Goal: Contribute content: Contribute content

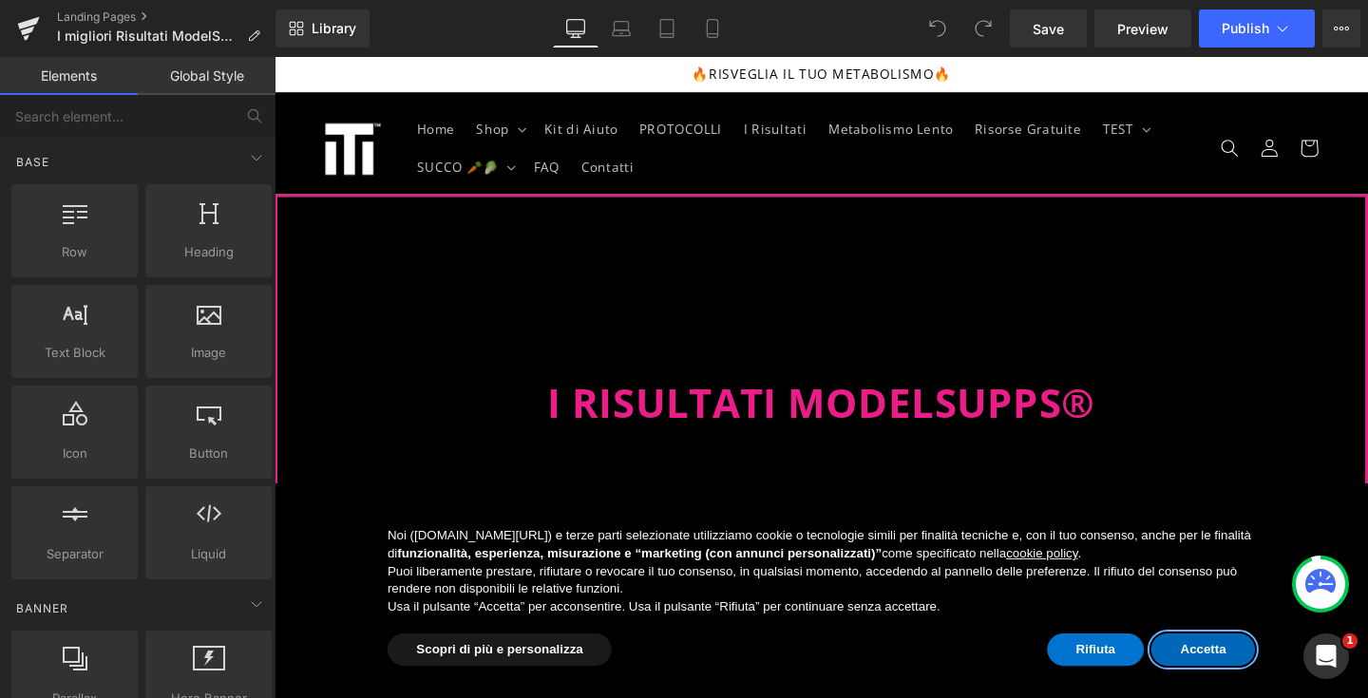
click at [1260, 682] on button "Accetta" at bounding box center [1250, 680] width 109 height 34
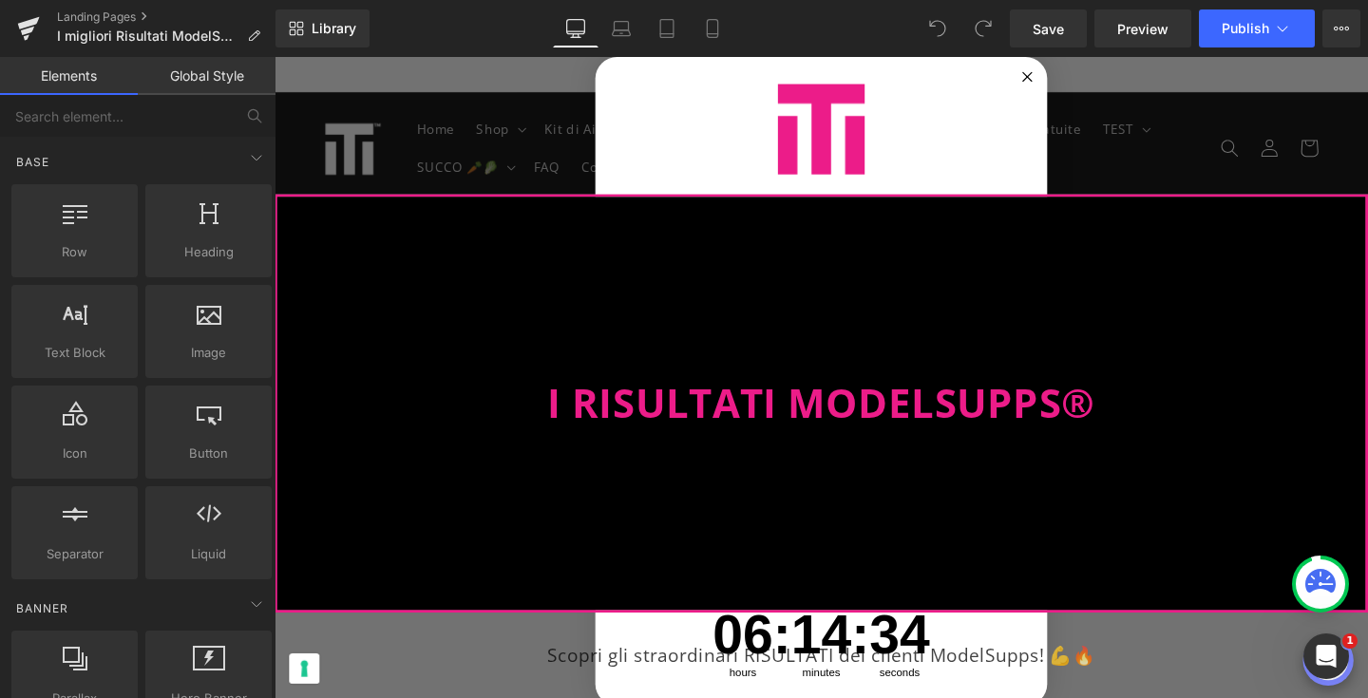
click at [1055, 74] on circle "Close dialog" at bounding box center [1066, 78] width 22 height 22
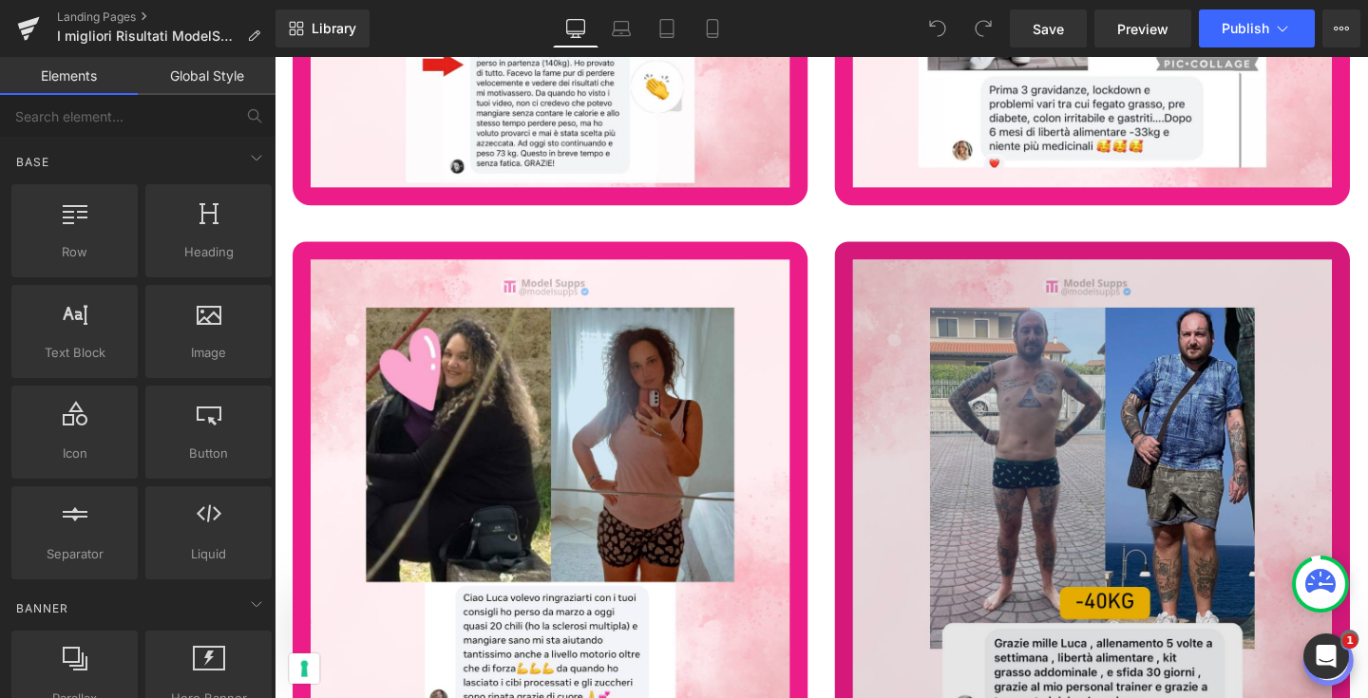
scroll to position [72431, 0]
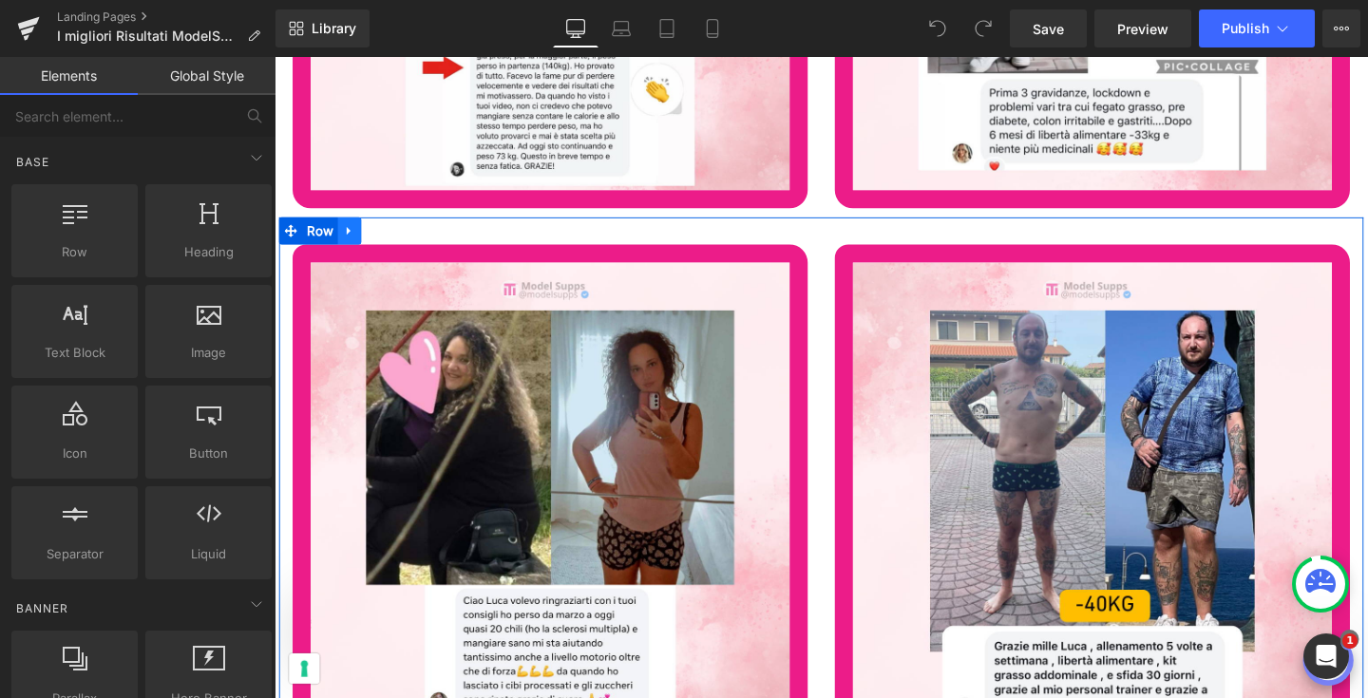
click at [353, 233] on icon at bounding box center [353, 240] width 13 height 14
click at [375, 233] on icon at bounding box center [377, 239] width 13 height 13
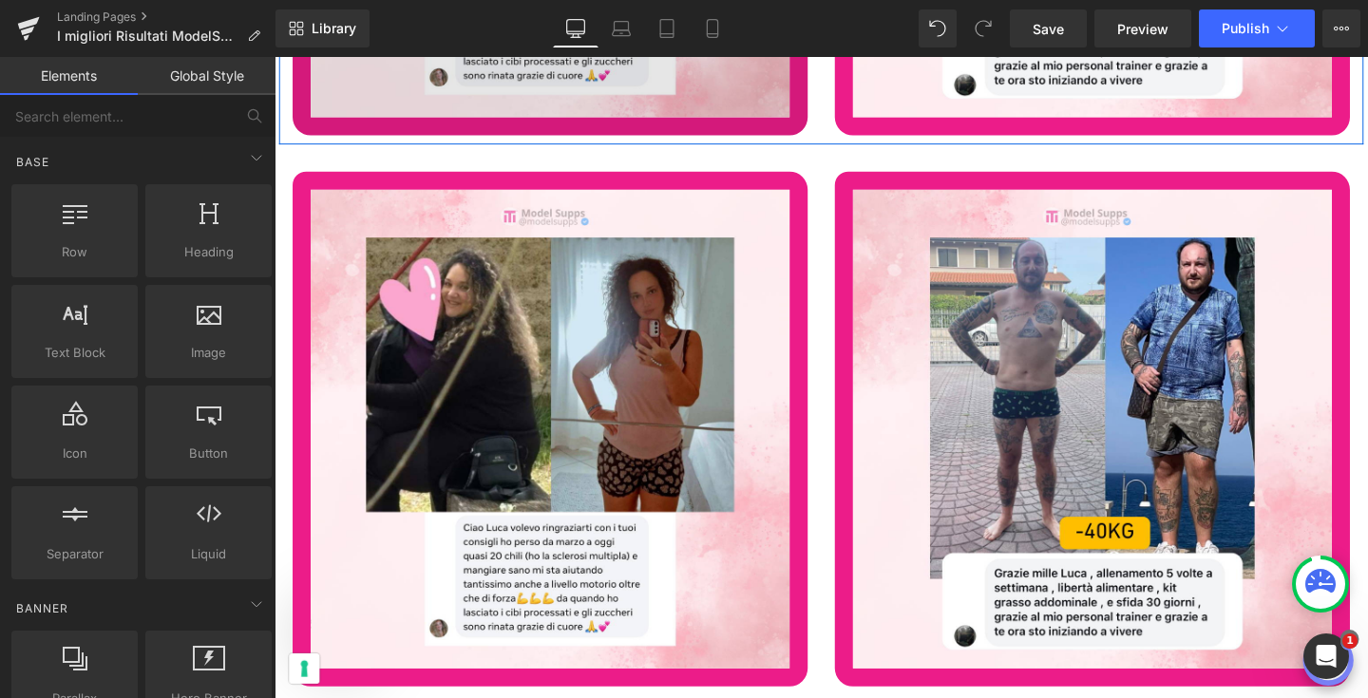
scroll to position [73092, 0]
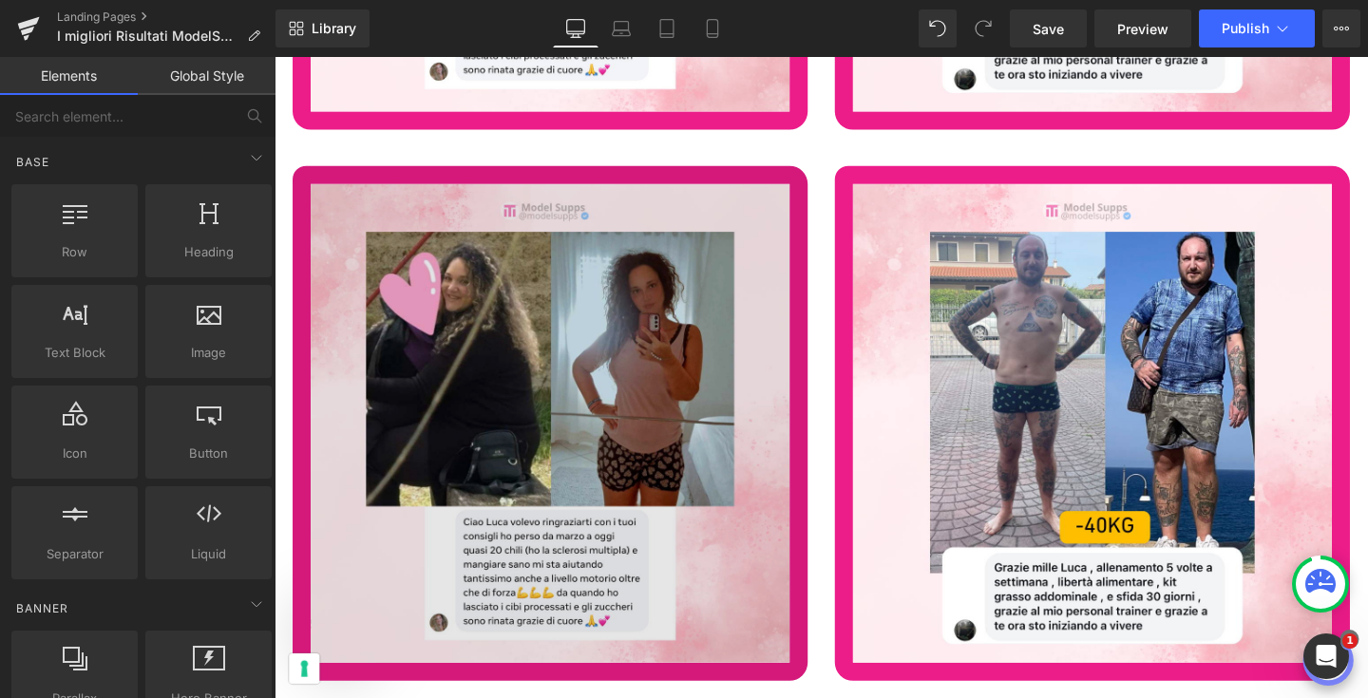
click at [532, 439] on div "Image" at bounding box center [565, 443] width 542 height 542
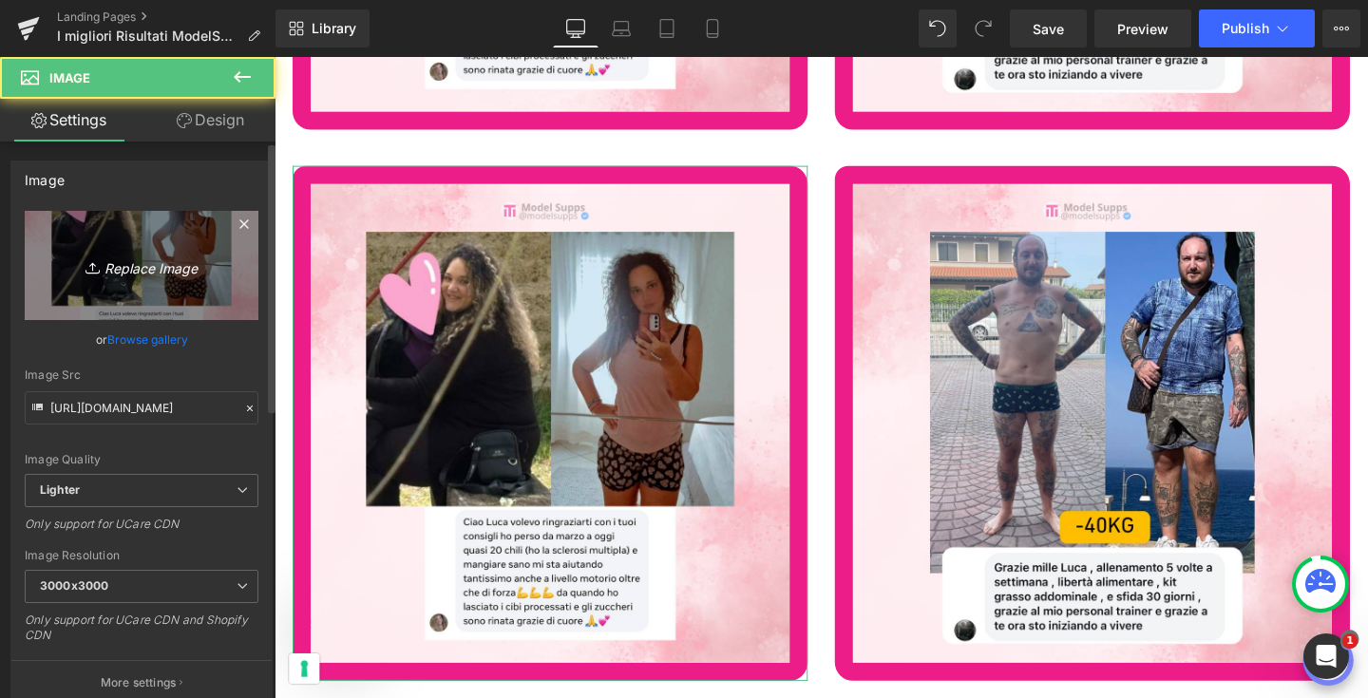
click at [170, 253] on link "Replace Image" at bounding box center [142, 265] width 234 height 109
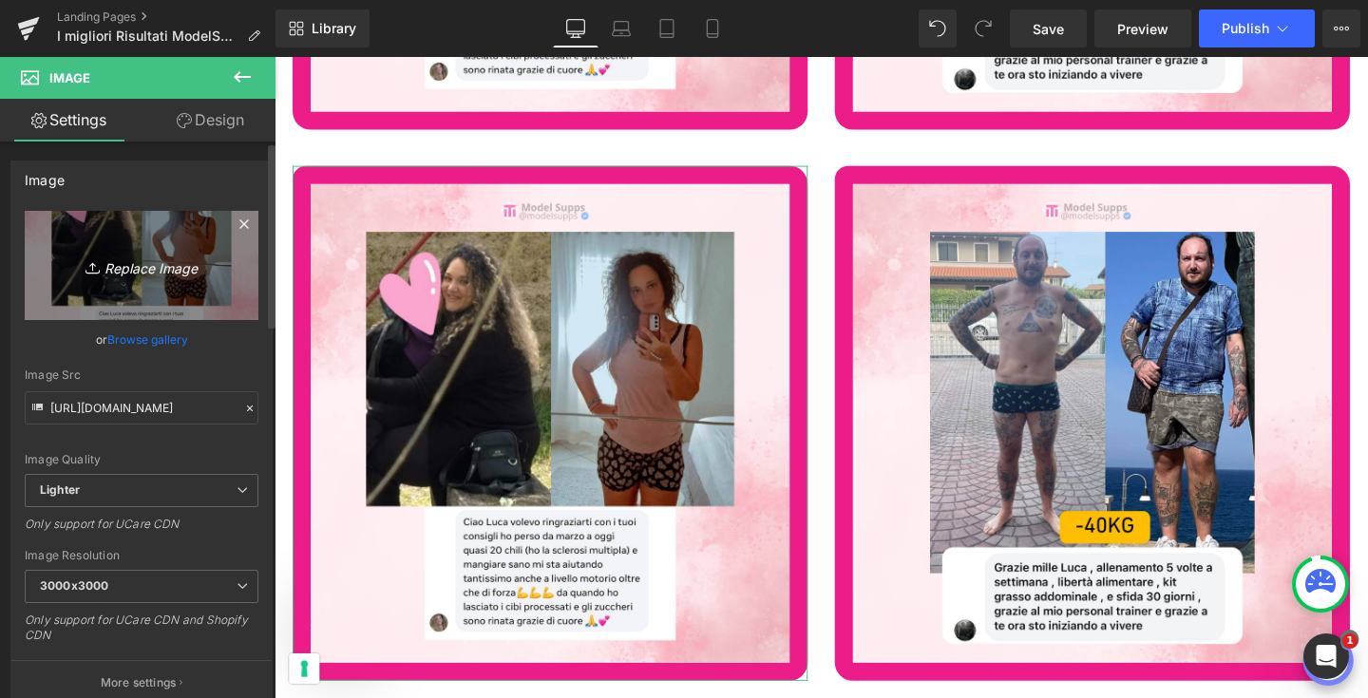
type input "C:\fakepath\1.png"
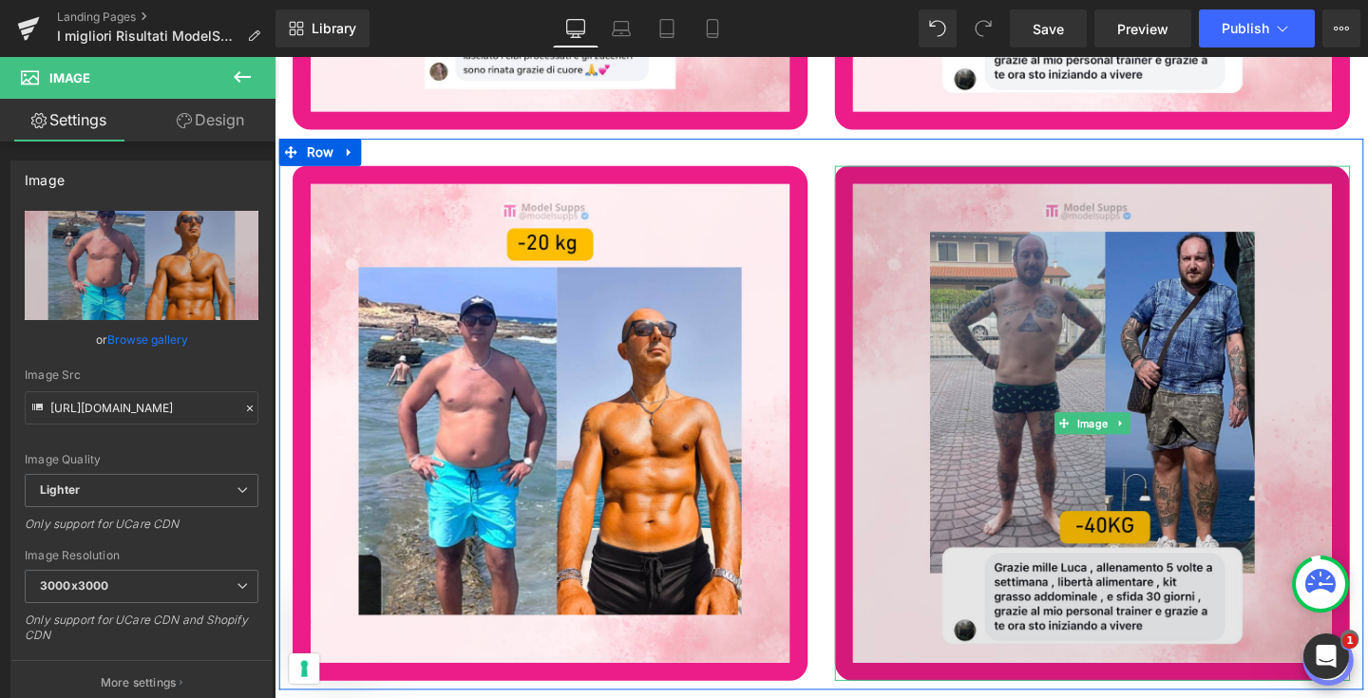
click at [1085, 501] on img at bounding box center [1135, 443] width 542 height 542
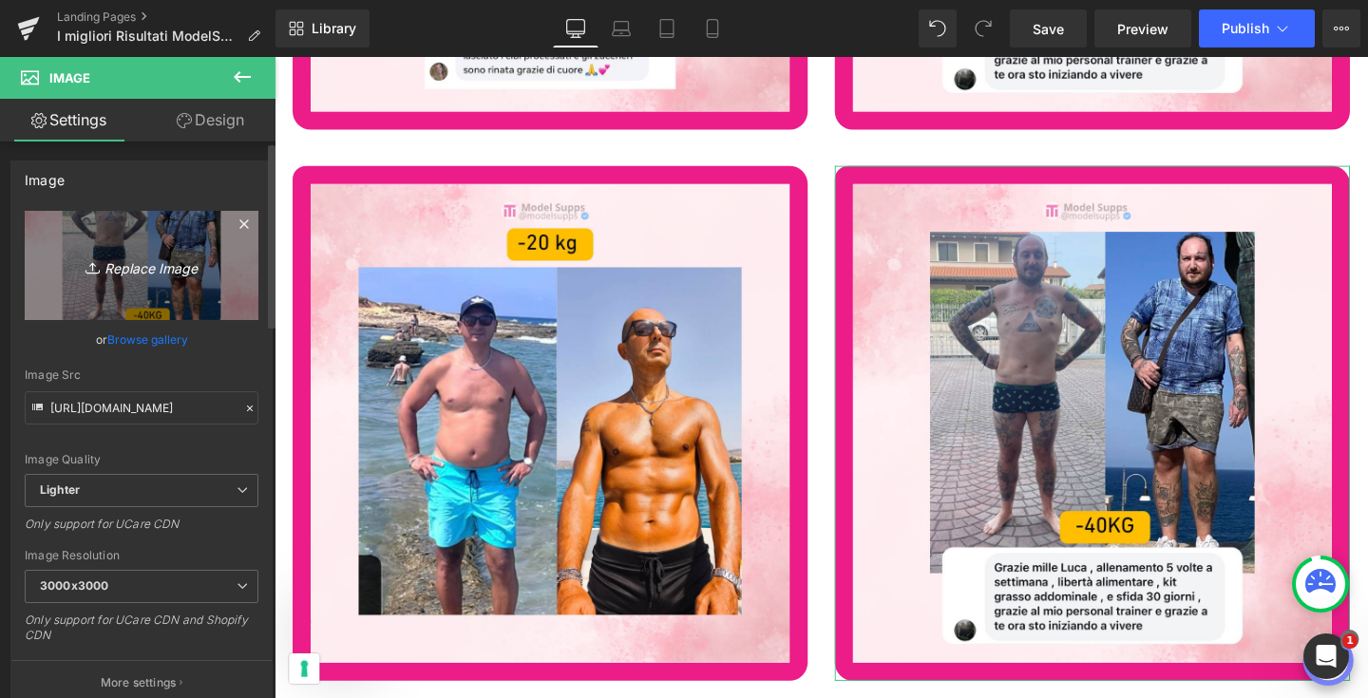
click at [113, 280] on link "Replace Image" at bounding box center [142, 265] width 234 height 109
type input "C:\fakepath\2.png"
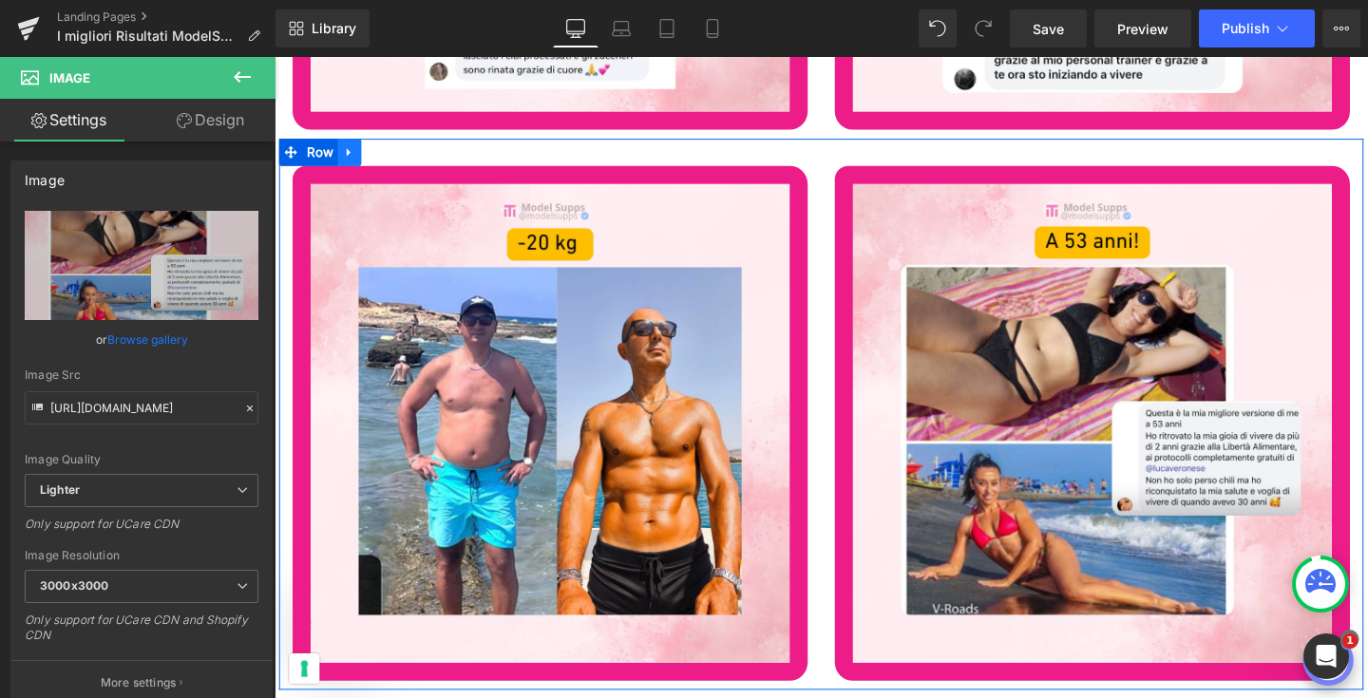
click at [347, 151] on icon at bounding box center [353, 158] width 13 height 14
click at [378, 151] on icon at bounding box center [377, 157] width 13 height 13
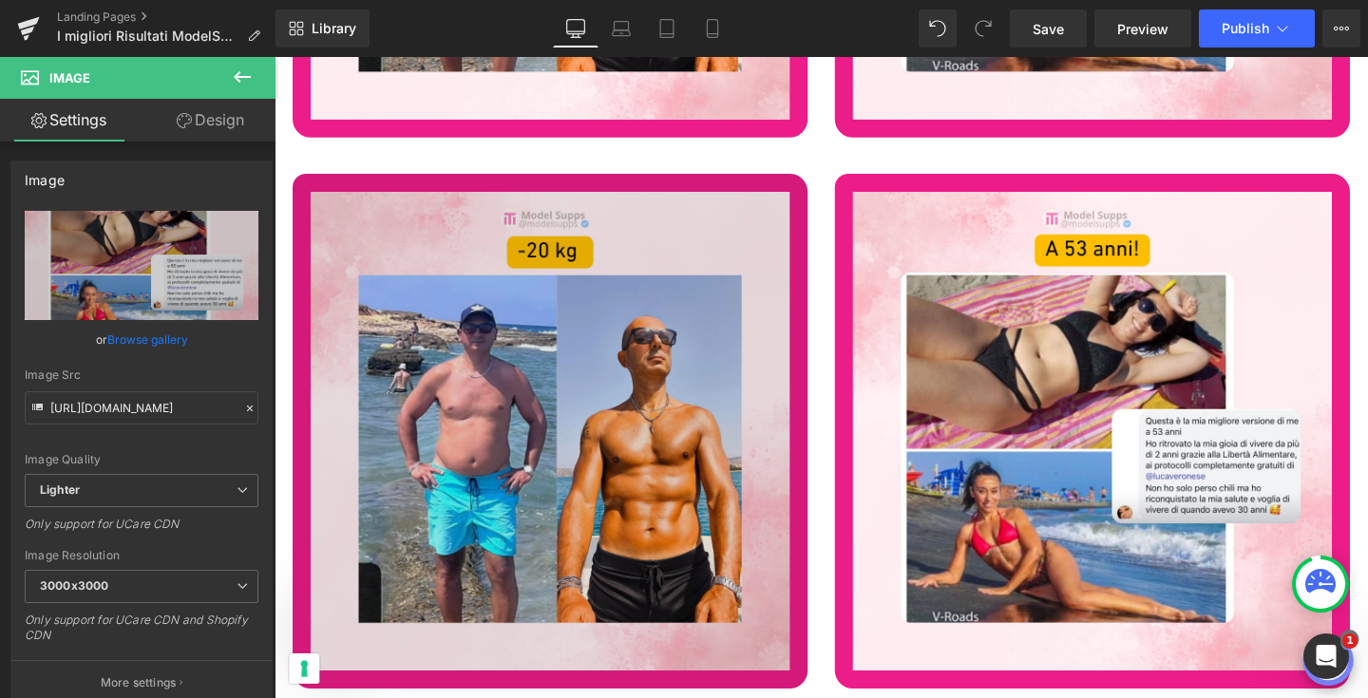
scroll to position [73672, 0]
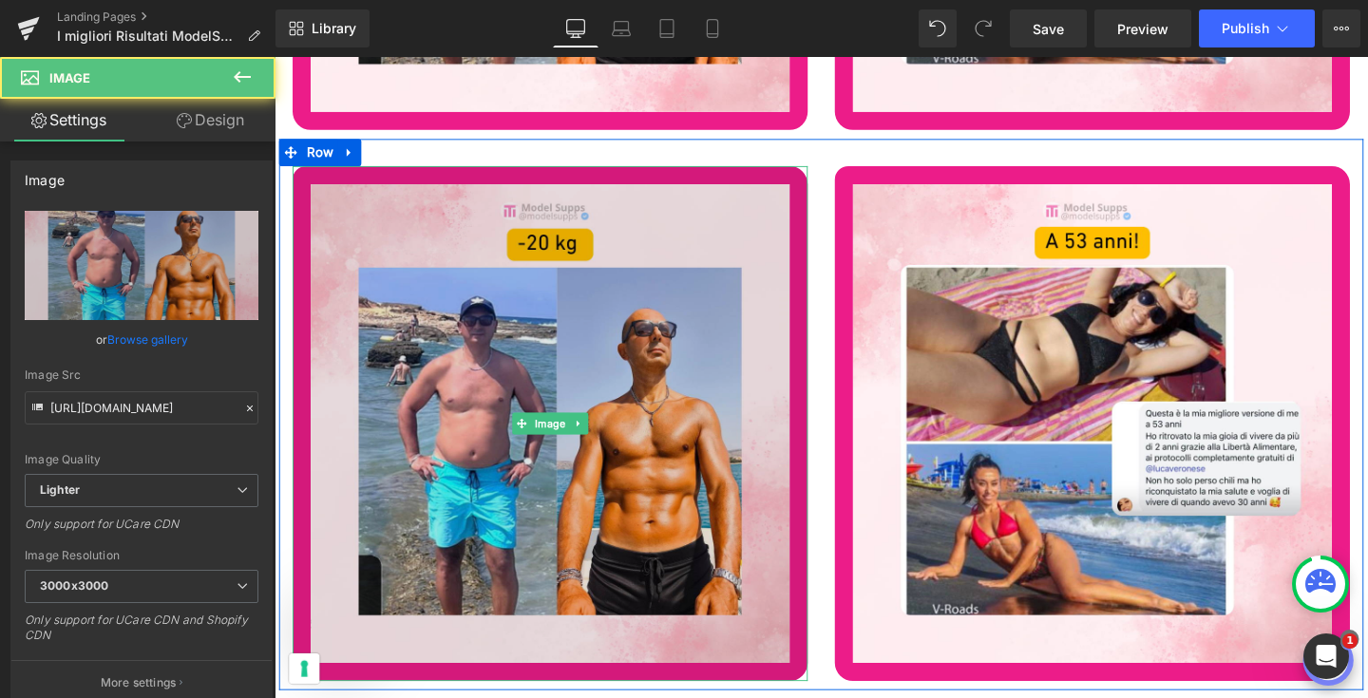
click at [501, 361] on img at bounding box center [565, 443] width 542 height 542
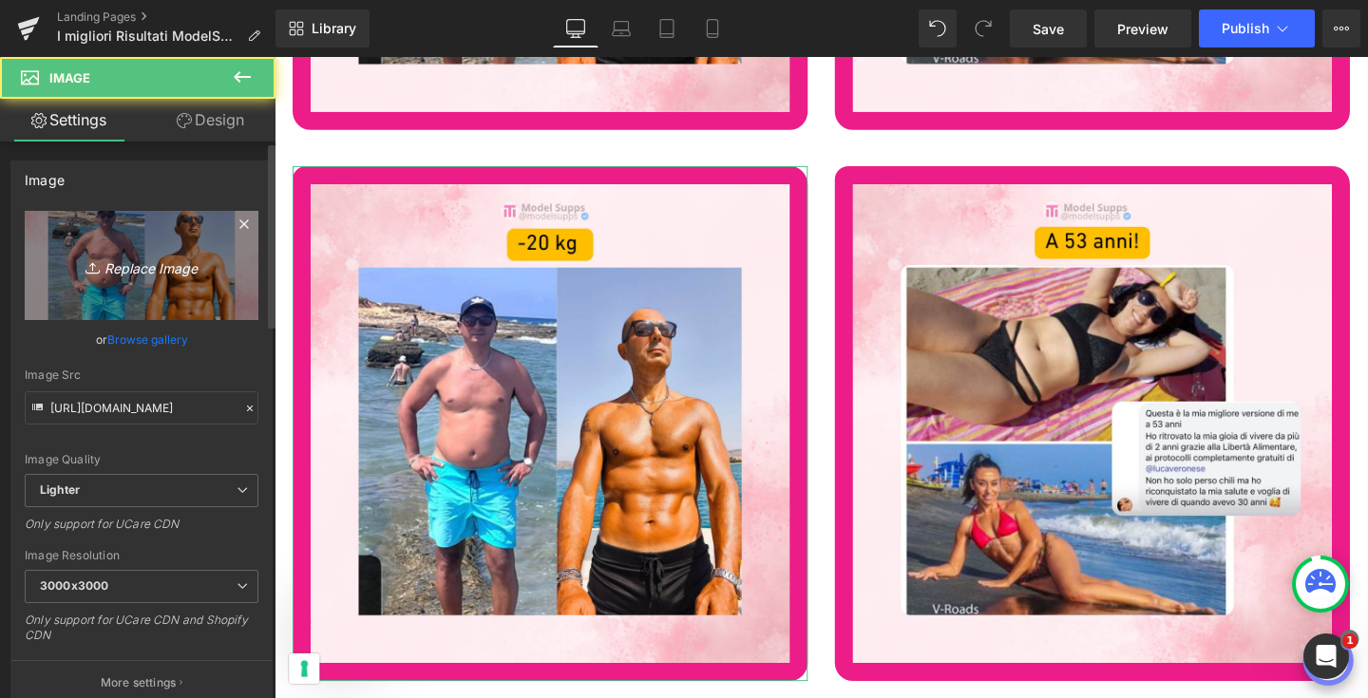
click at [136, 267] on icon "Replace Image" at bounding box center [142, 266] width 152 height 24
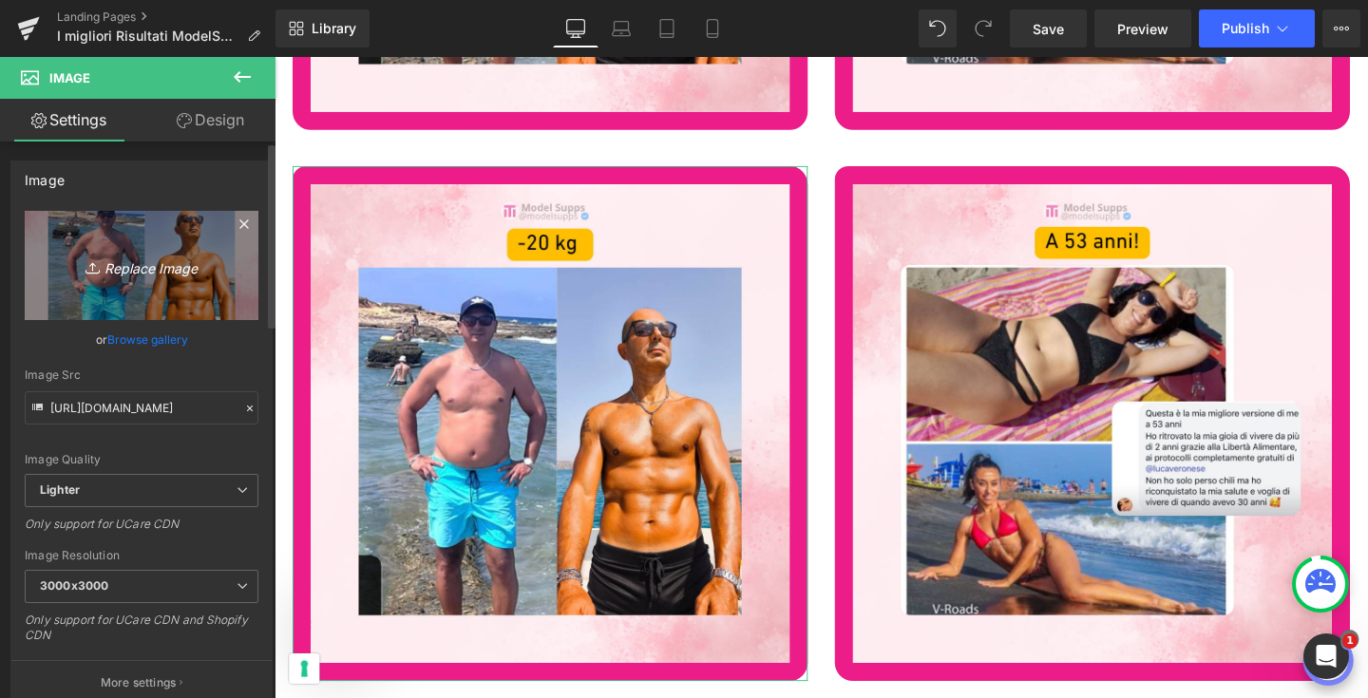
type input "C:\fakepath\3.png"
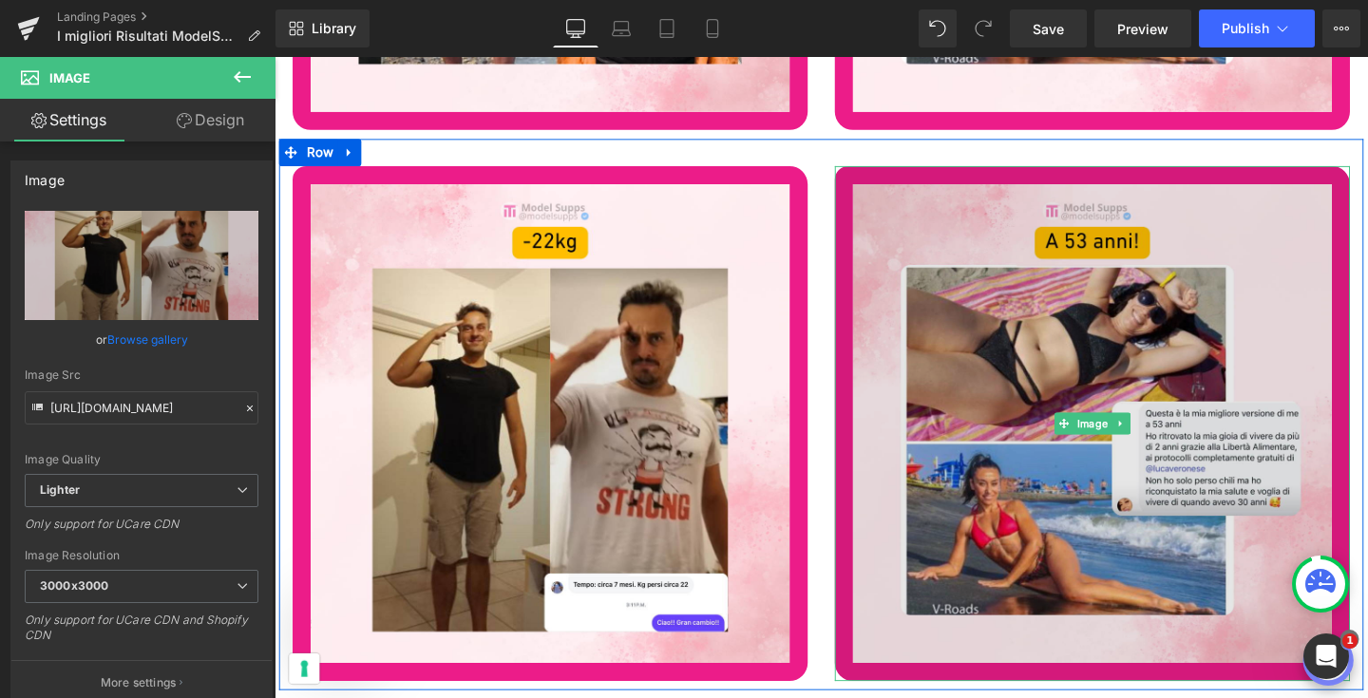
click at [1085, 521] on img at bounding box center [1135, 443] width 542 height 542
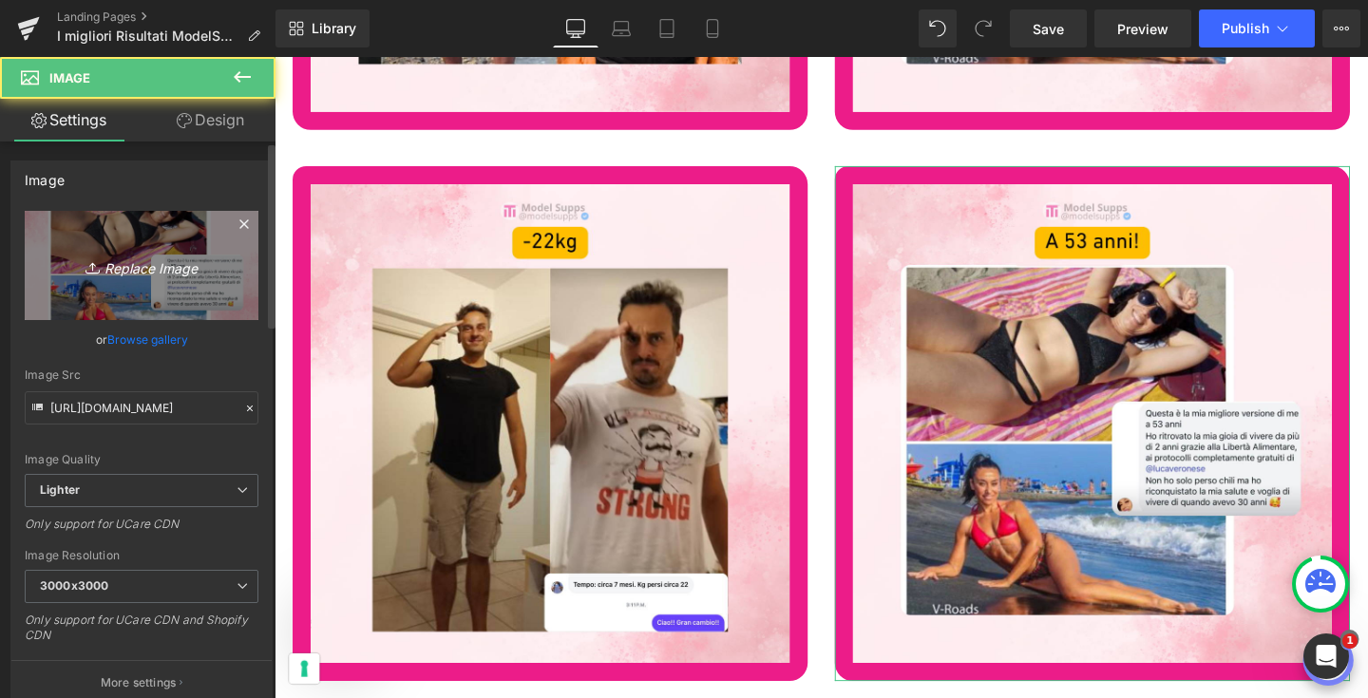
click at [151, 245] on link "Replace Image" at bounding box center [142, 265] width 234 height 109
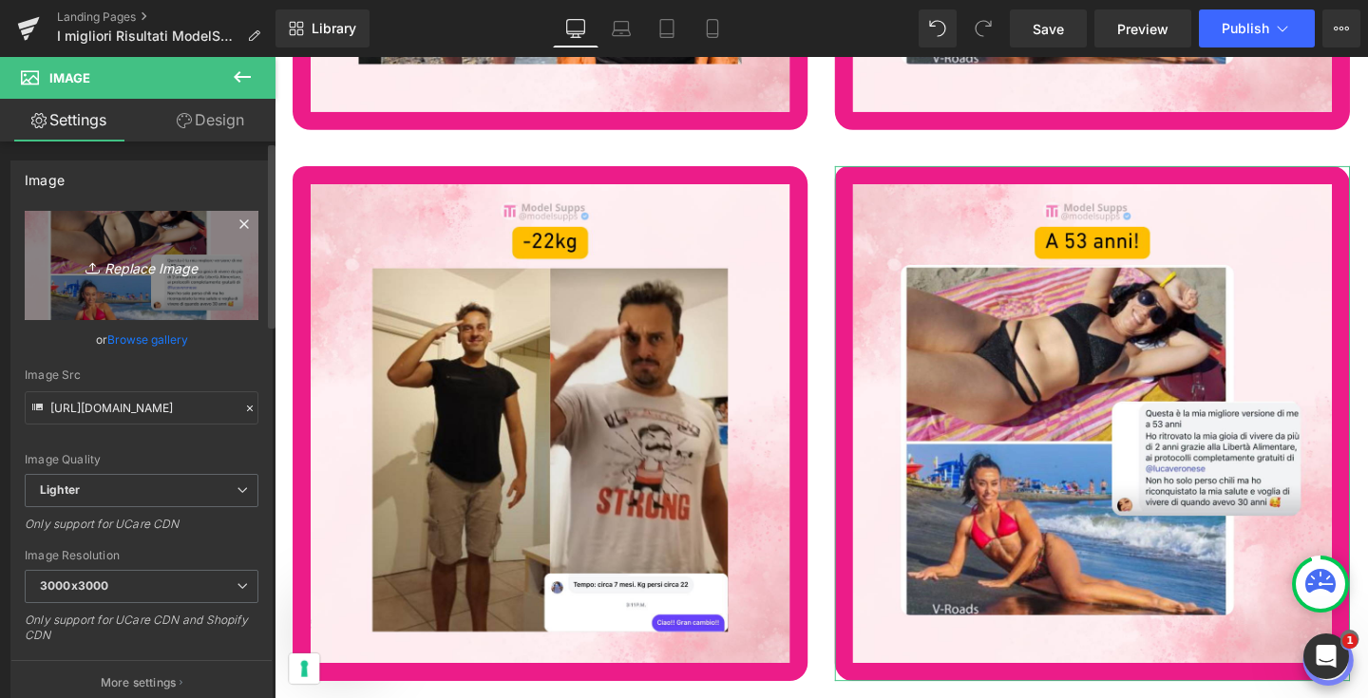
type input "C:\fakepath\4.png"
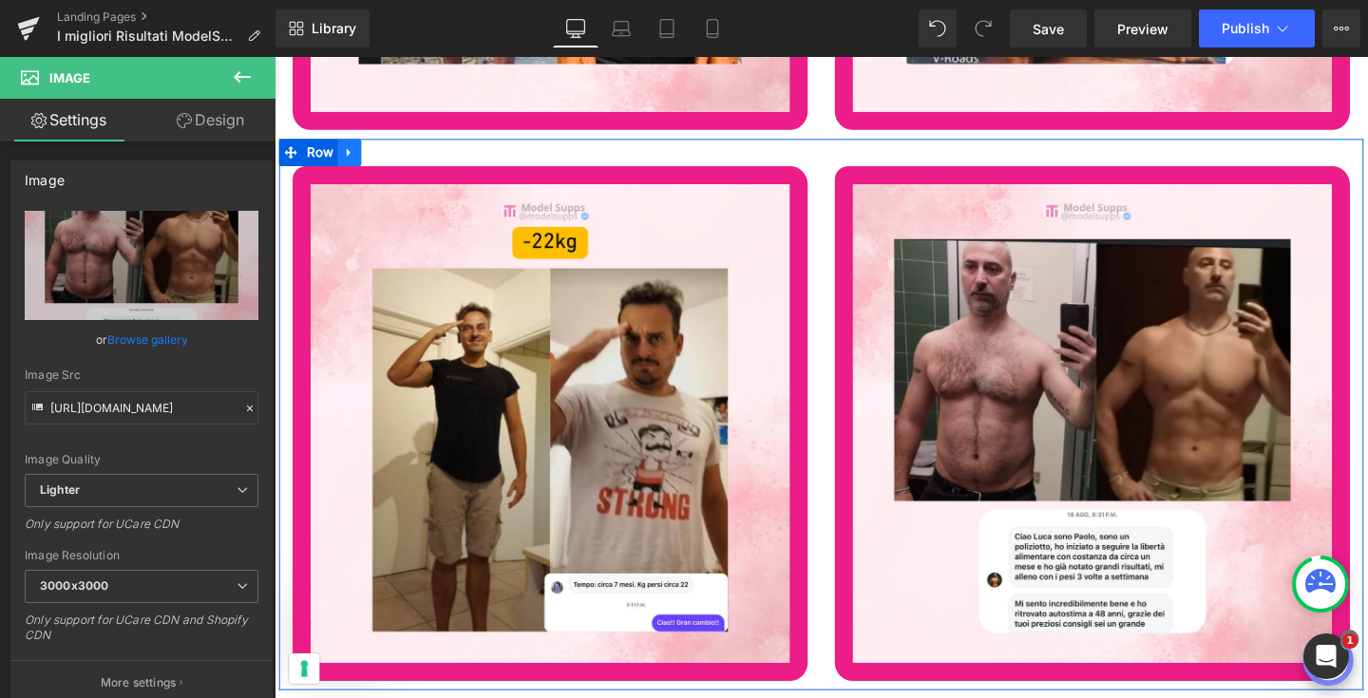
click at [353, 151] on icon at bounding box center [353, 158] width 13 height 14
click at [373, 151] on icon at bounding box center [377, 157] width 13 height 13
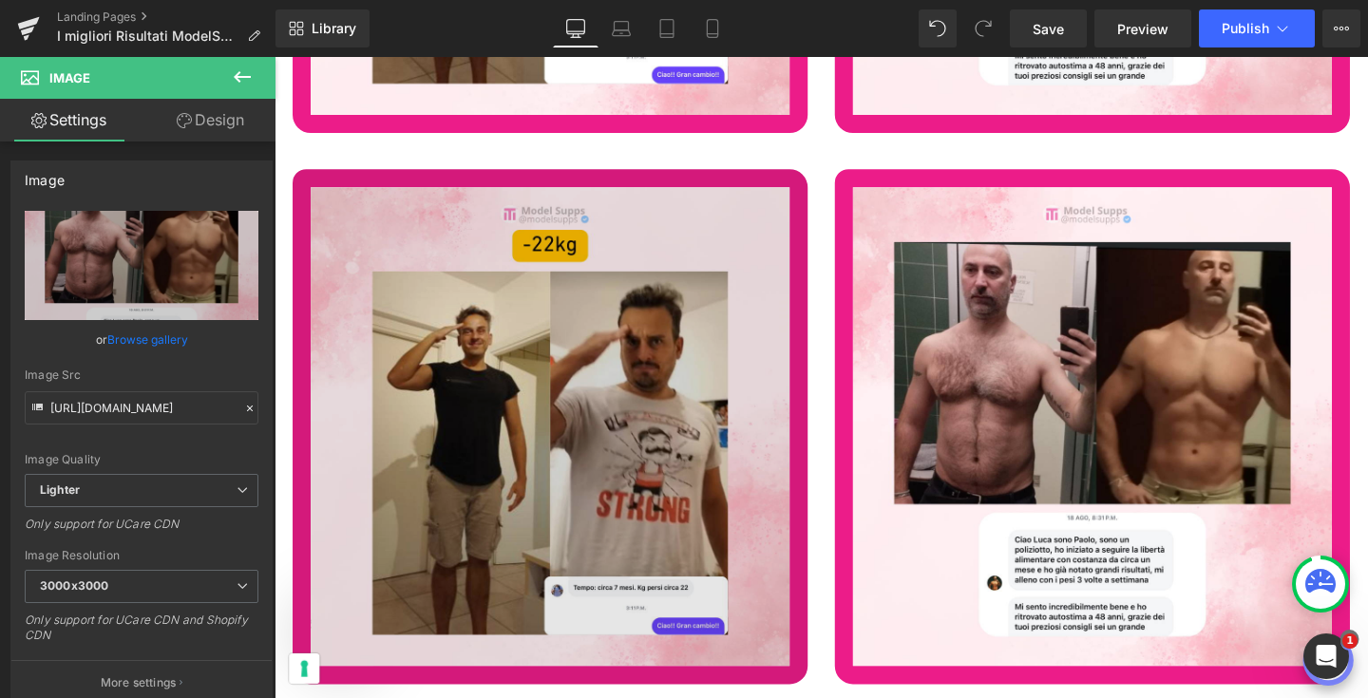
scroll to position [74251, 0]
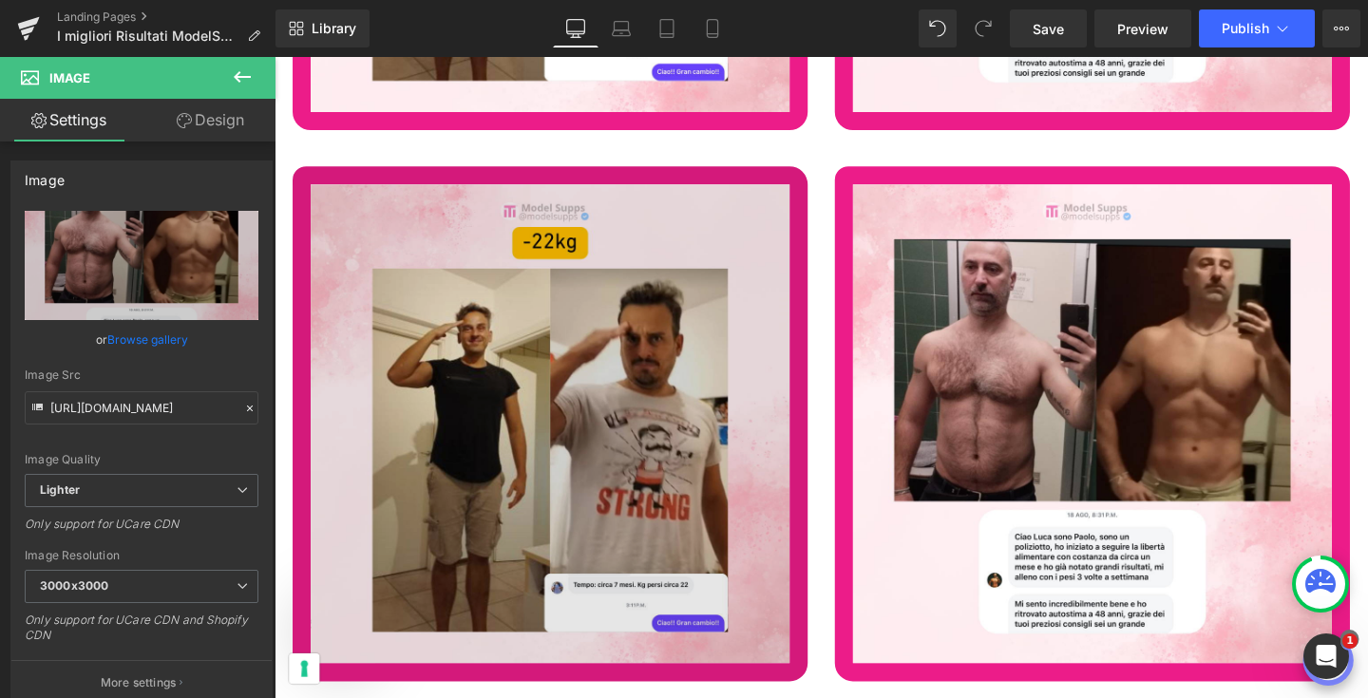
click at [471, 460] on img at bounding box center [565, 443] width 542 height 542
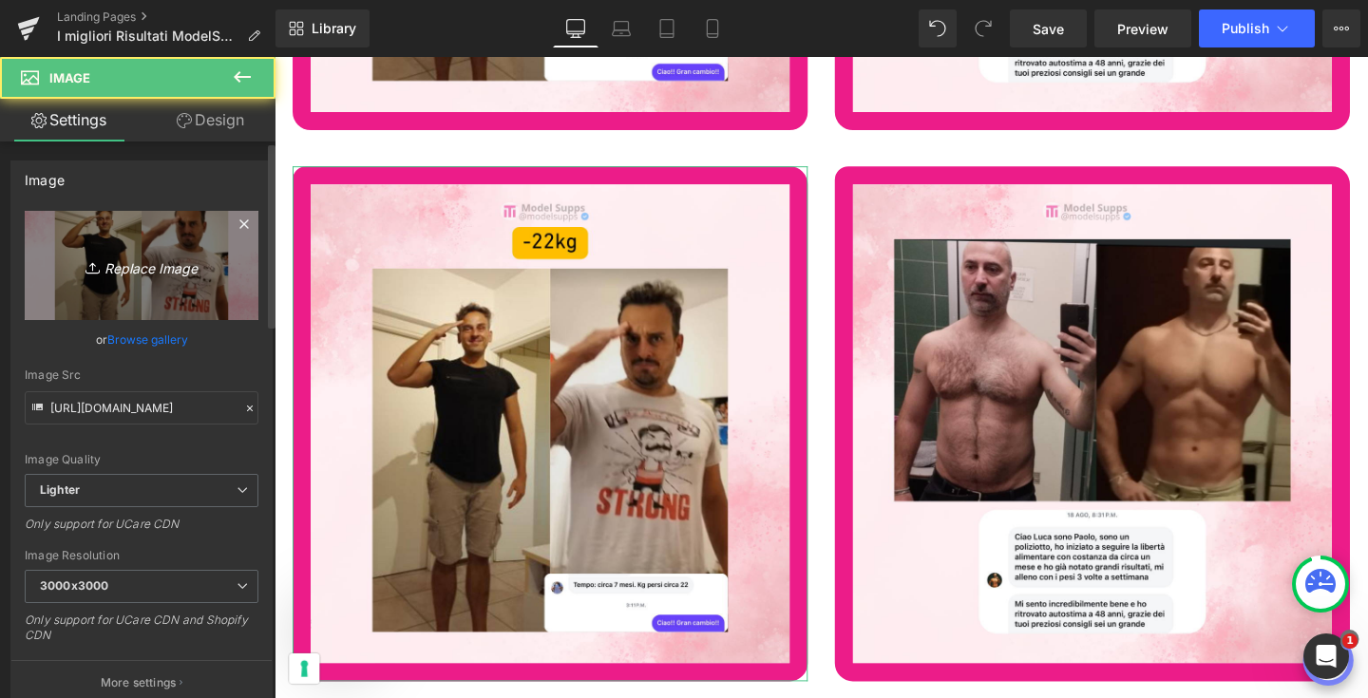
click at [157, 272] on icon "Replace Image" at bounding box center [142, 266] width 152 height 24
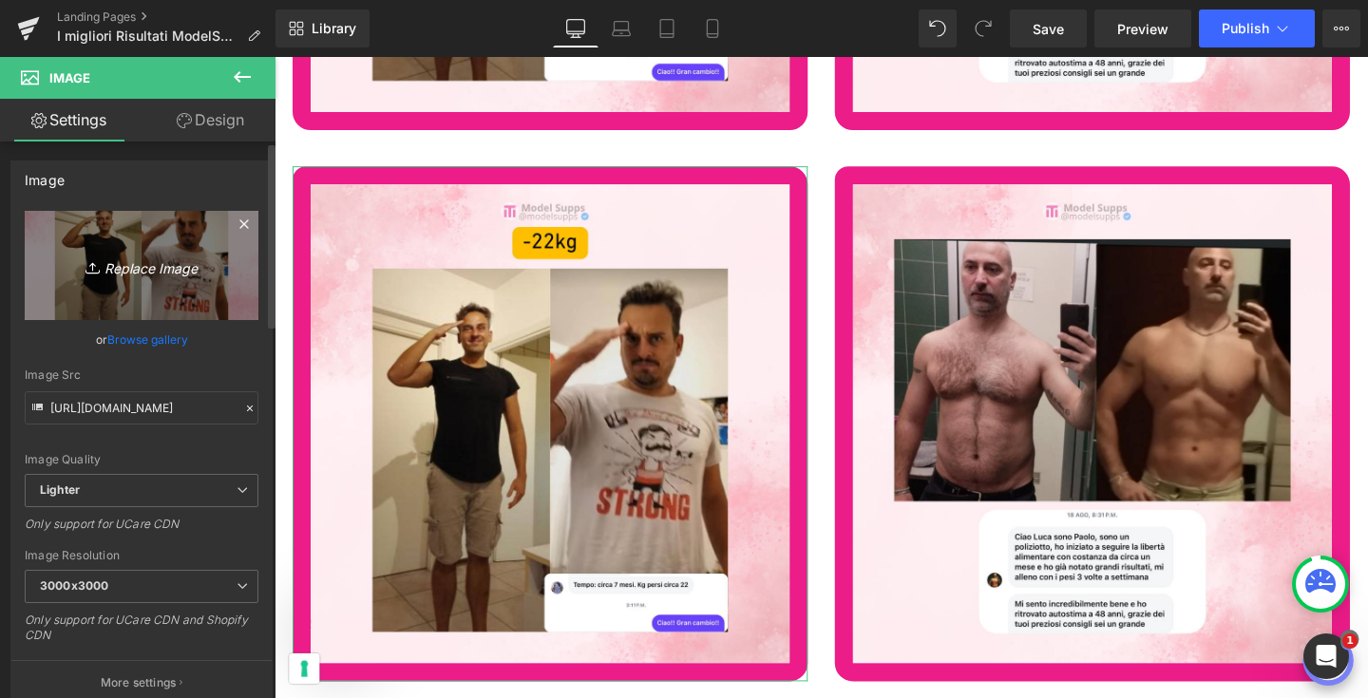
type input "C:\fakepath\5.png"
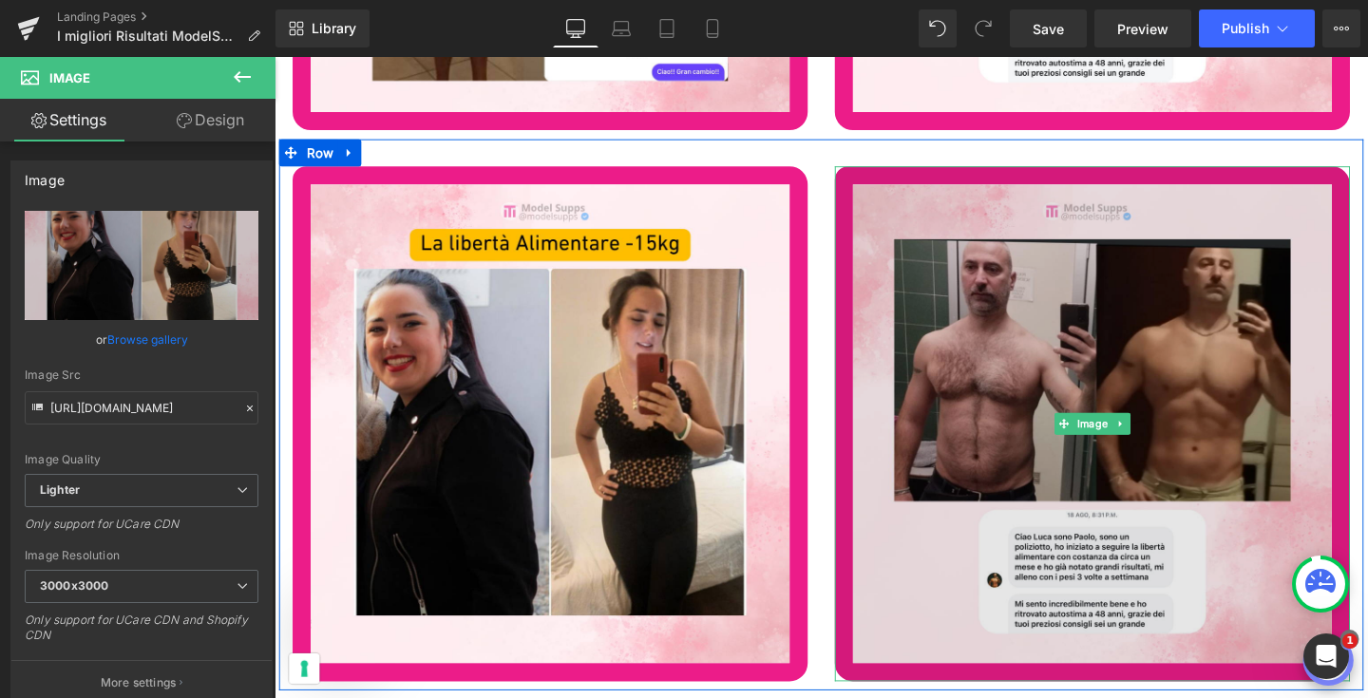
click at [1004, 484] on img at bounding box center [1135, 443] width 542 height 542
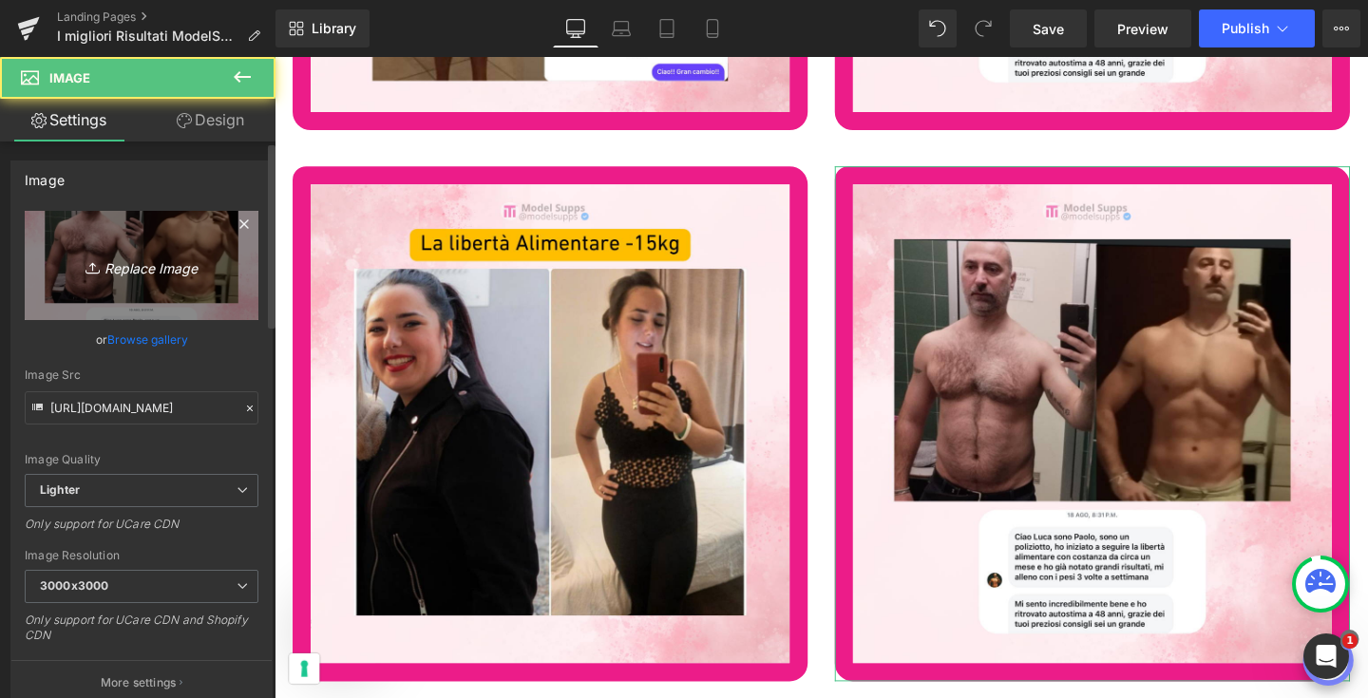
click at [186, 247] on link "Replace Image" at bounding box center [142, 265] width 234 height 109
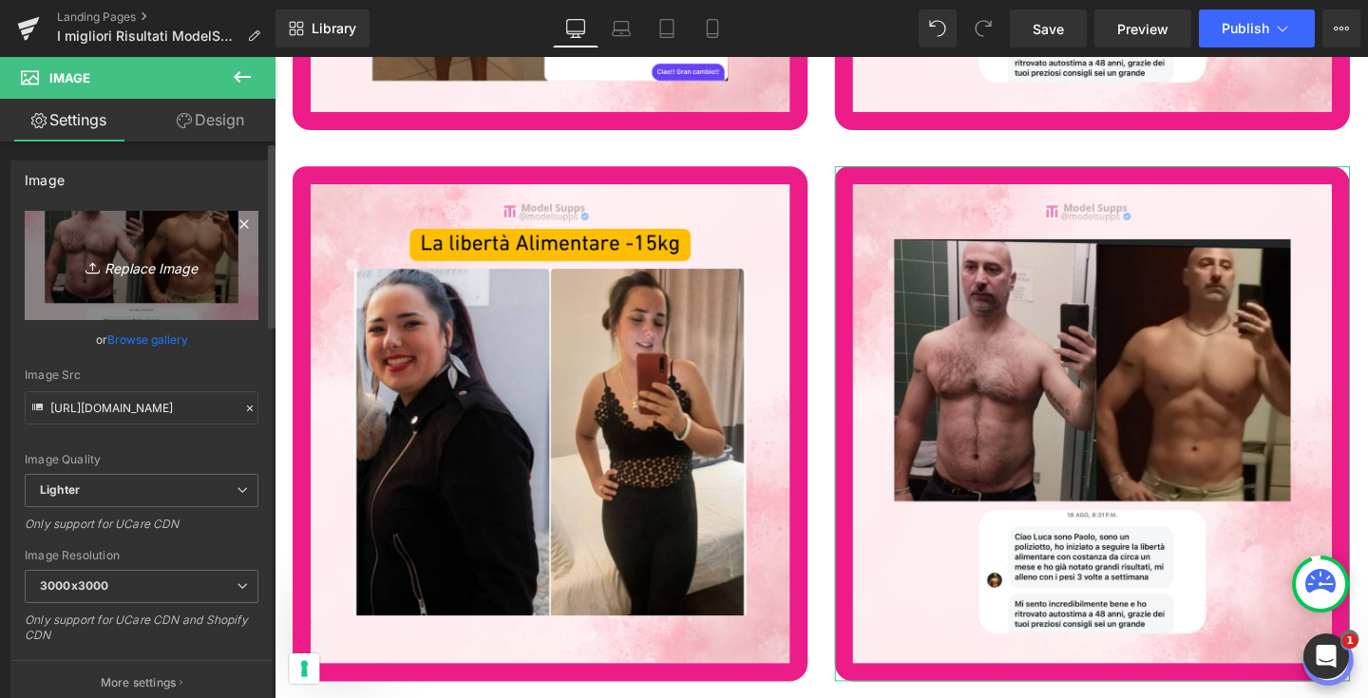
type input "C:\fakepath\6.png"
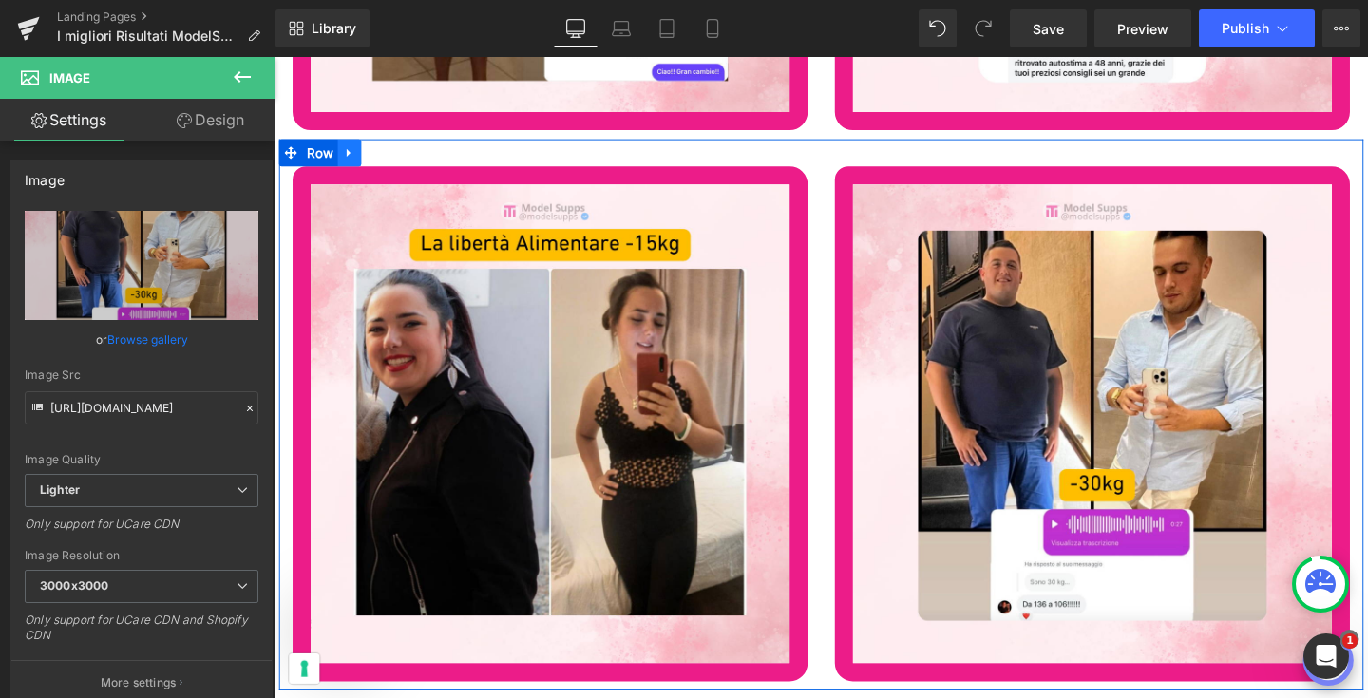
click at [351, 154] on icon at bounding box center [353, 158] width 4 height 9
click at [373, 151] on icon at bounding box center [377, 157] width 13 height 13
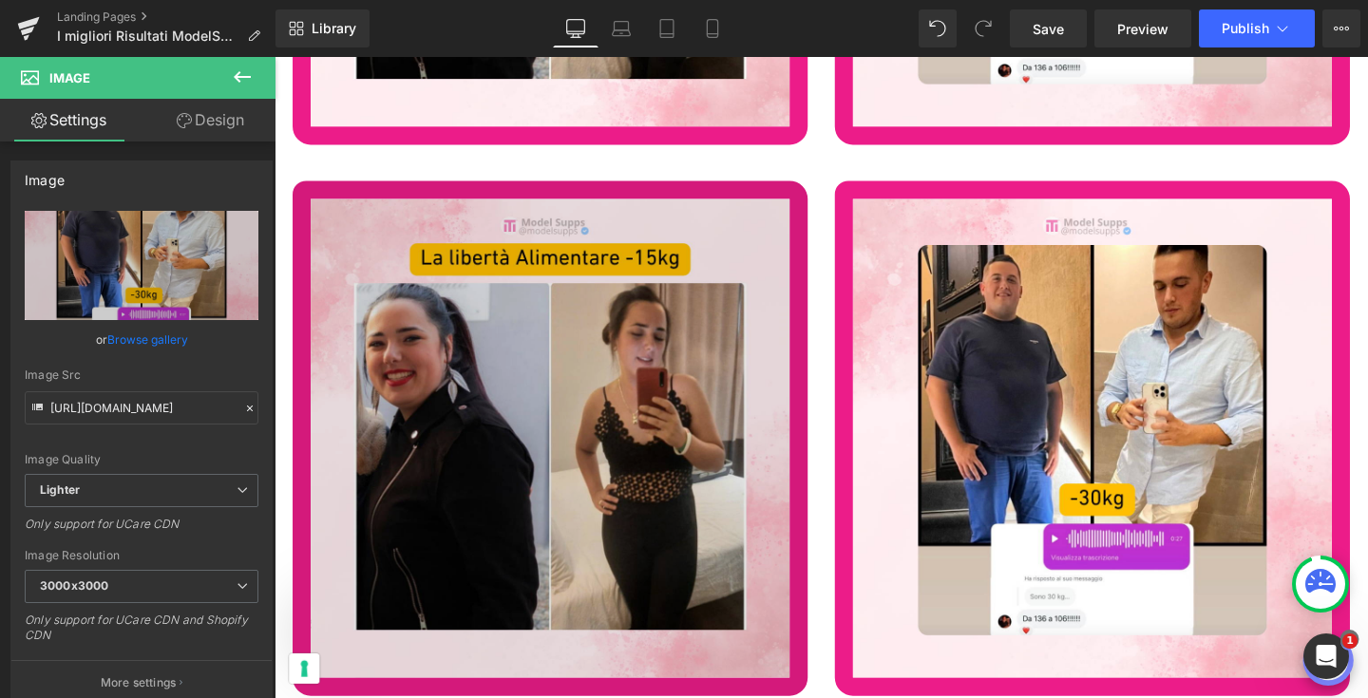
scroll to position [74831, 0]
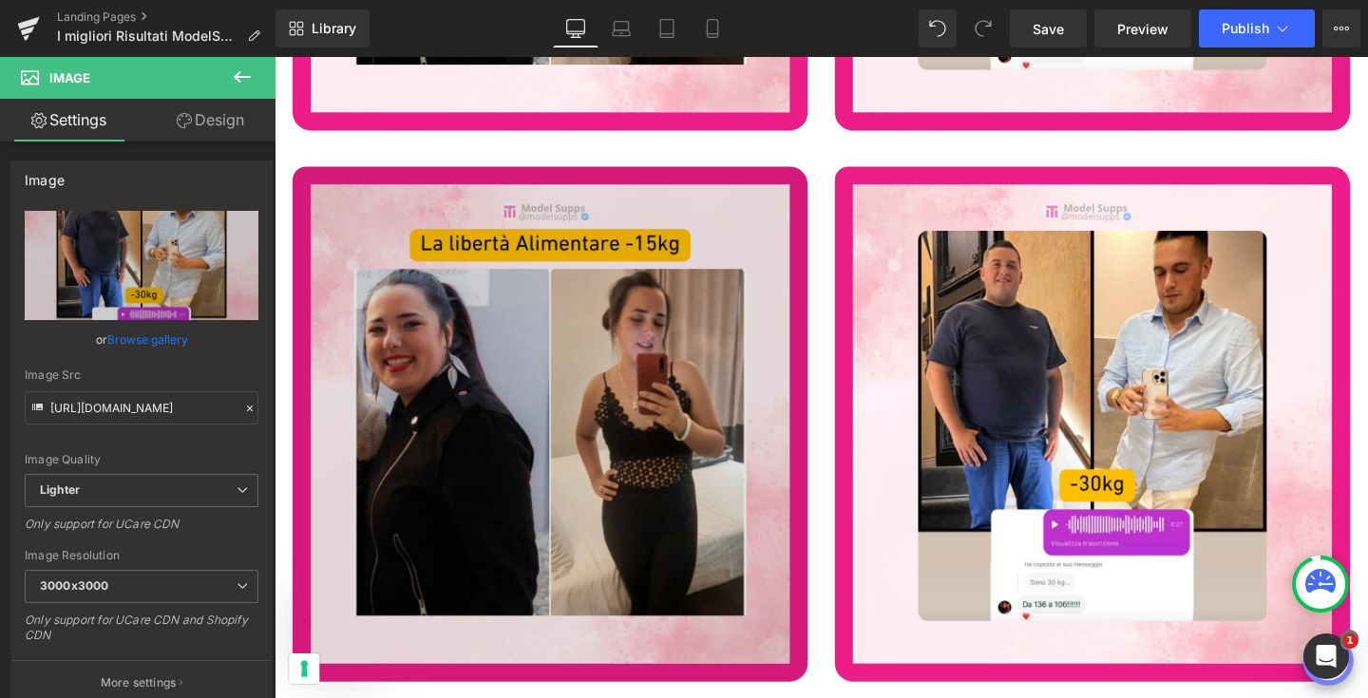
click at [496, 363] on img at bounding box center [565, 443] width 542 height 542
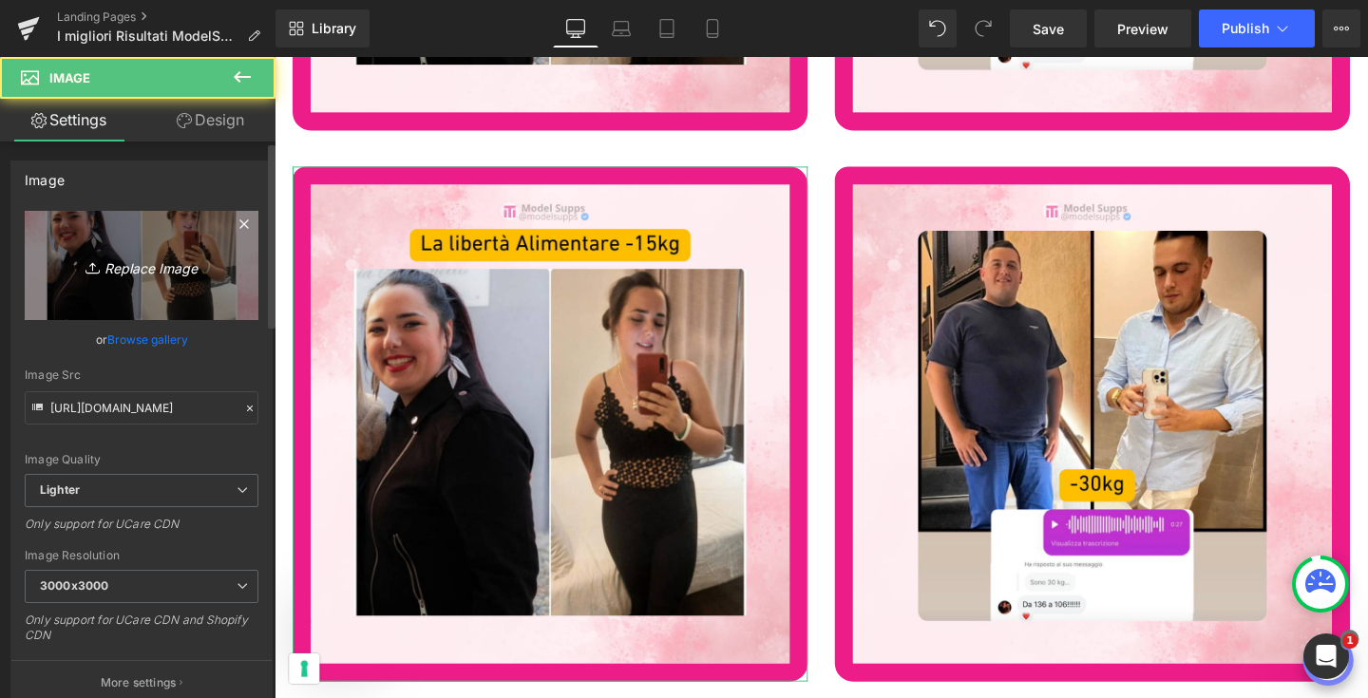
click at [173, 242] on link "Replace Image" at bounding box center [142, 265] width 234 height 109
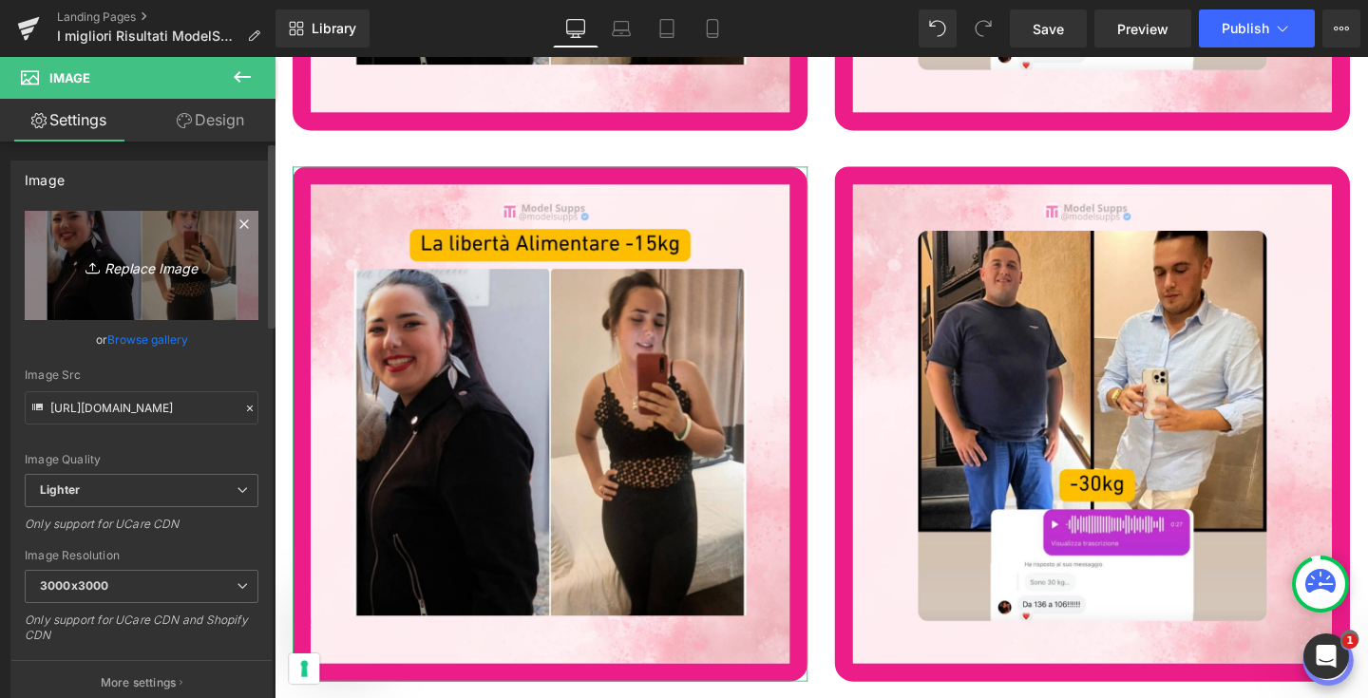
type input "C:\fakepath\7.png"
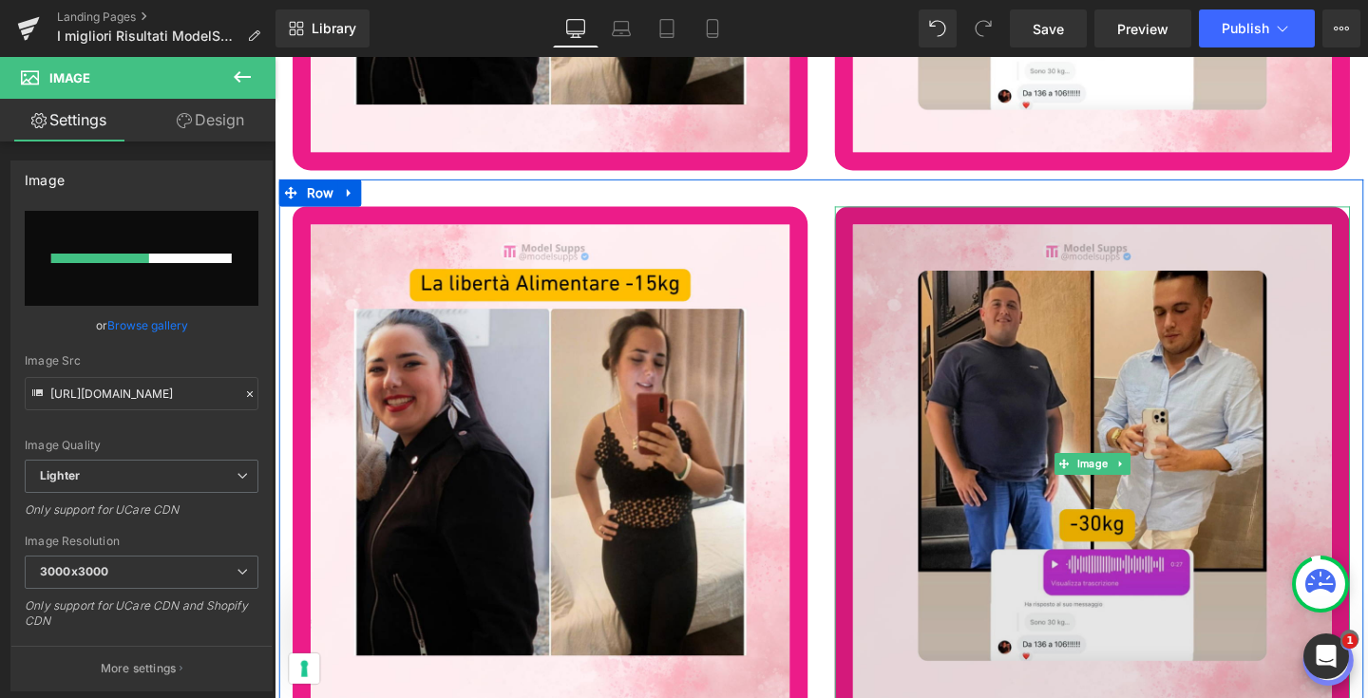
scroll to position [74795, 0]
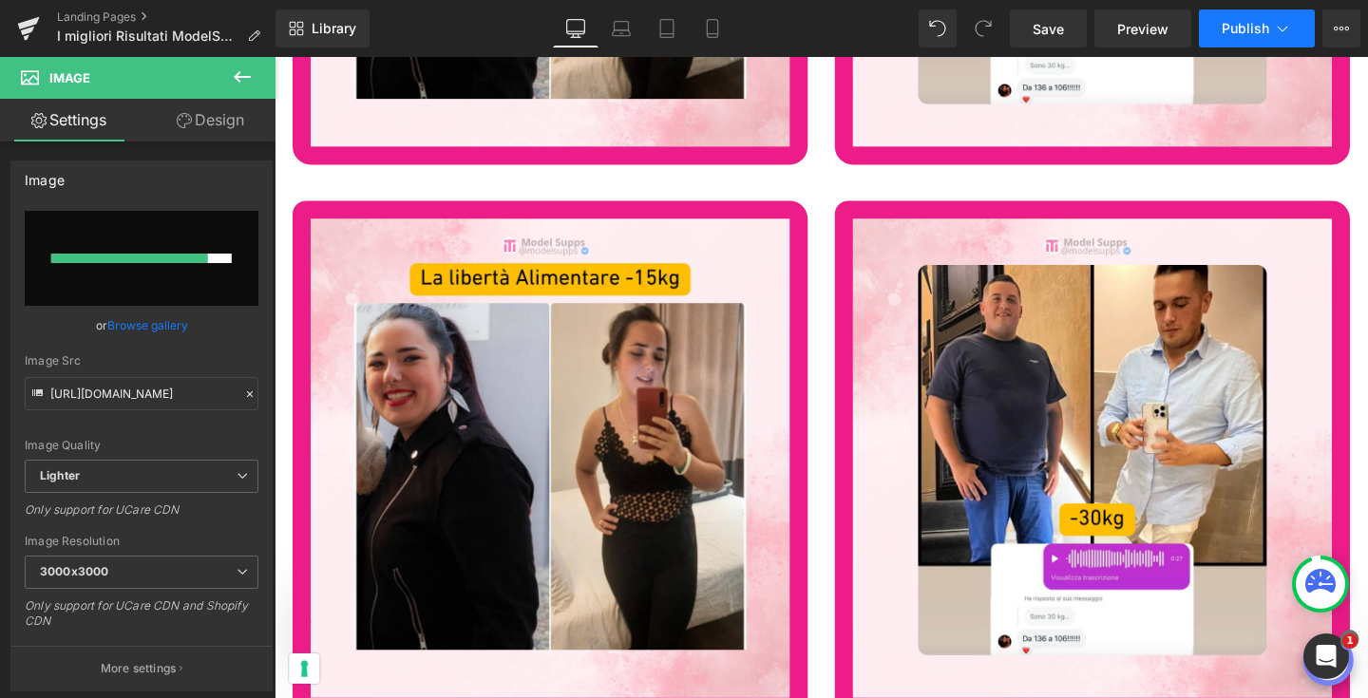
click at [1229, 31] on span "Publish" at bounding box center [1246, 28] width 48 height 15
click at [1030, 17] on link "Save" at bounding box center [1048, 29] width 77 height 38
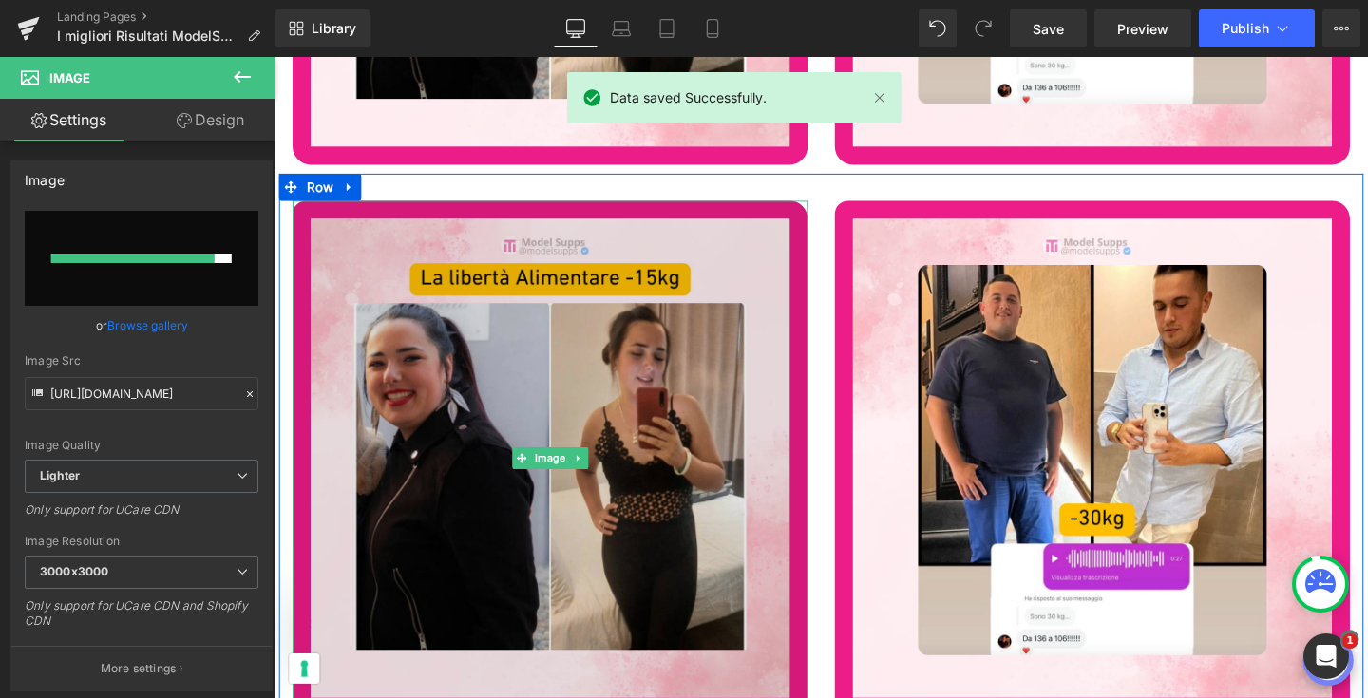
click at [627, 344] on img at bounding box center [565, 479] width 542 height 542
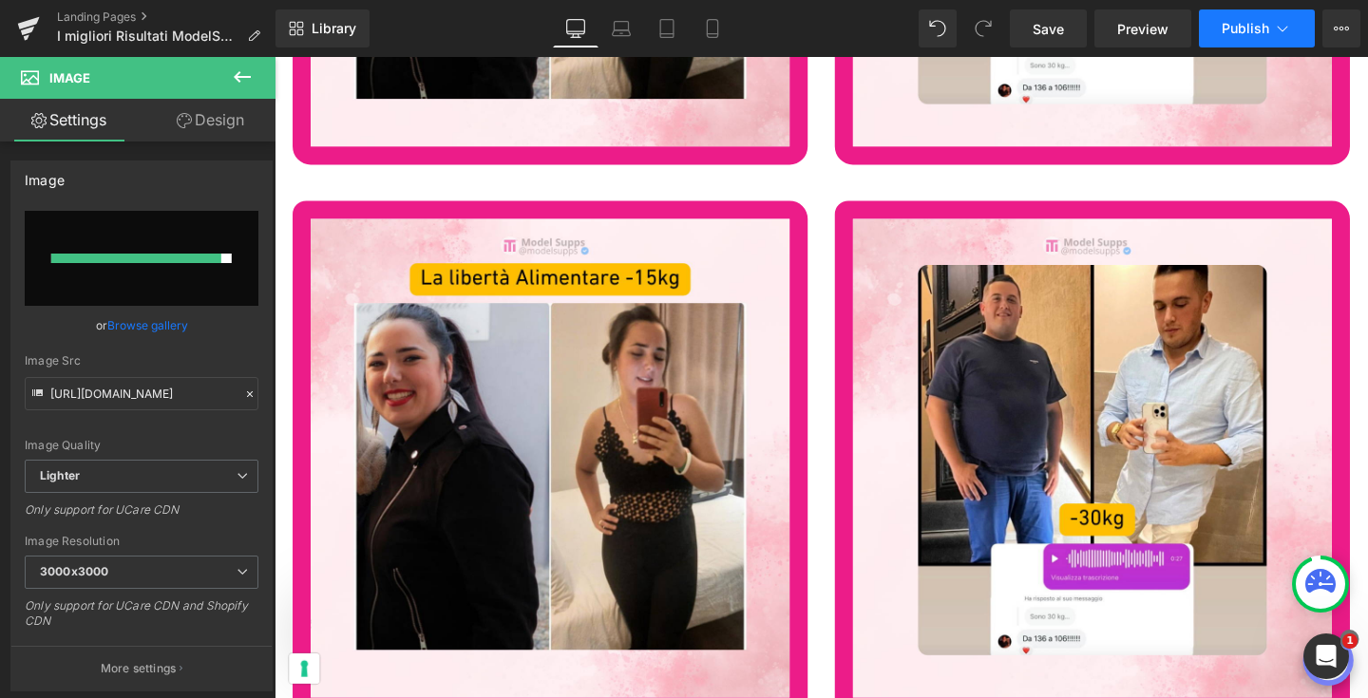
click at [1232, 36] on button "Publish" at bounding box center [1257, 29] width 116 height 38
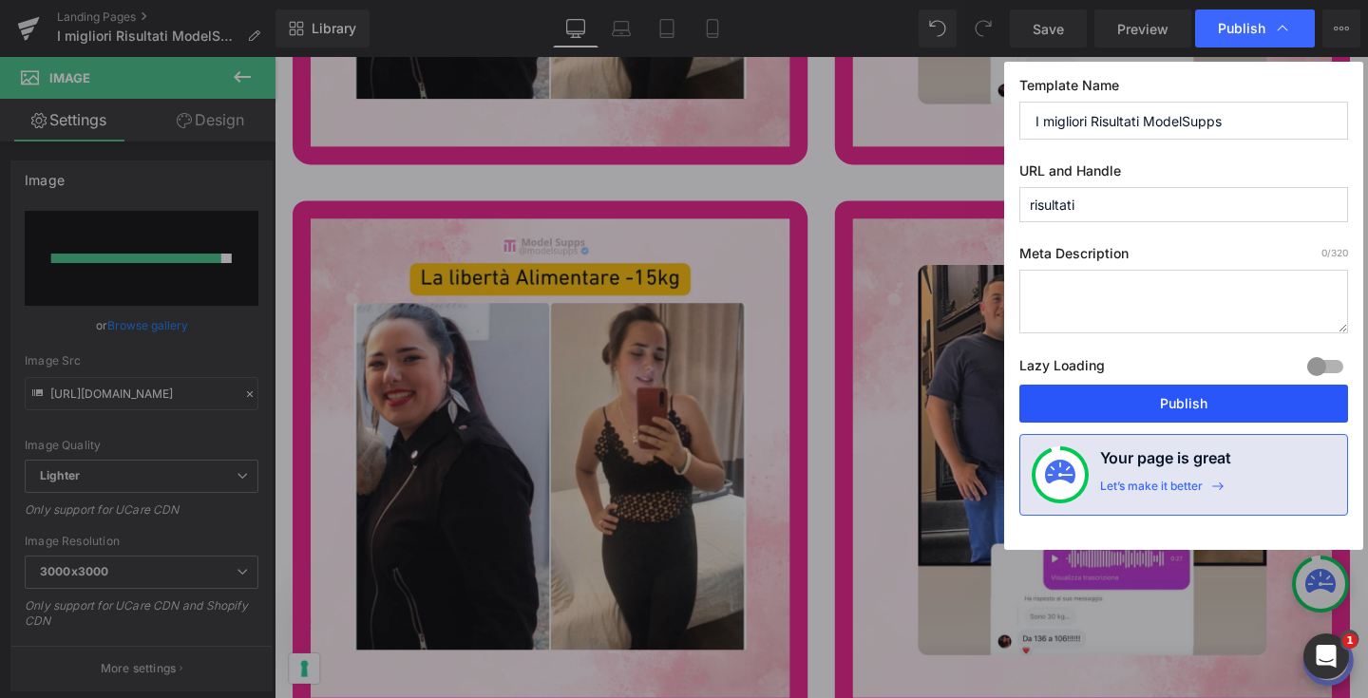
click at [1137, 400] on button "Publish" at bounding box center [1183, 404] width 329 height 38
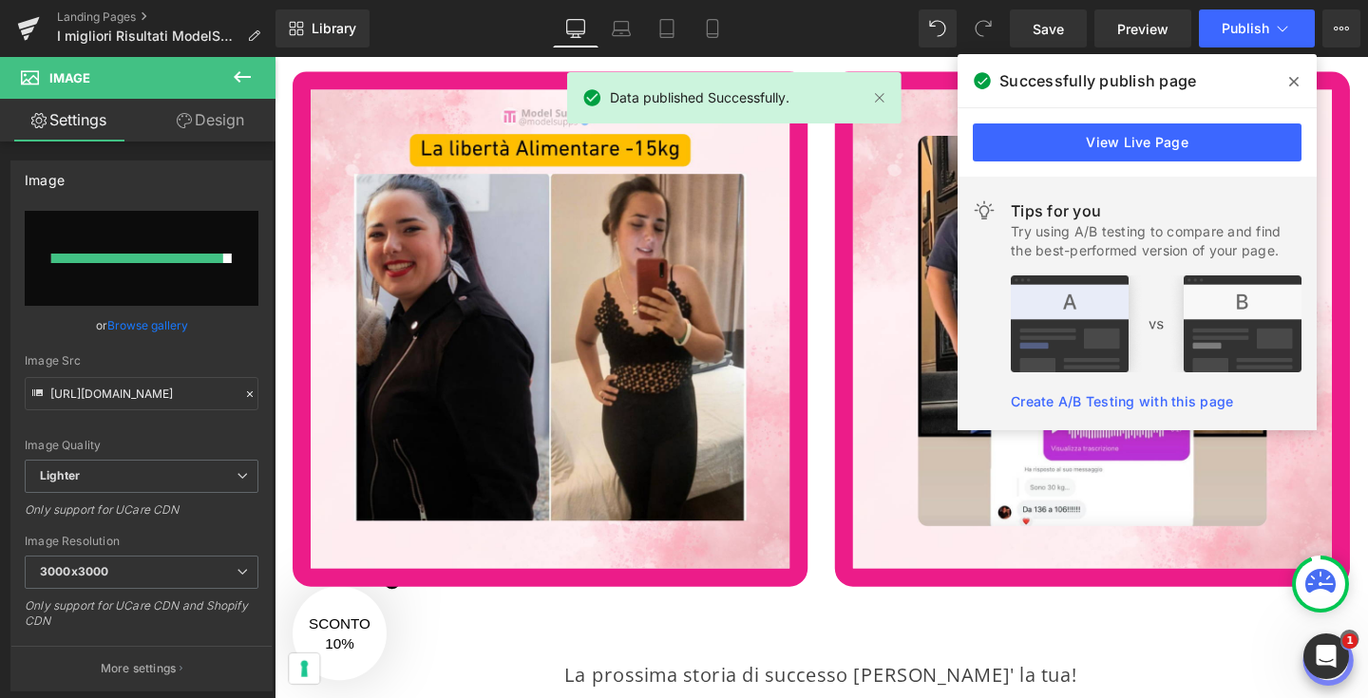
scroll to position [74935, 0]
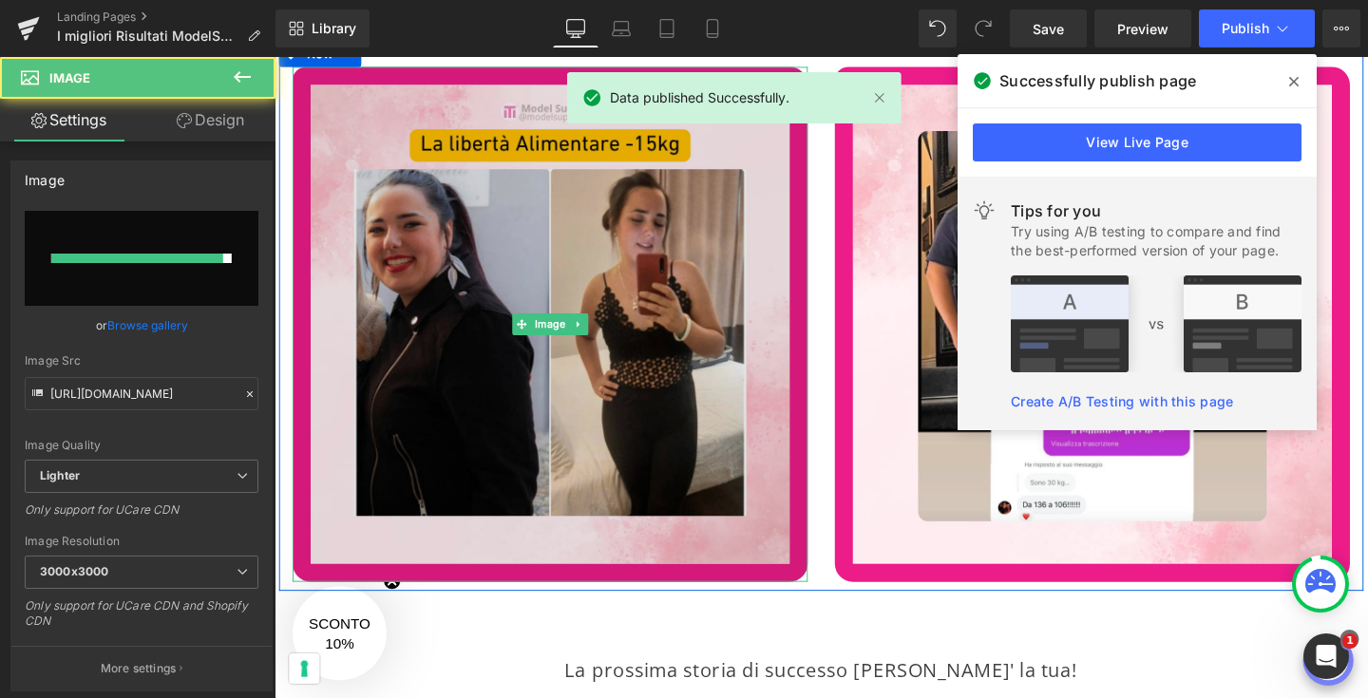
click at [681, 322] on img at bounding box center [565, 338] width 542 height 542
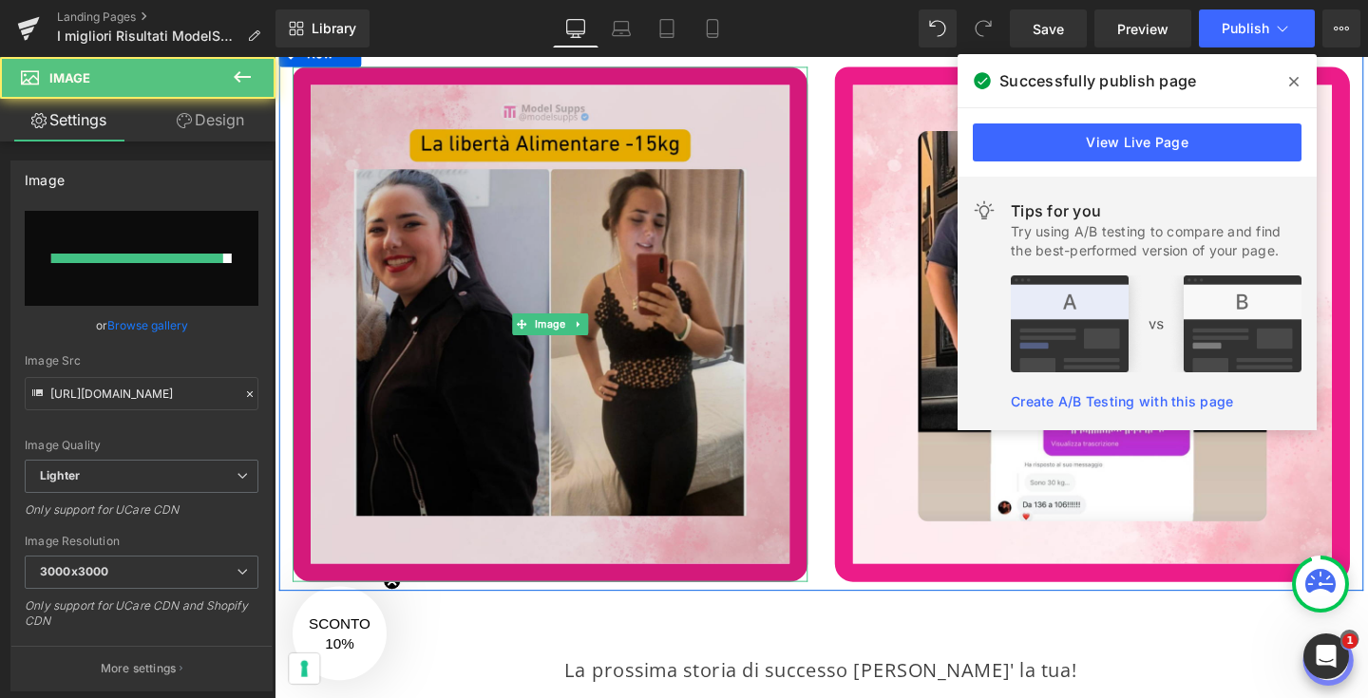
click at [374, 311] on img at bounding box center [565, 338] width 542 height 542
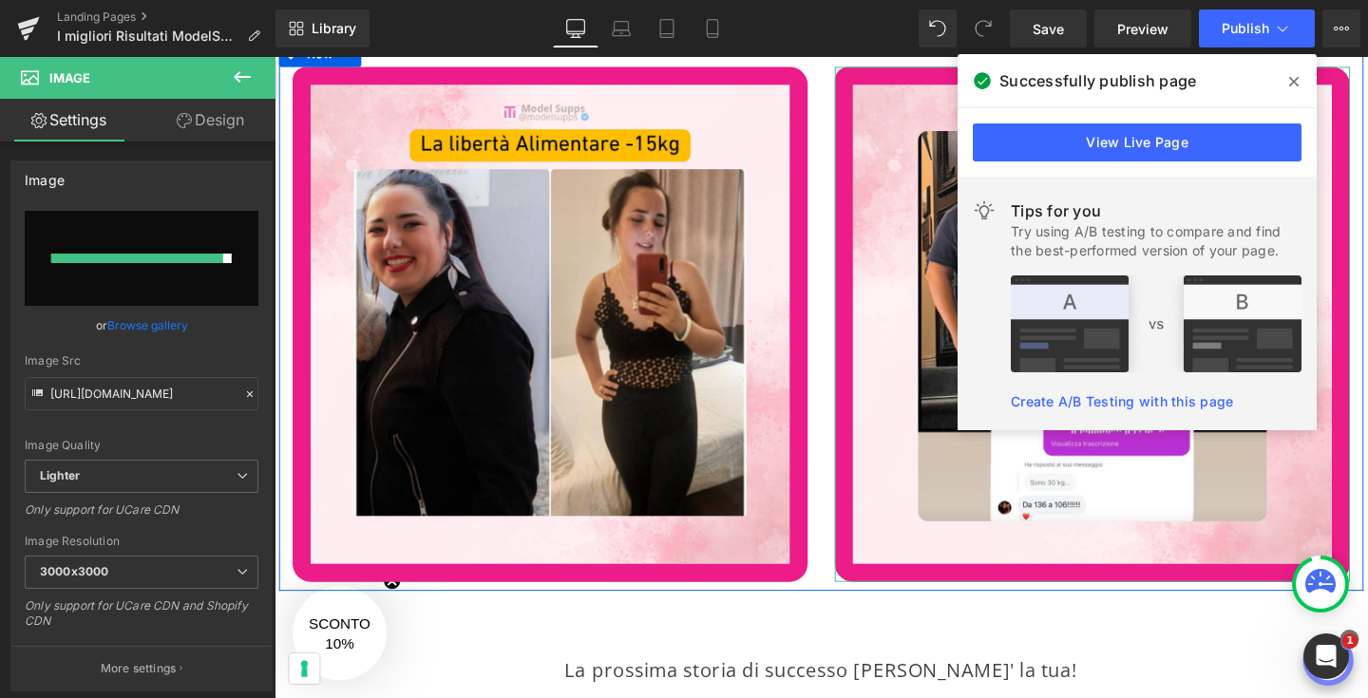
click at [1303, 77] on span at bounding box center [1294, 82] width 30 height 30
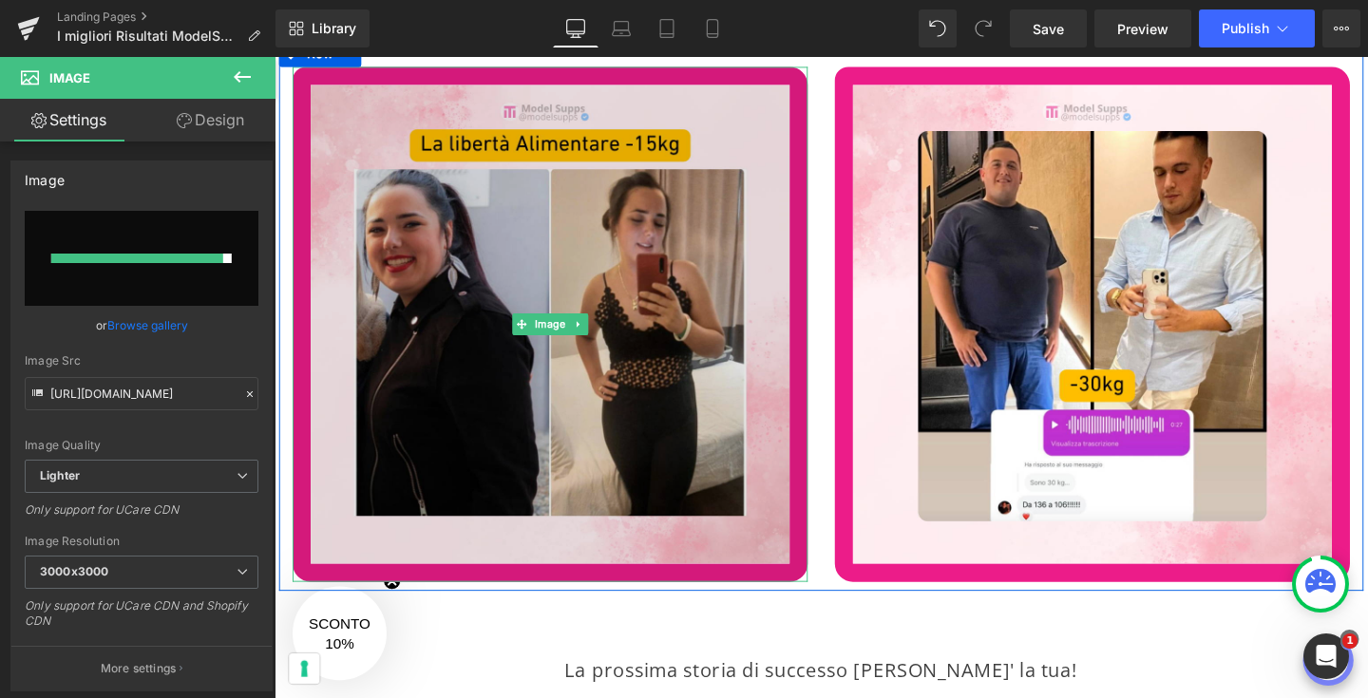
click at [605, 376] on img at bounding box center [565, 338] width 542 height 542
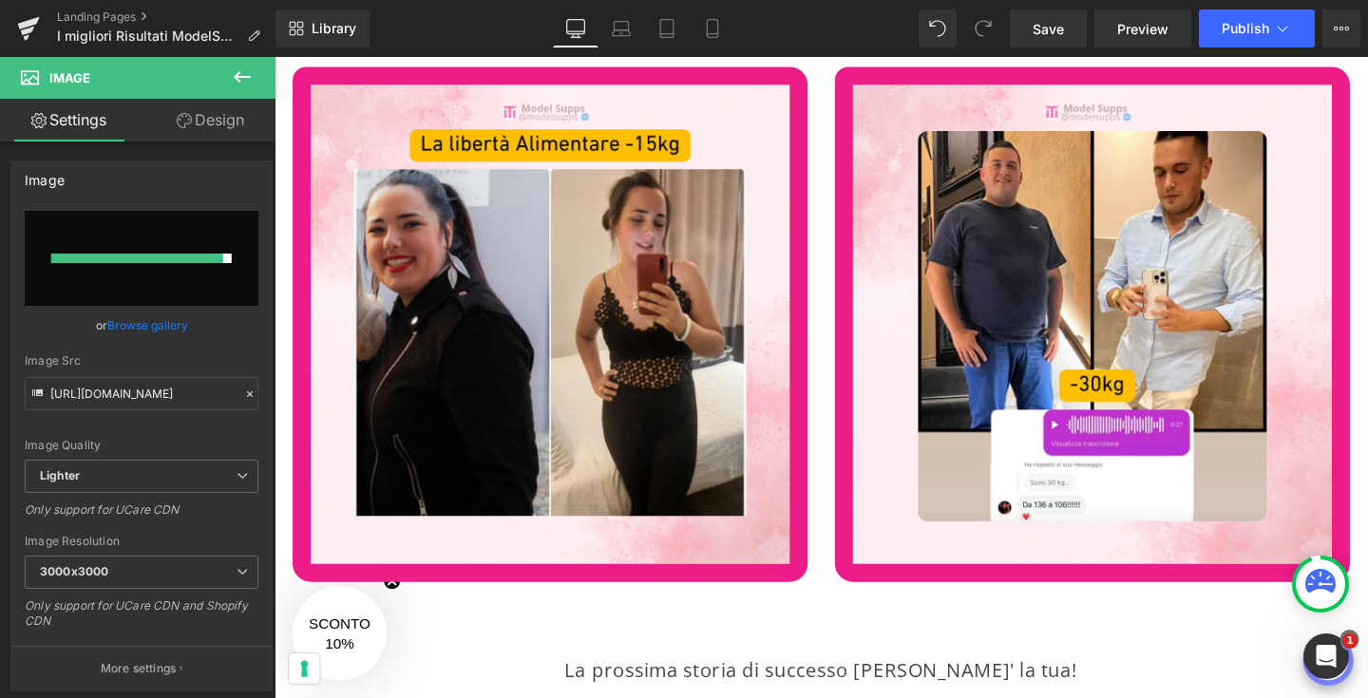
click at [174, 85] on span "Image" at bounding box center [114, 78] width 190 height 42
click at [148, 261] on div at bounding box center [137, 259] width 172 height 10
click at [142, 82] on span "Image" at bounding box center [114, 78] width 190 height 42
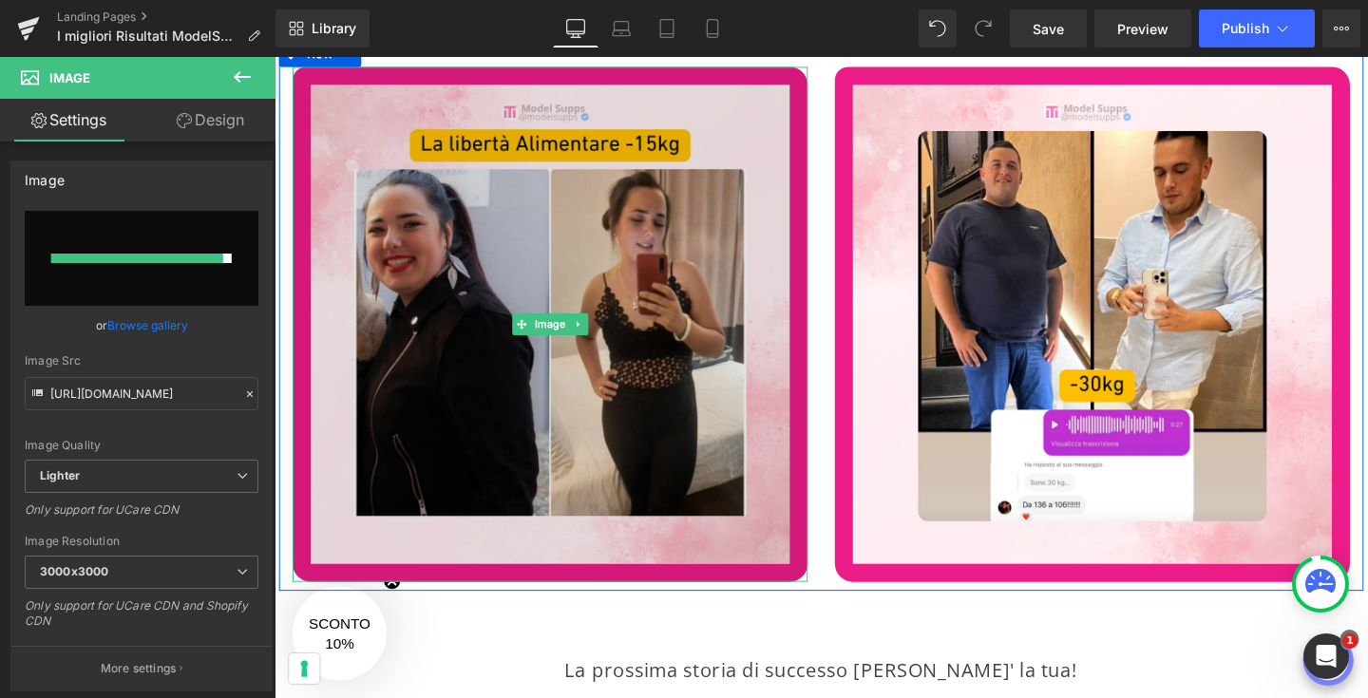
click at [449, 270] on img at bounding box center [565, 338] width 542 height 542
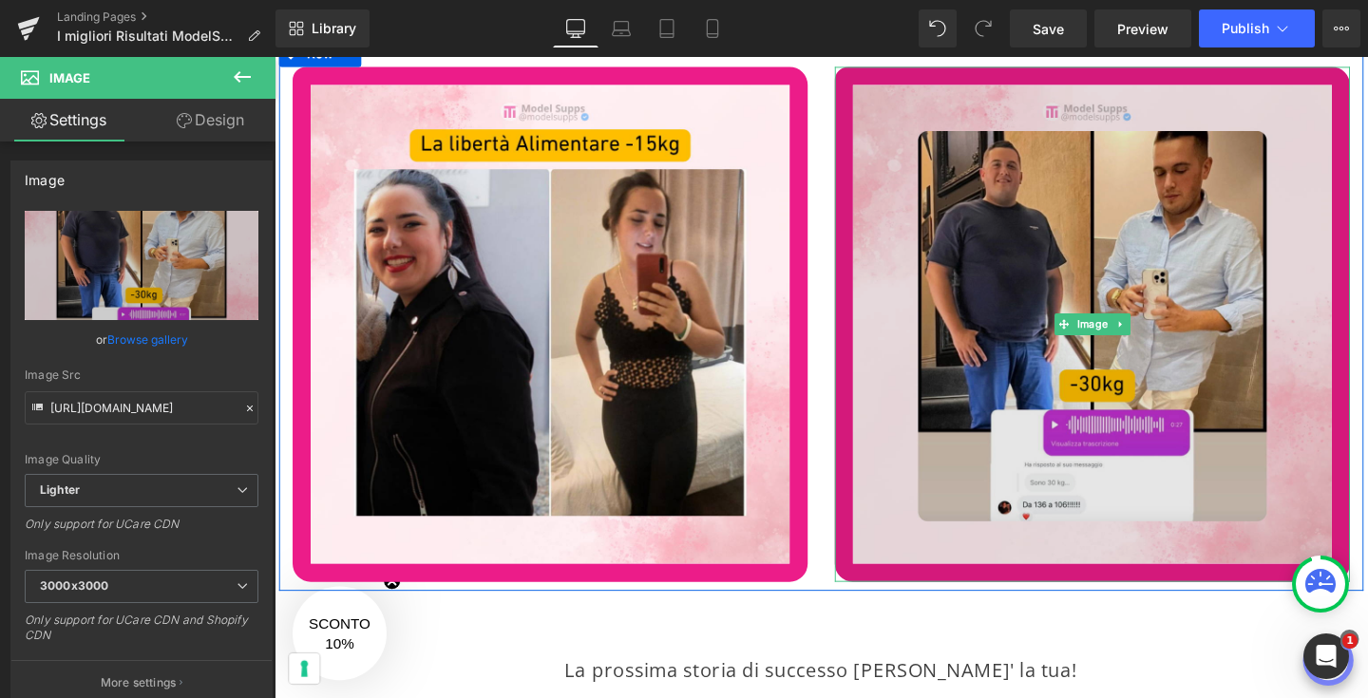
click at [1210, 314] on img at bounding box center [1135, 338] width 542 height 542
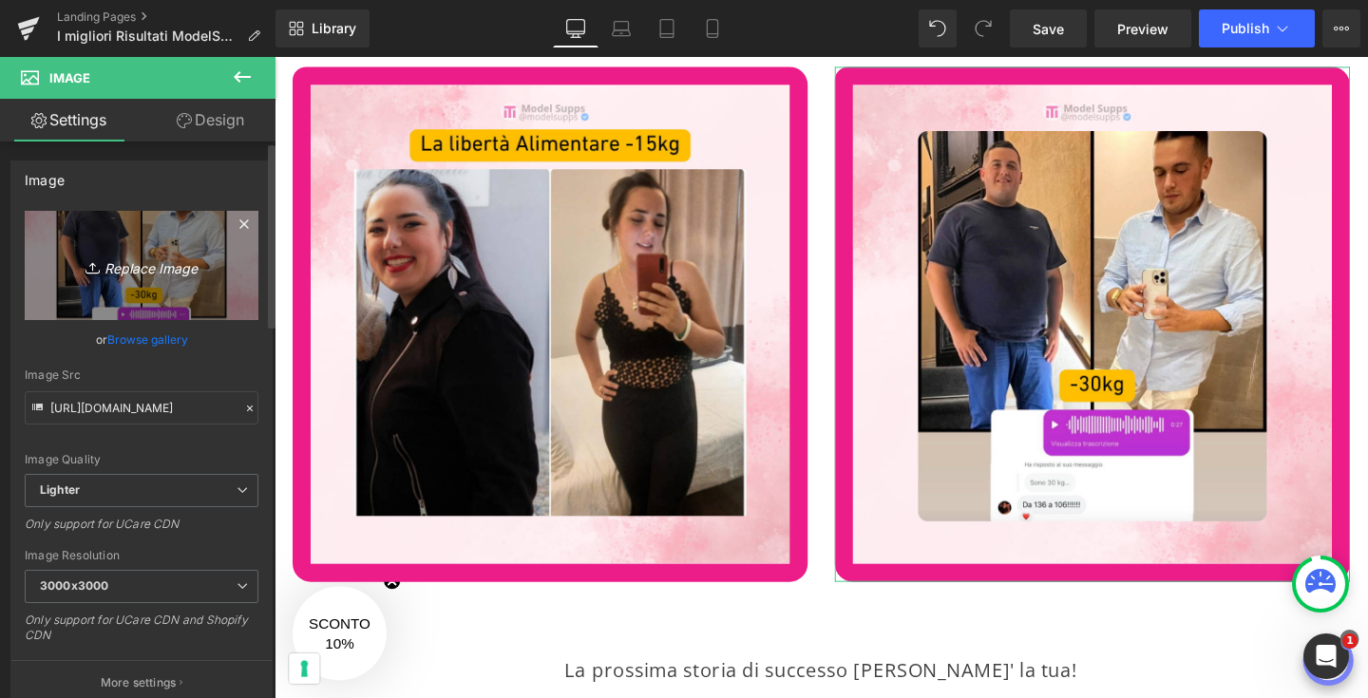
click at [176, 267] on icon "Replace Image" at bounding box center [142, 266] width 152 height 24
type input "C:\fakepath\8.png"
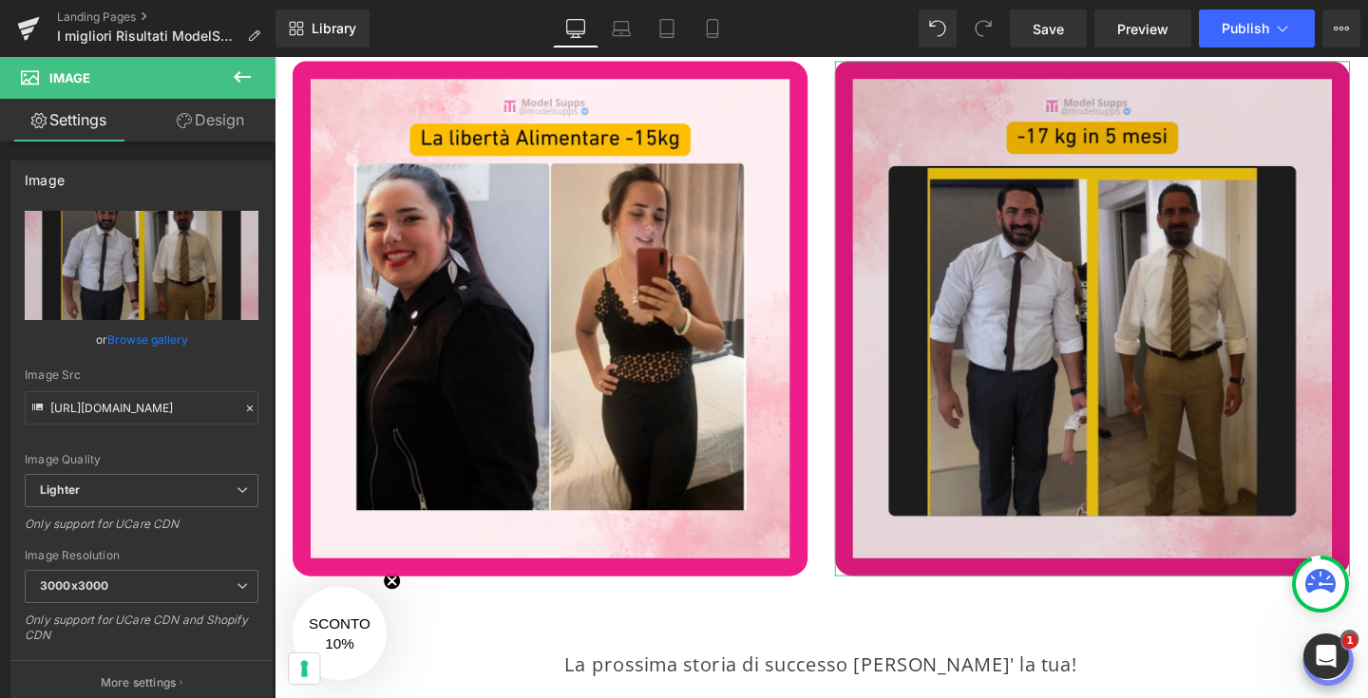
scroll to position [74895, 0]
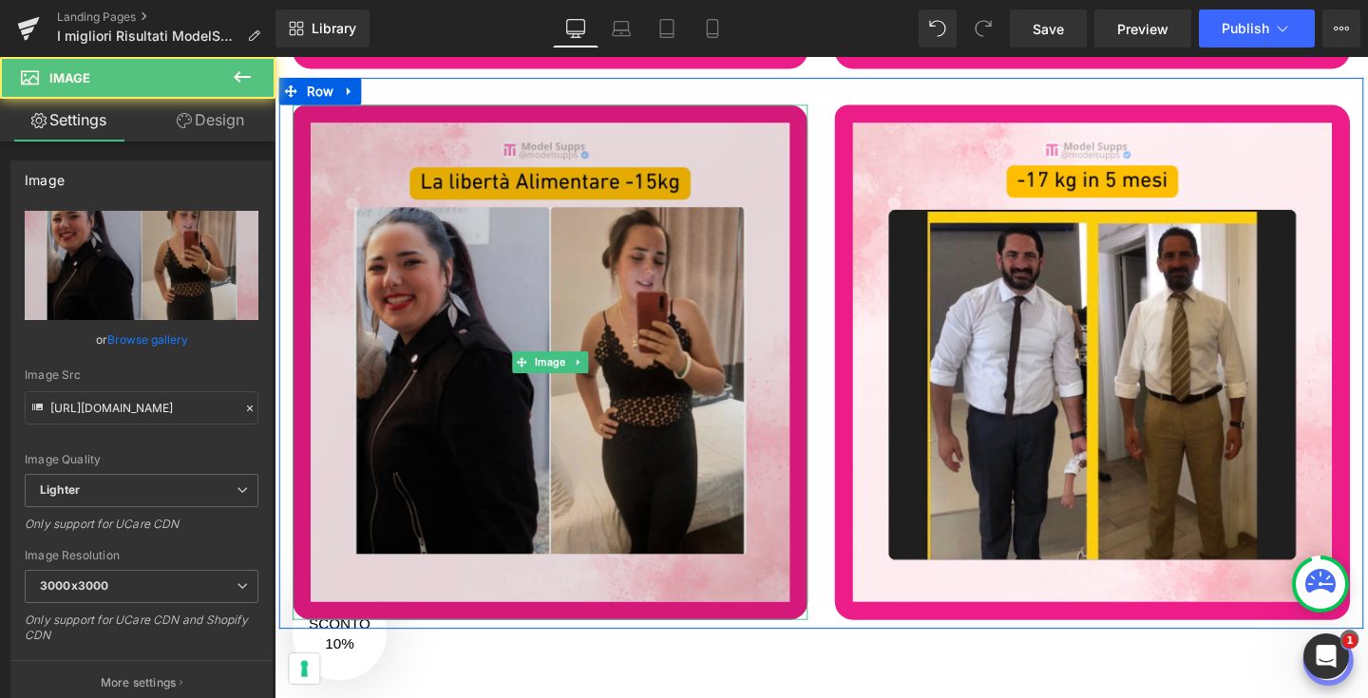
click at [652, 424] on img at bounding box center [565, 378] width 542 height 542
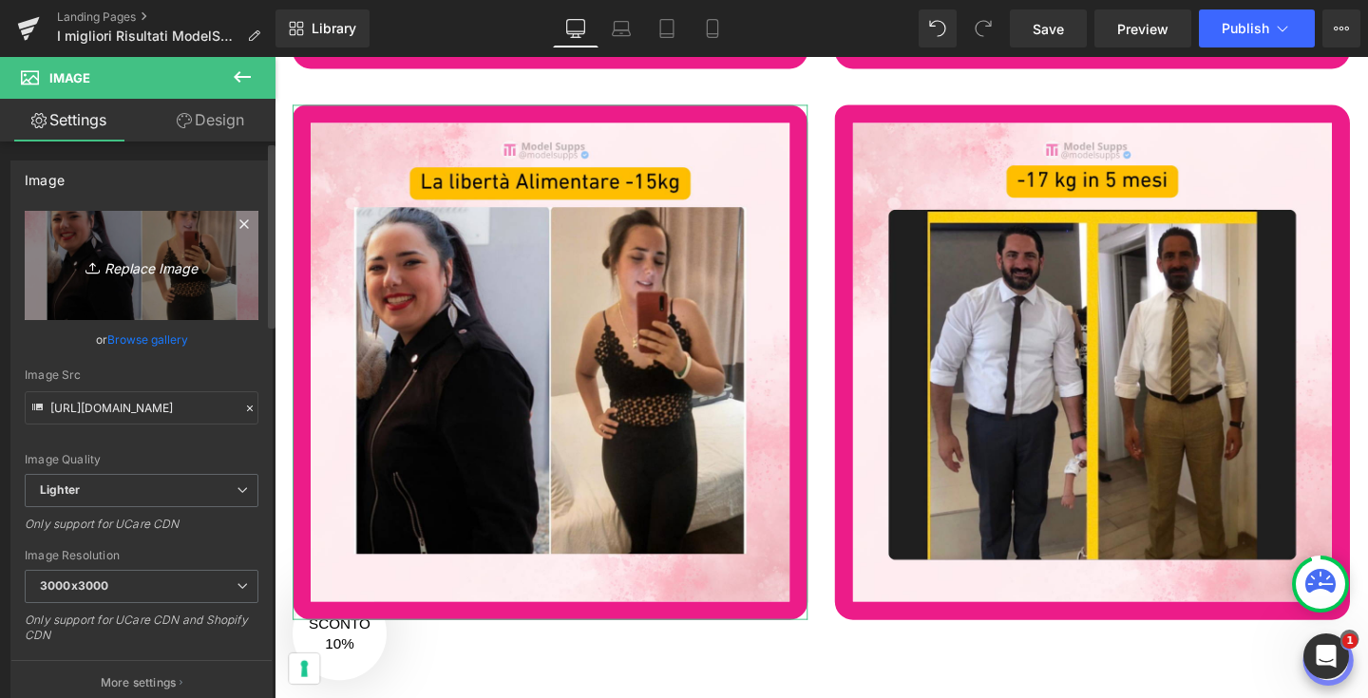
click at [115, 246] on link "Replace Image" at bounding box center [142, 265] width 234 height 109
type input "C:\fakepath\7.png"
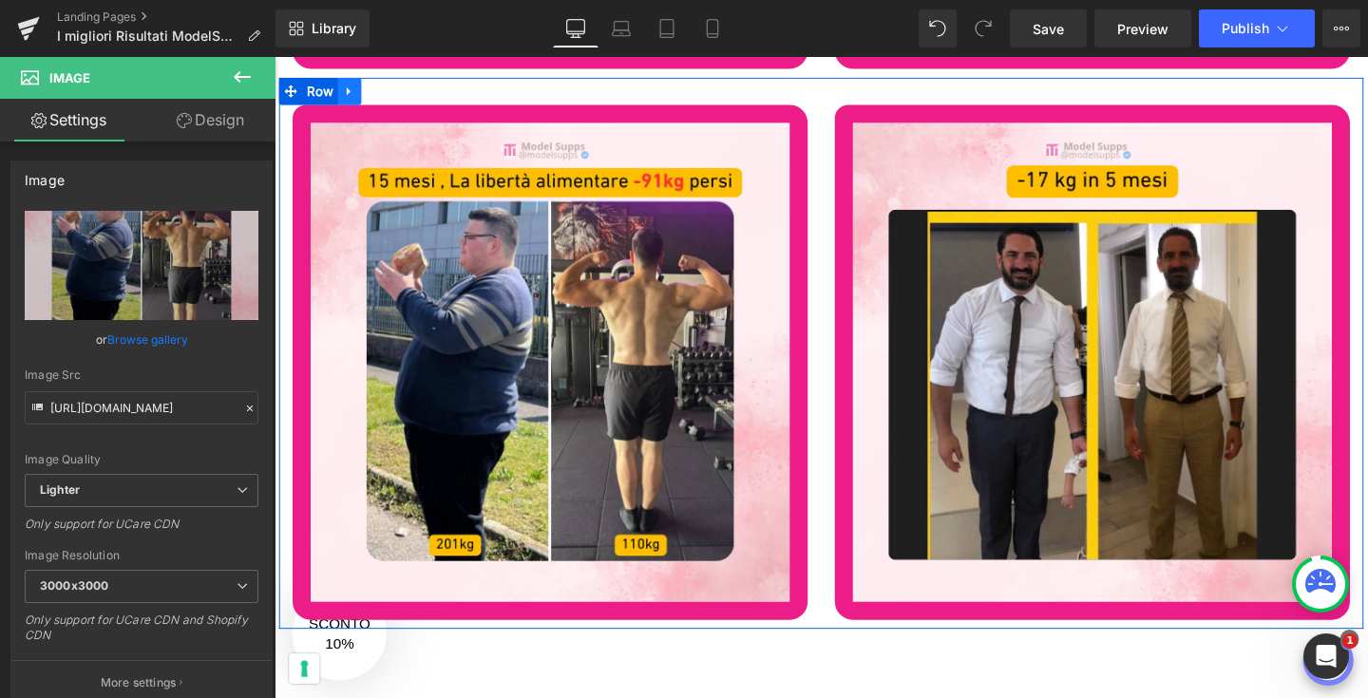
click at [352, 86] on icon at bounding box center [353, 93] width 13 height 14
click at [379, 89] on icon at bounding box center [377, 92] width 13 height 13
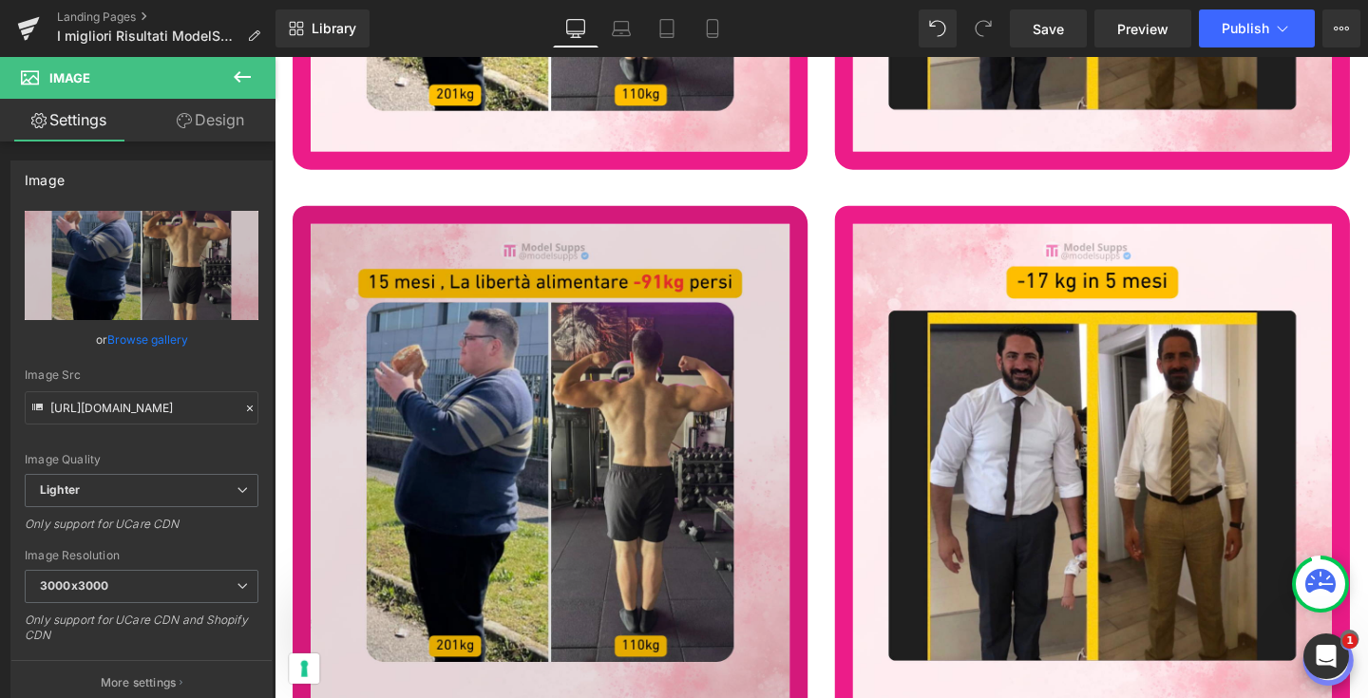
scroll to position [75410, 0]
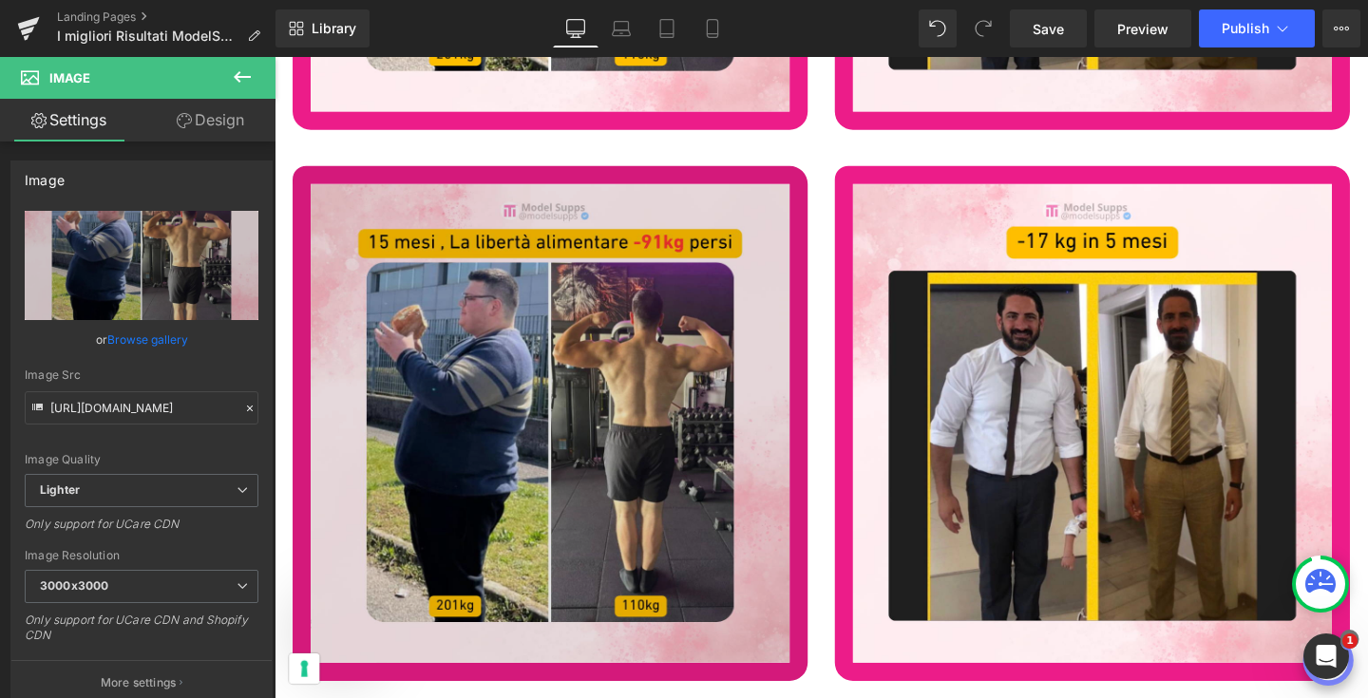
click at [553, 483] on img at bounding box center [565, 443] width 542 height 542
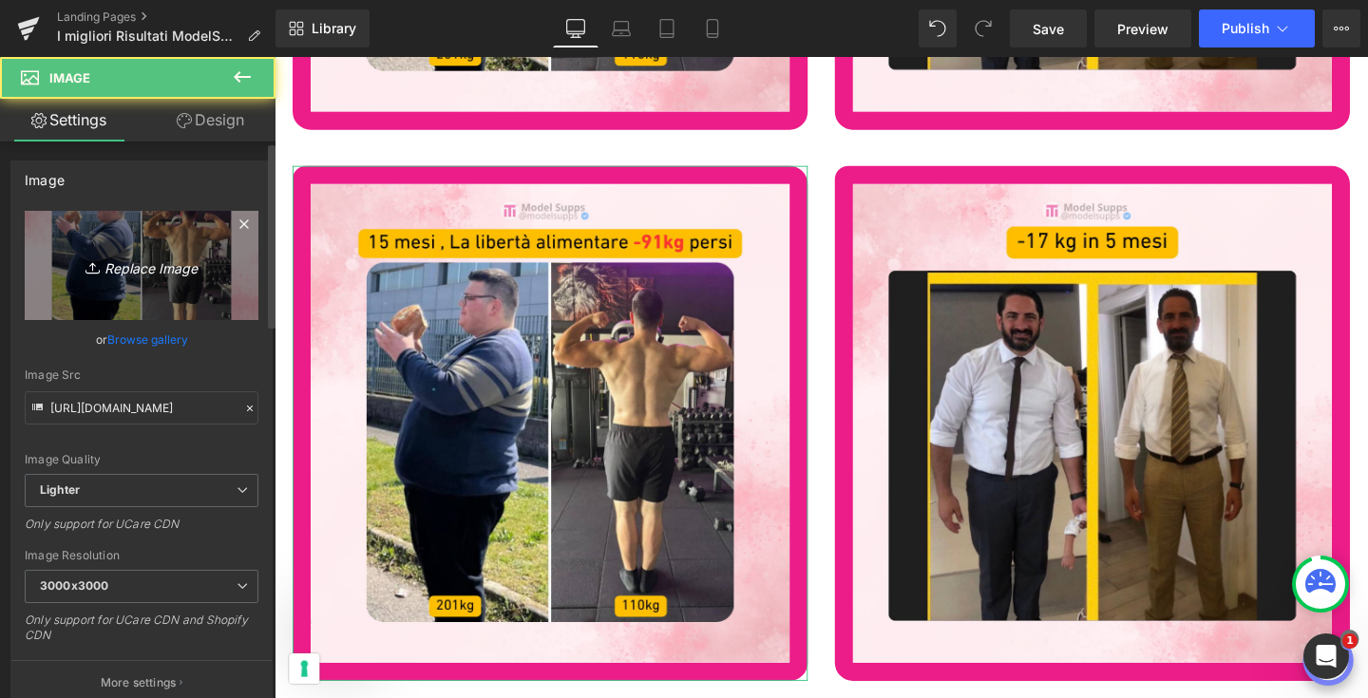
click at [164, 290] on link "Replace Image" at bounding box center [142, 265] width 234 height 109
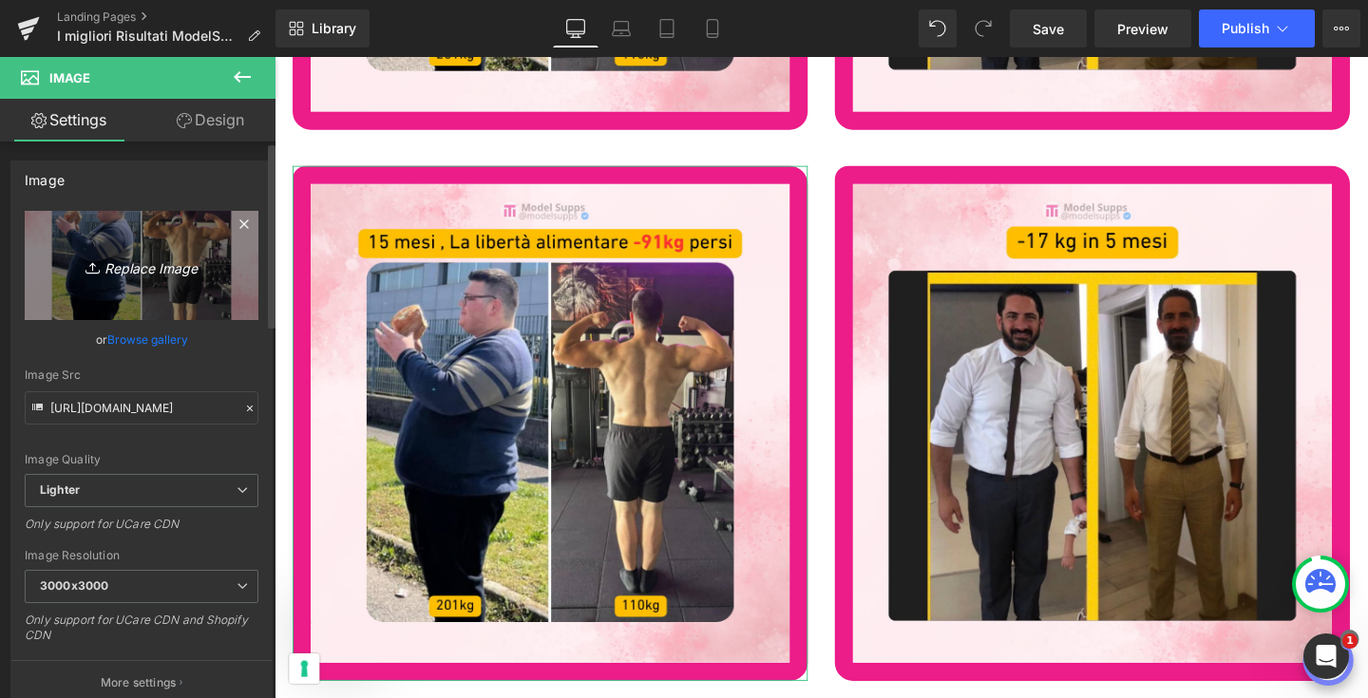
type input "C:\fakepath\9.png"
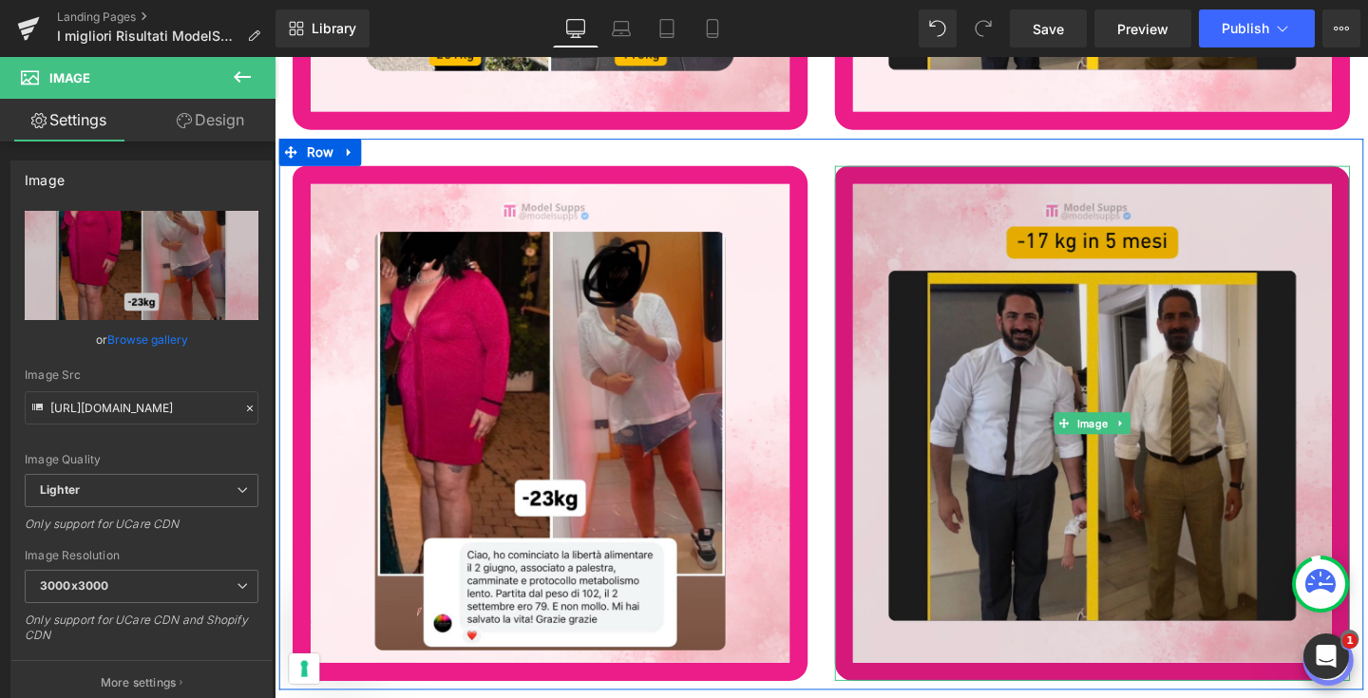
click at [1031, 526] on img at bounding box center [1135, 443] width 542 height 542
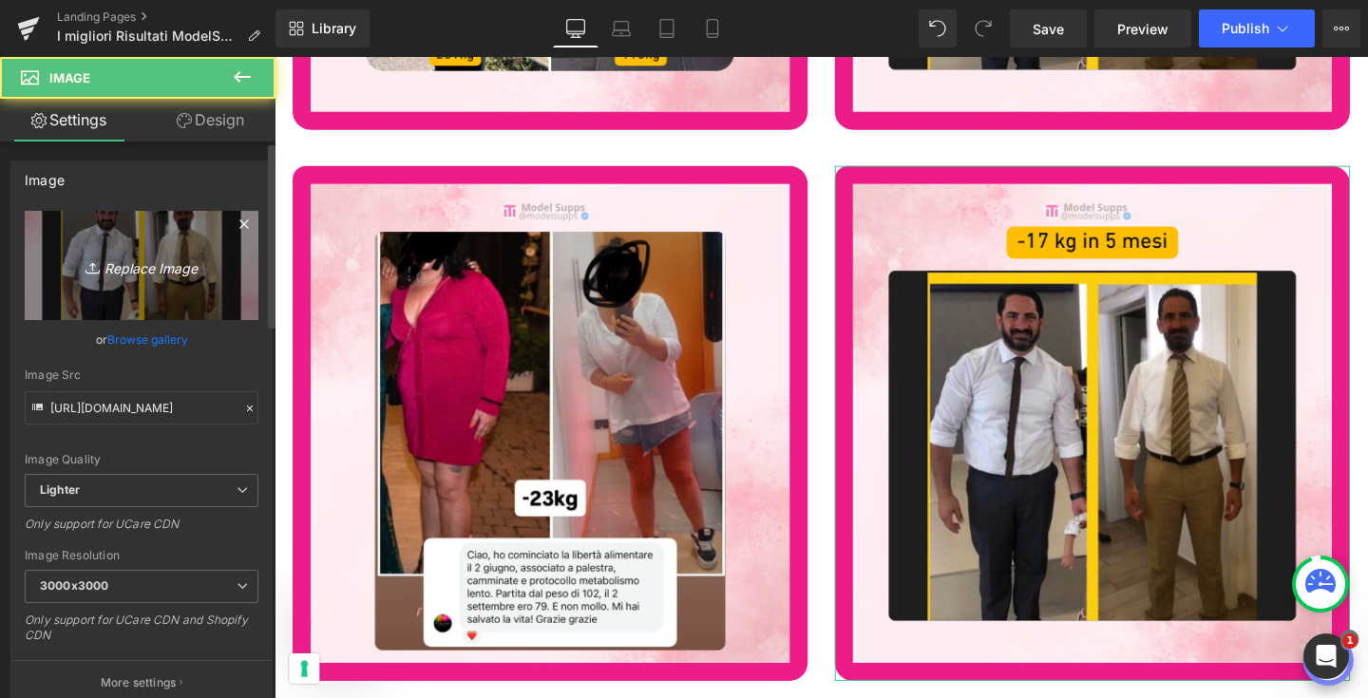
click at [148, 257] on icon "Replace Image" at bounding box center [142, 266] width 152 height 24
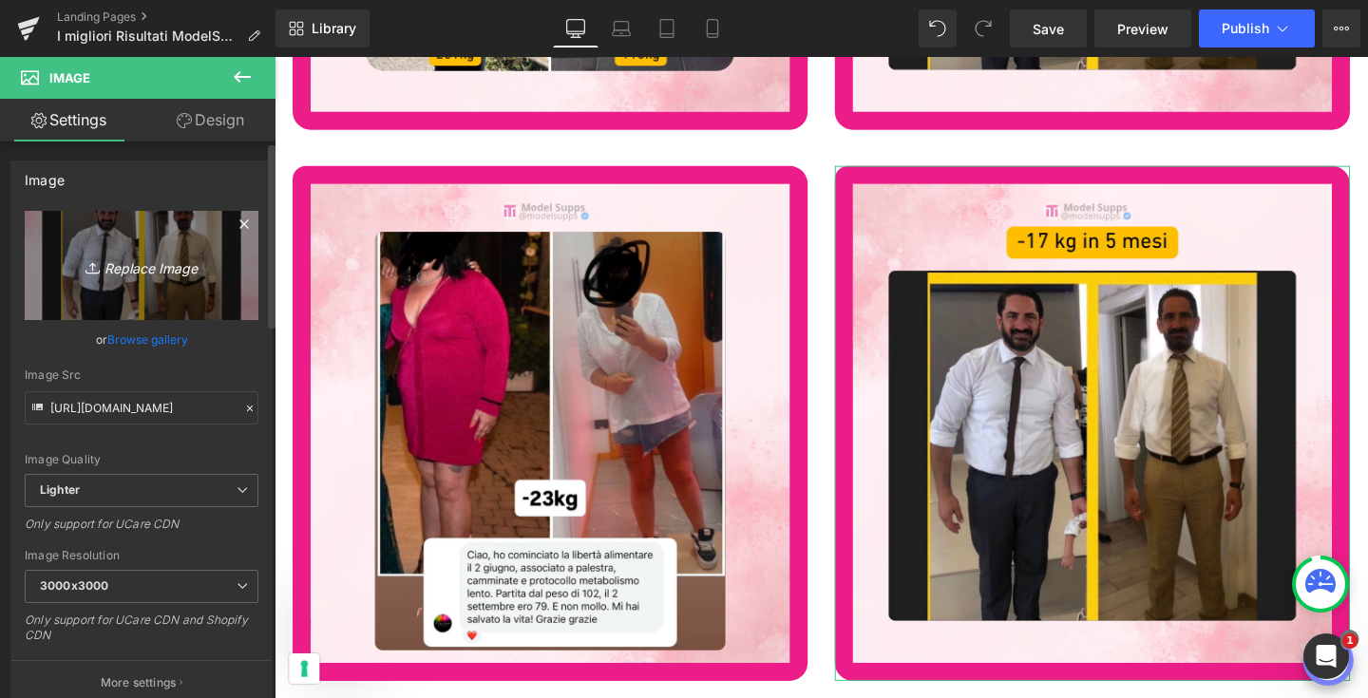
type input "C:\fakepath\10.png"
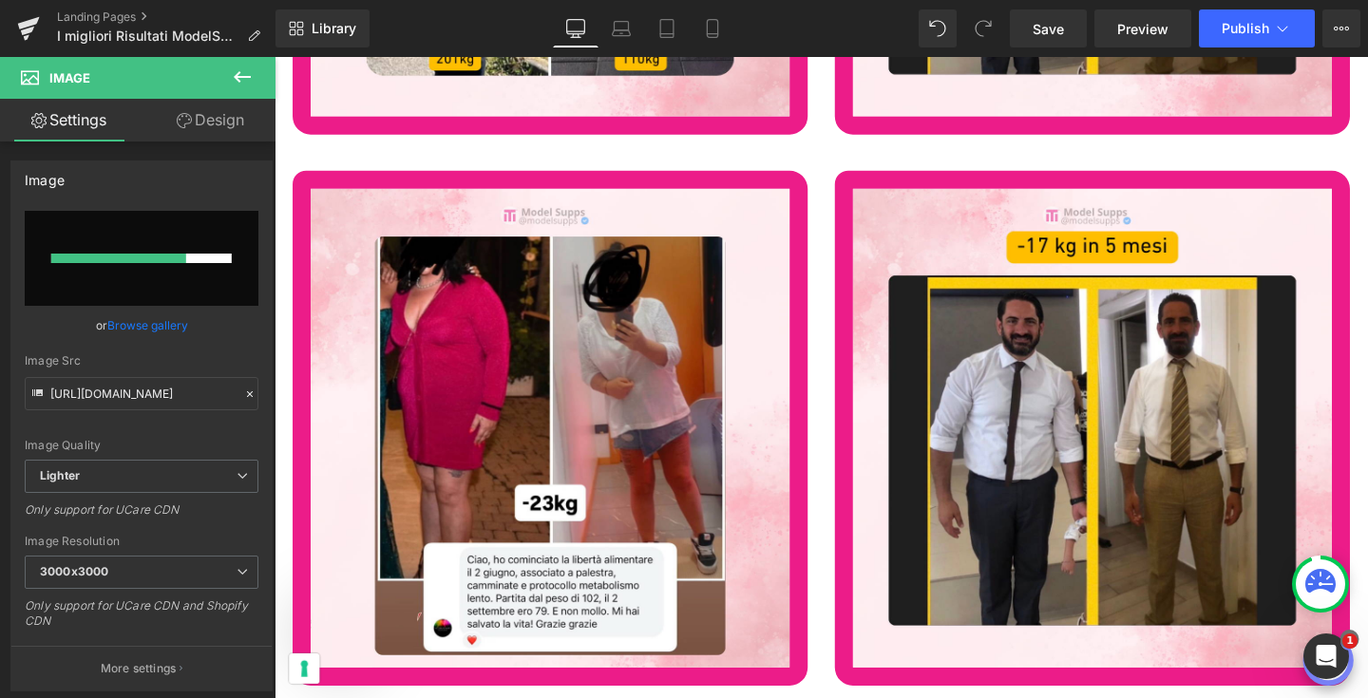
scroll to position [75404, 0]
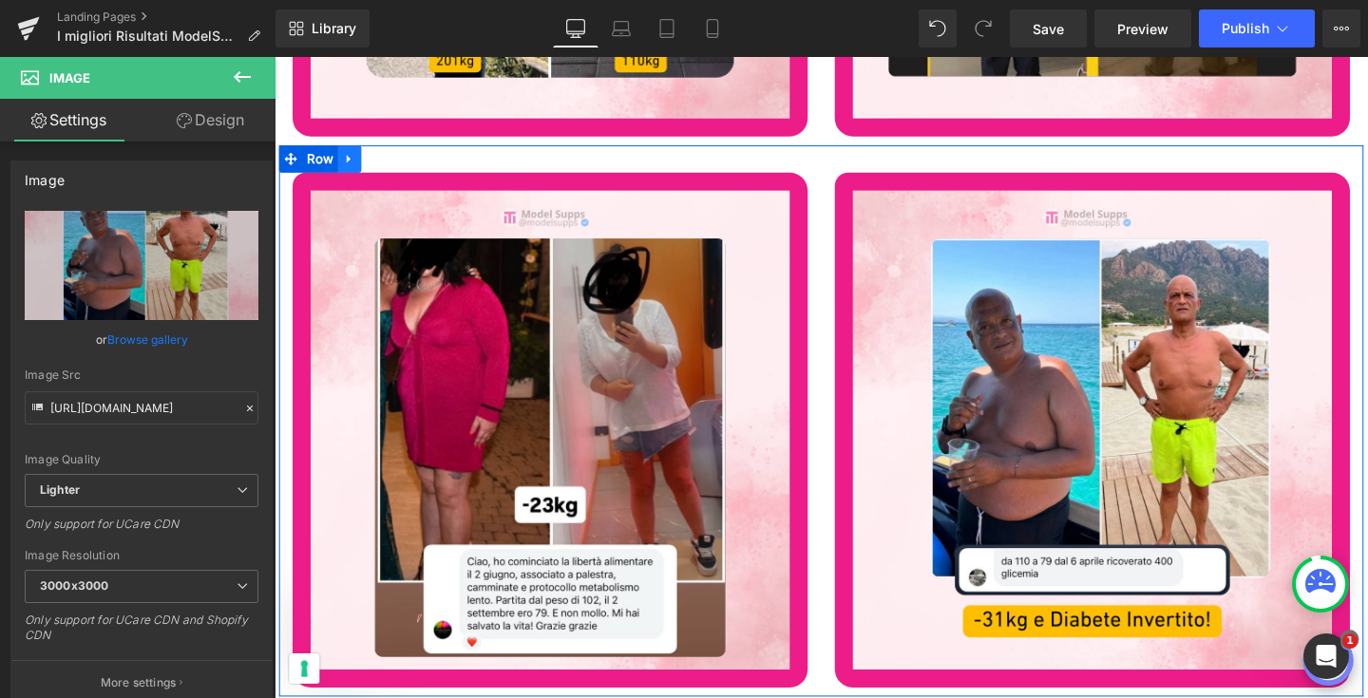
click at [358, 157] on link at bounding box center [353, 164] width 25 height 29
click at [384, 150] on link at bounding box center [378, 164] width 25 height 29
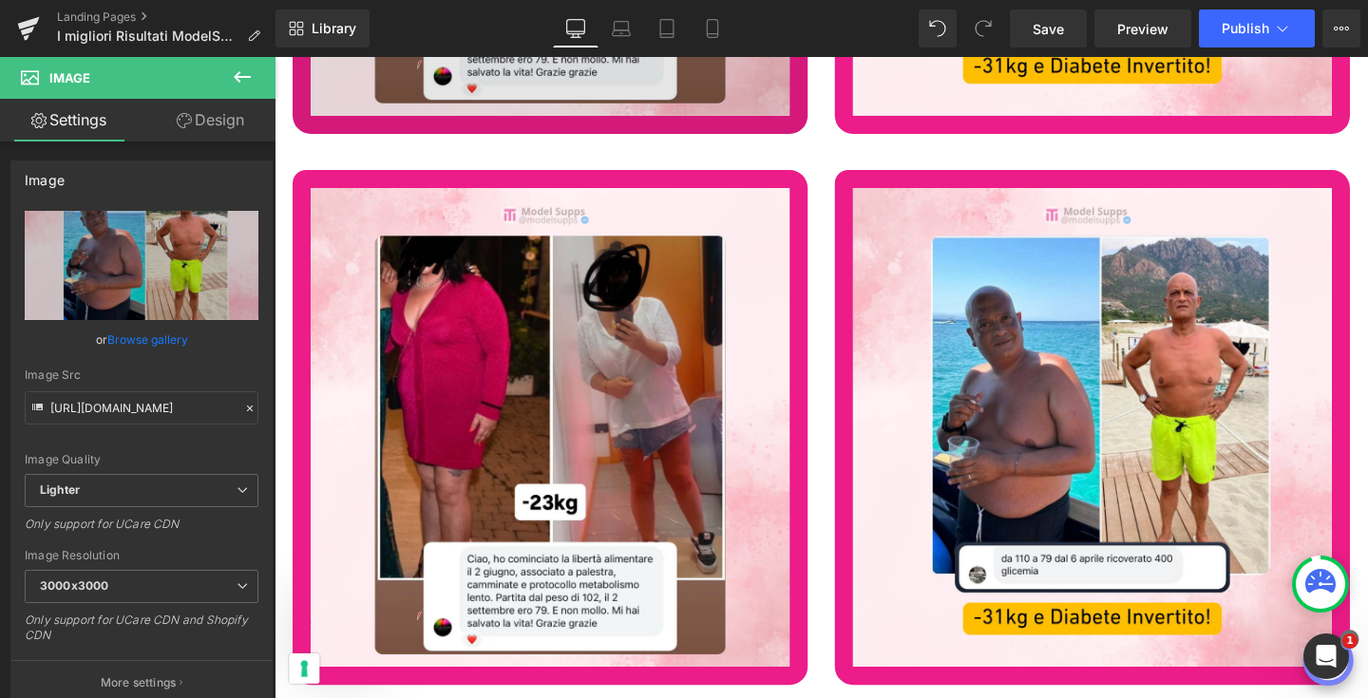
scroll to position [75994, 0]
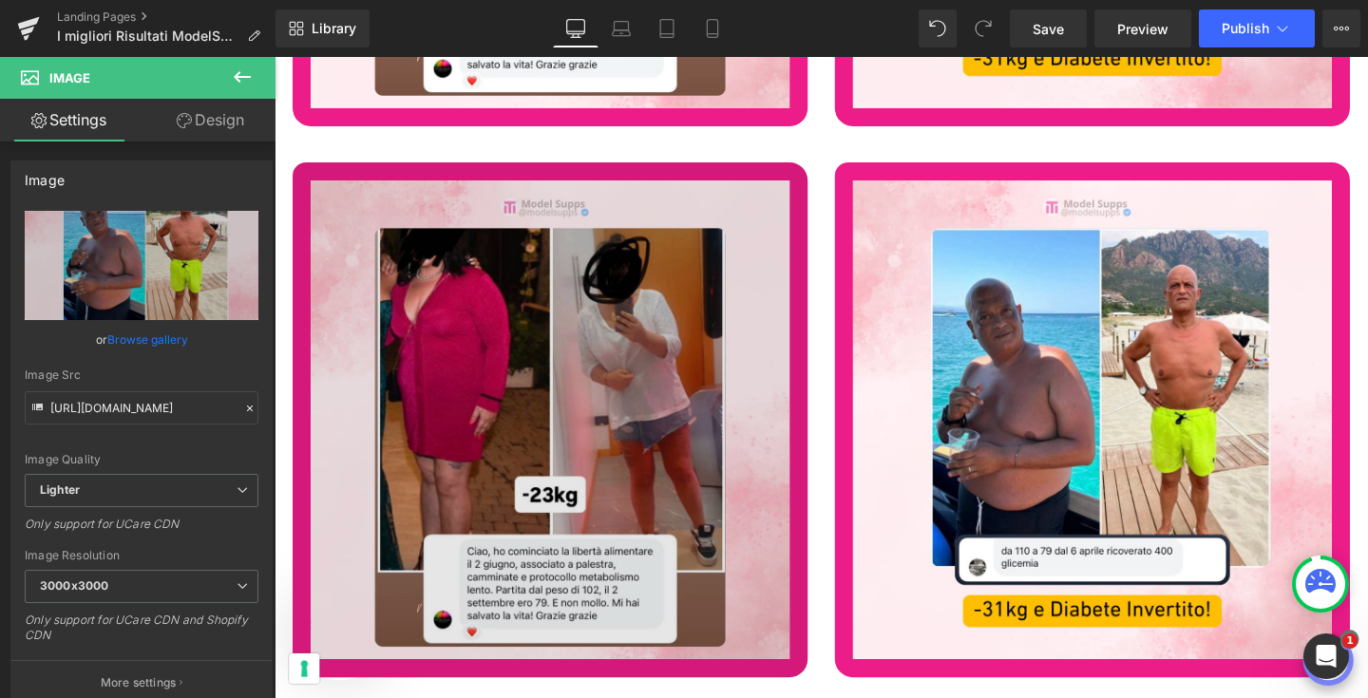
click at [511, 390] on img at bounding box center [565, 439] width 542 height 542
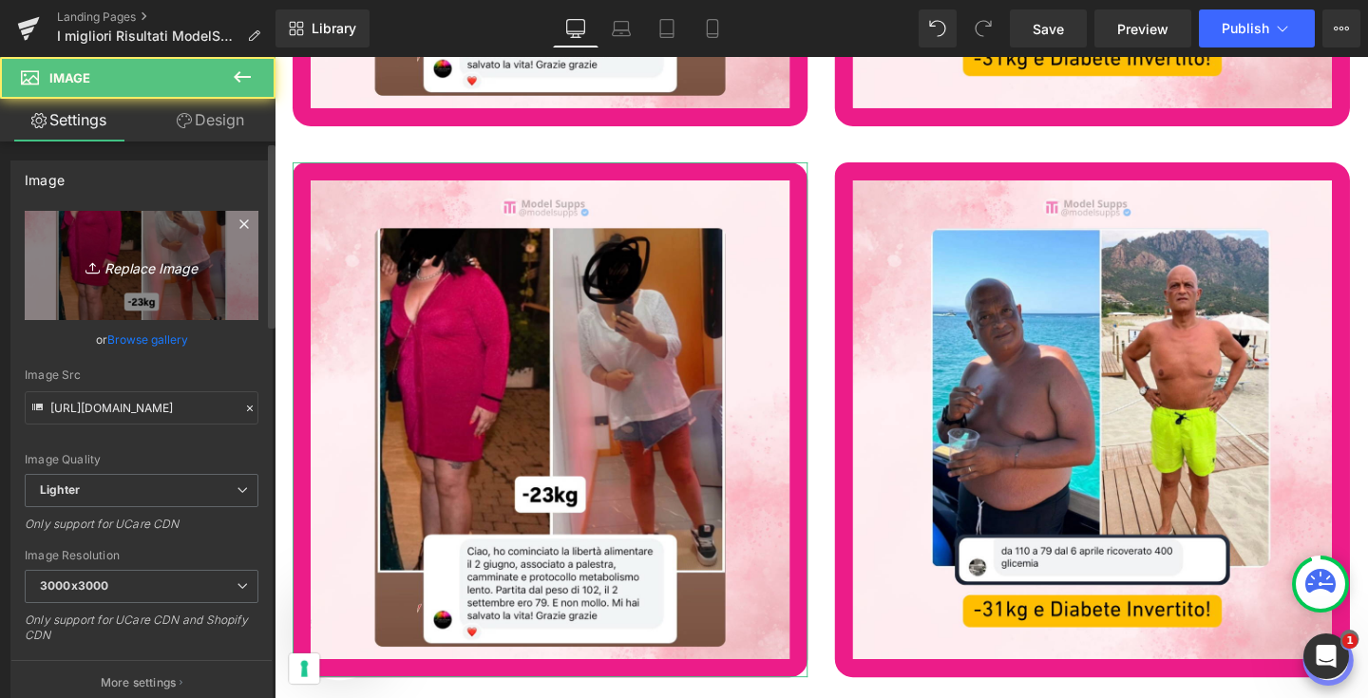
click at [181, 258] on icon "Replace Image" at bounding box center [142, 266] width 152 height 24
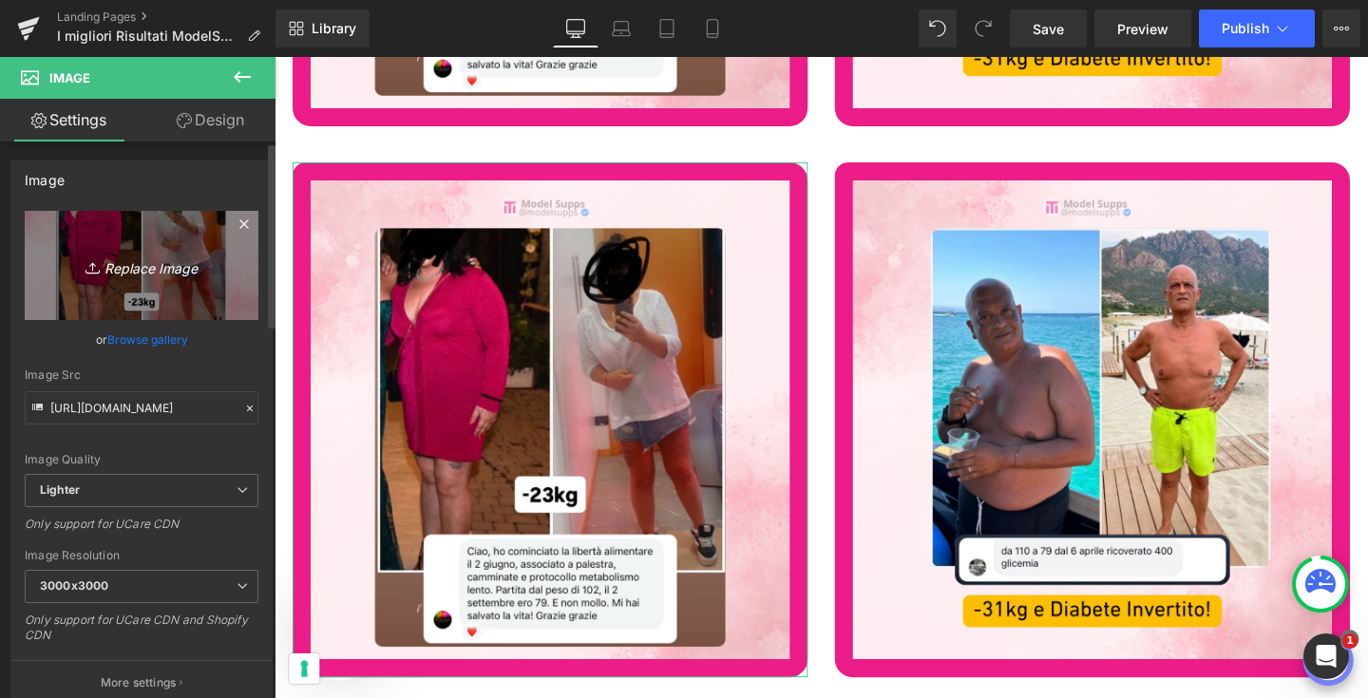
type input "C:\fakepath\11.png"
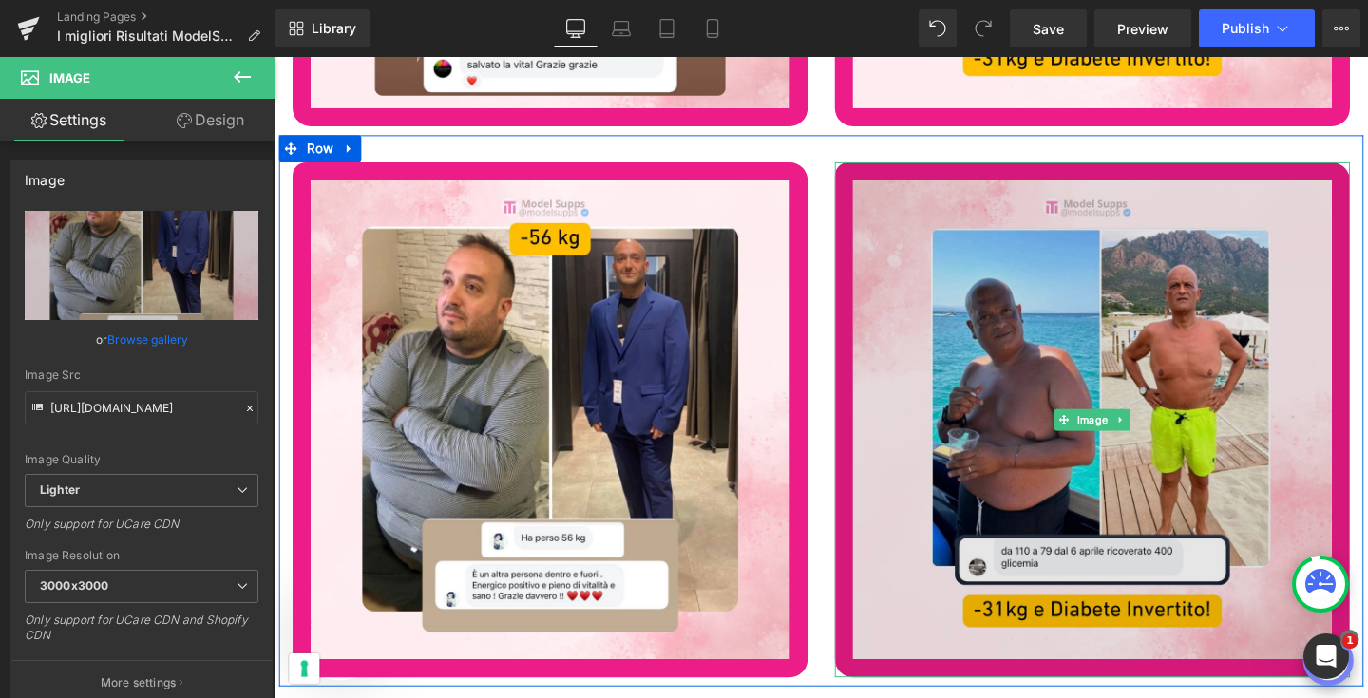
click at [1082, 482] on img at bounding box center [1135, 439] width 542 height 542
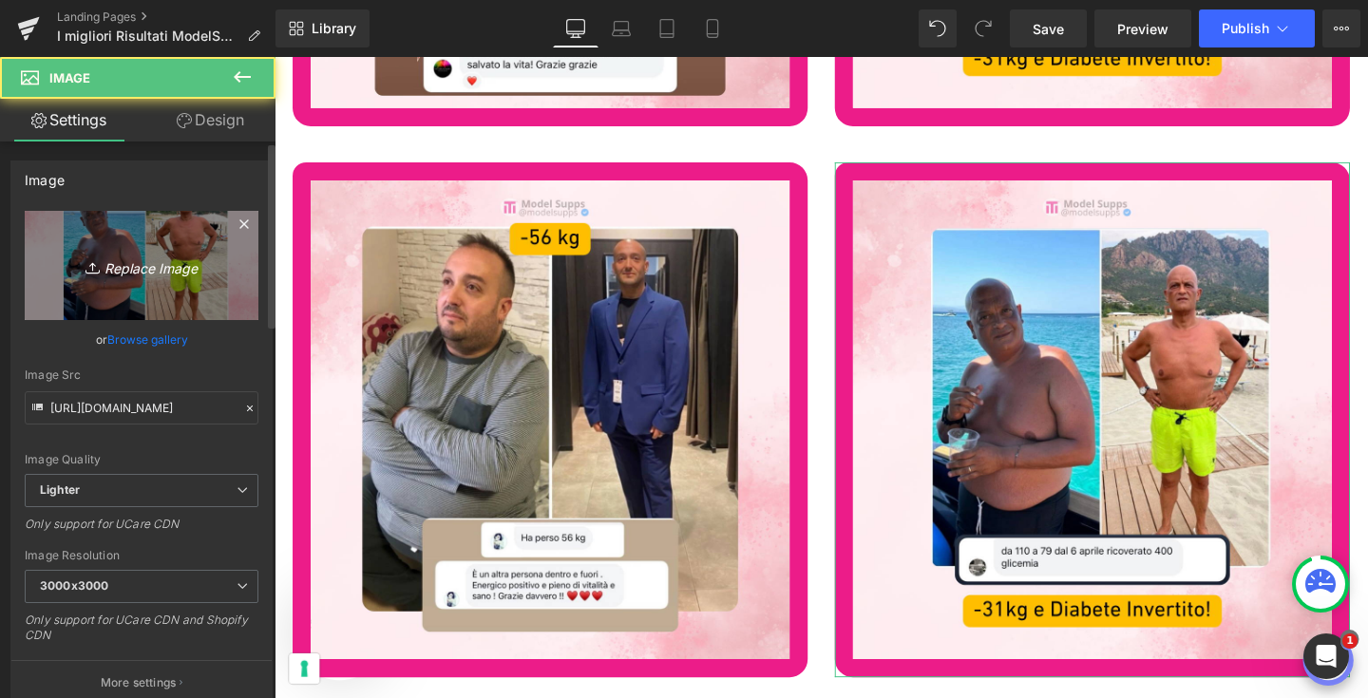
click at [137, 278] on link "Replace Image" at bounding box center [142, 265] width 234 height 109
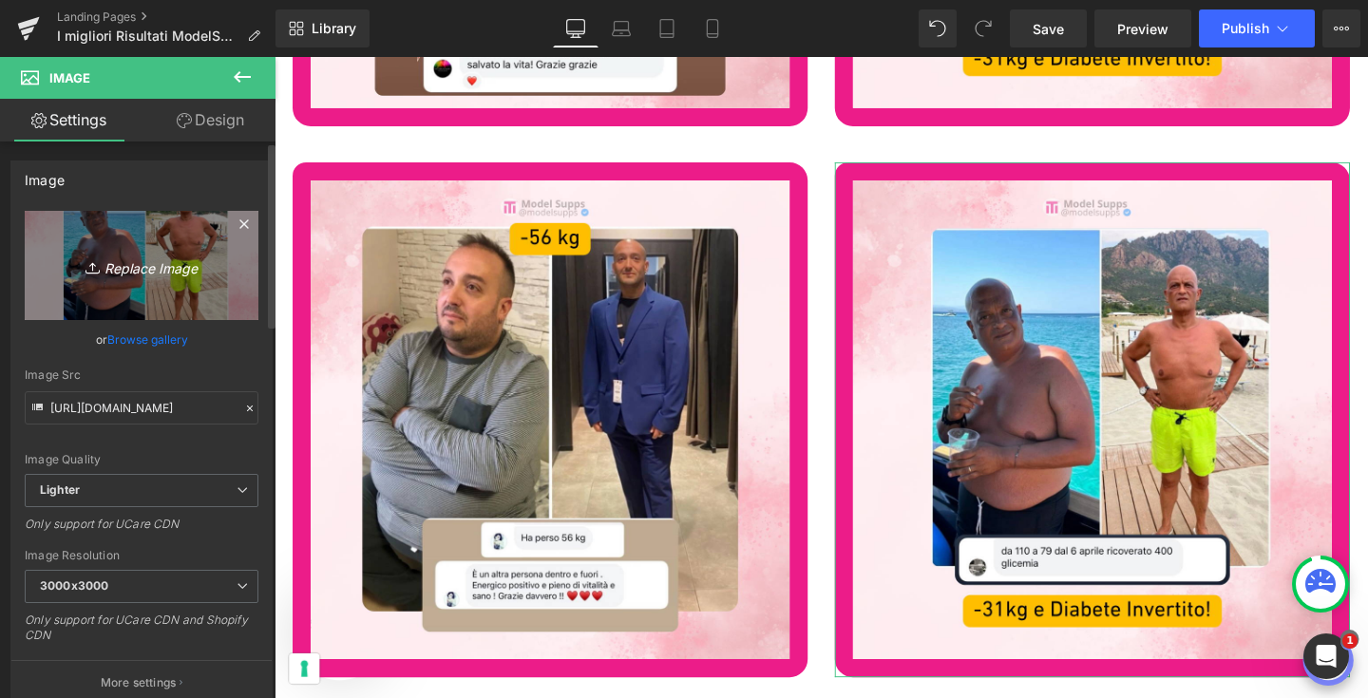
type input "C:\fakepath\12.png"
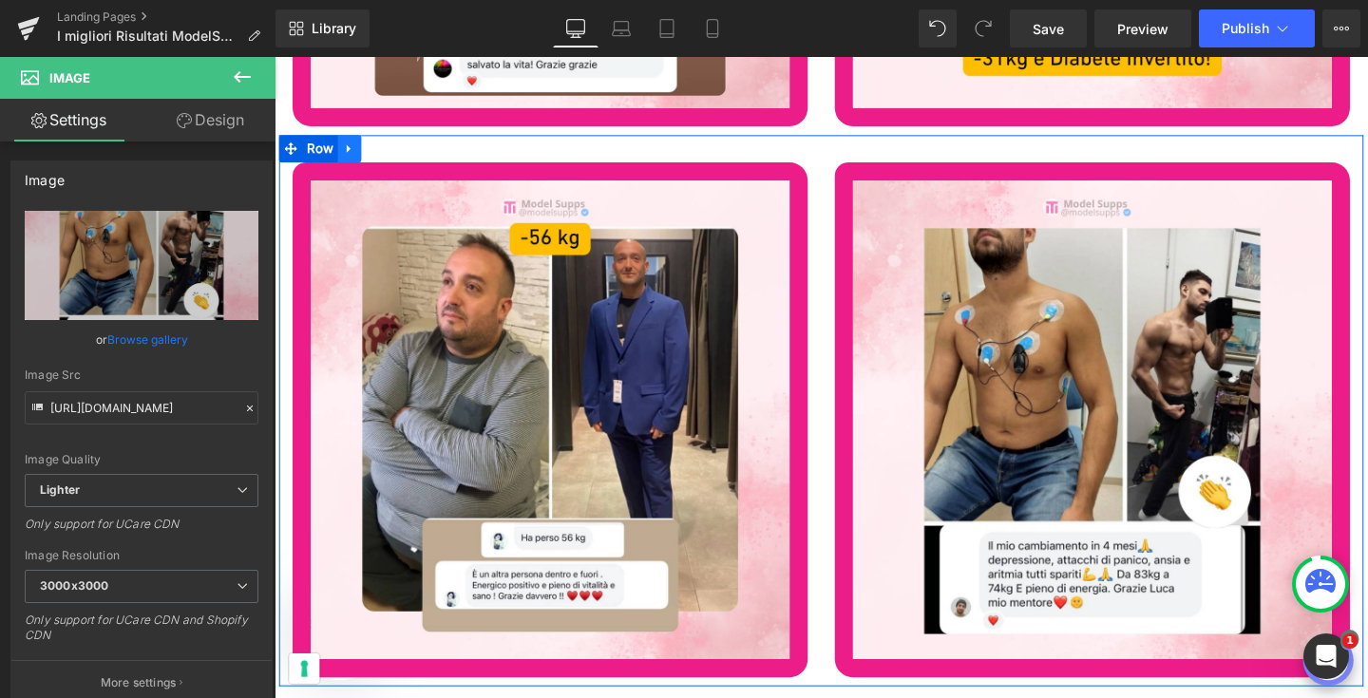
click at [351, 147] on icon at bounding box center [353, 154] width 13 height 14
click at [371, 147] on icon at bounding box center [377, 153] width 13 height 13
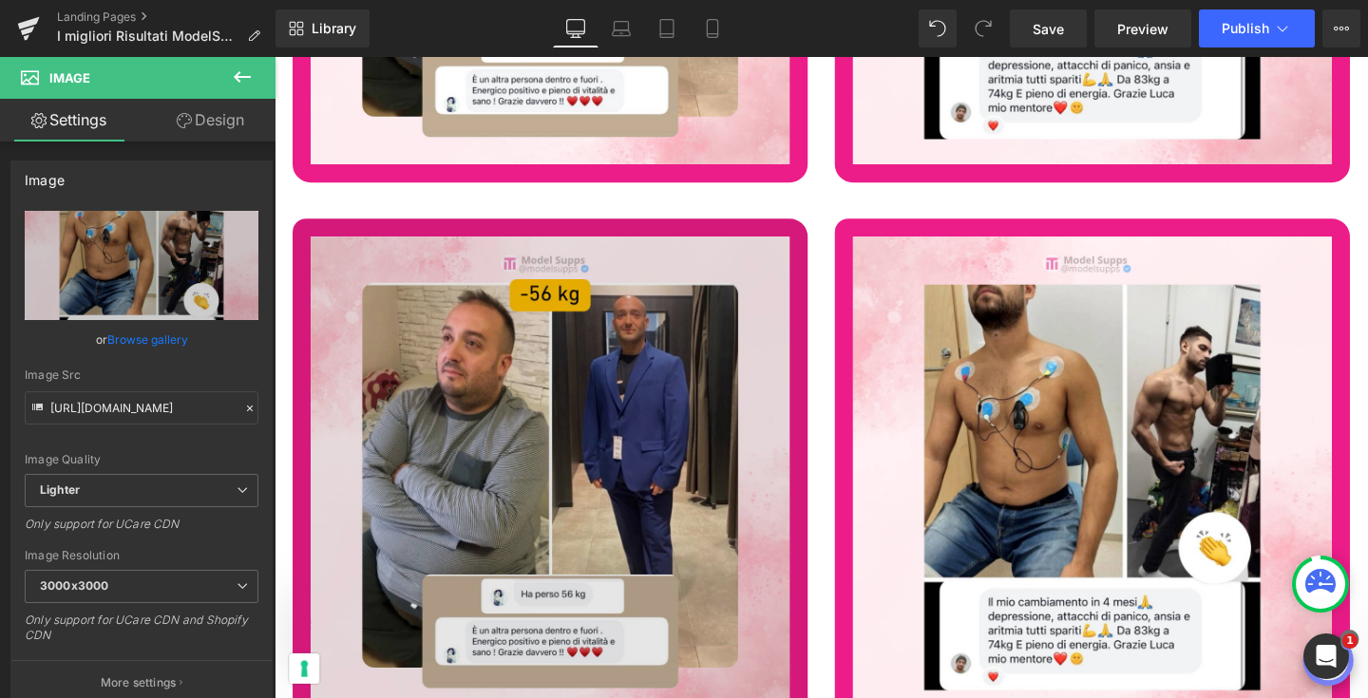
scroll to position [76569, 0]
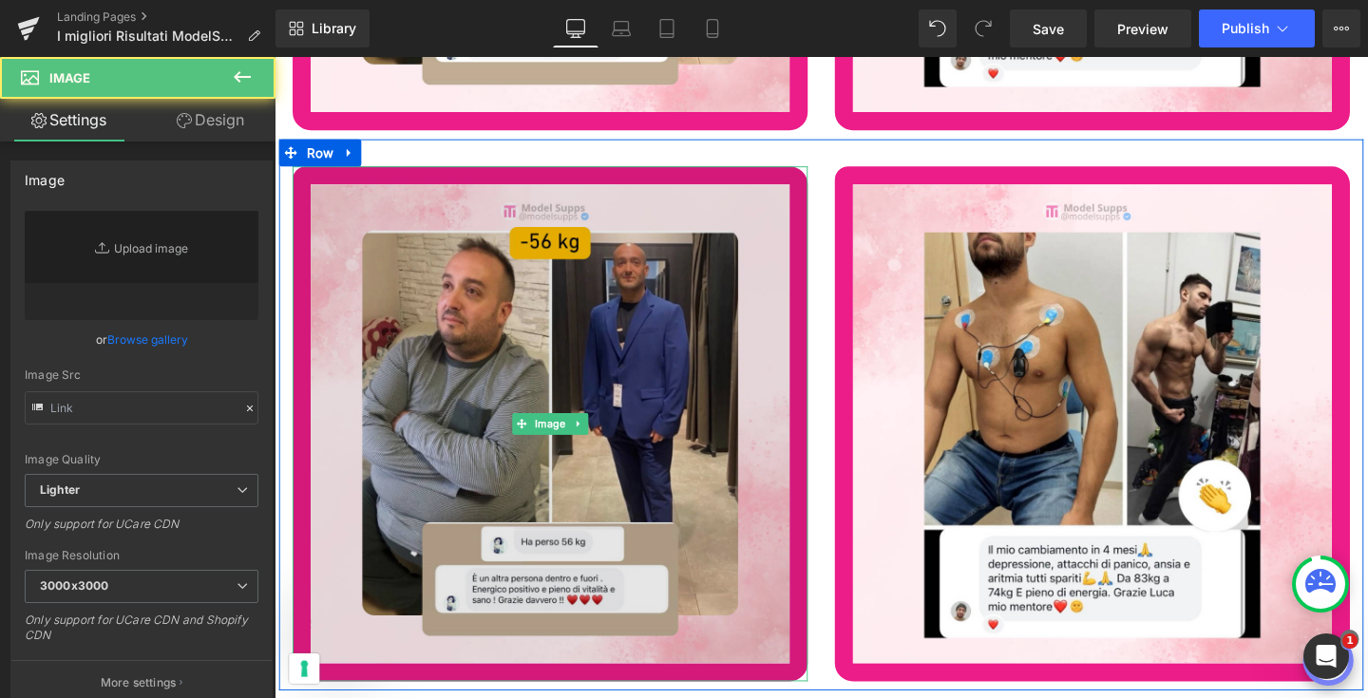
click at [502, 499] on img at bounding box center [565, 443] width 542 height 542
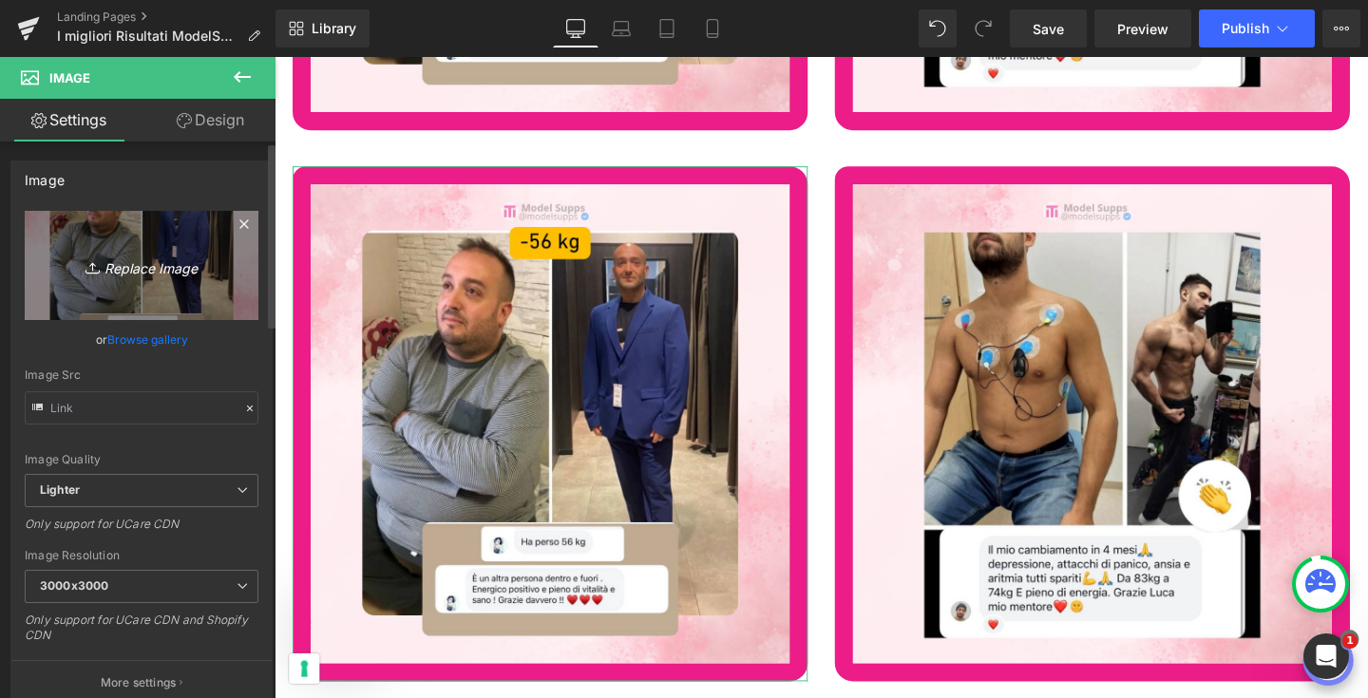
click at [126, 282] on link "Replace Image" at bounding box center [142, 265] width 234 height 109
type input "C:\fakepath\13.png"
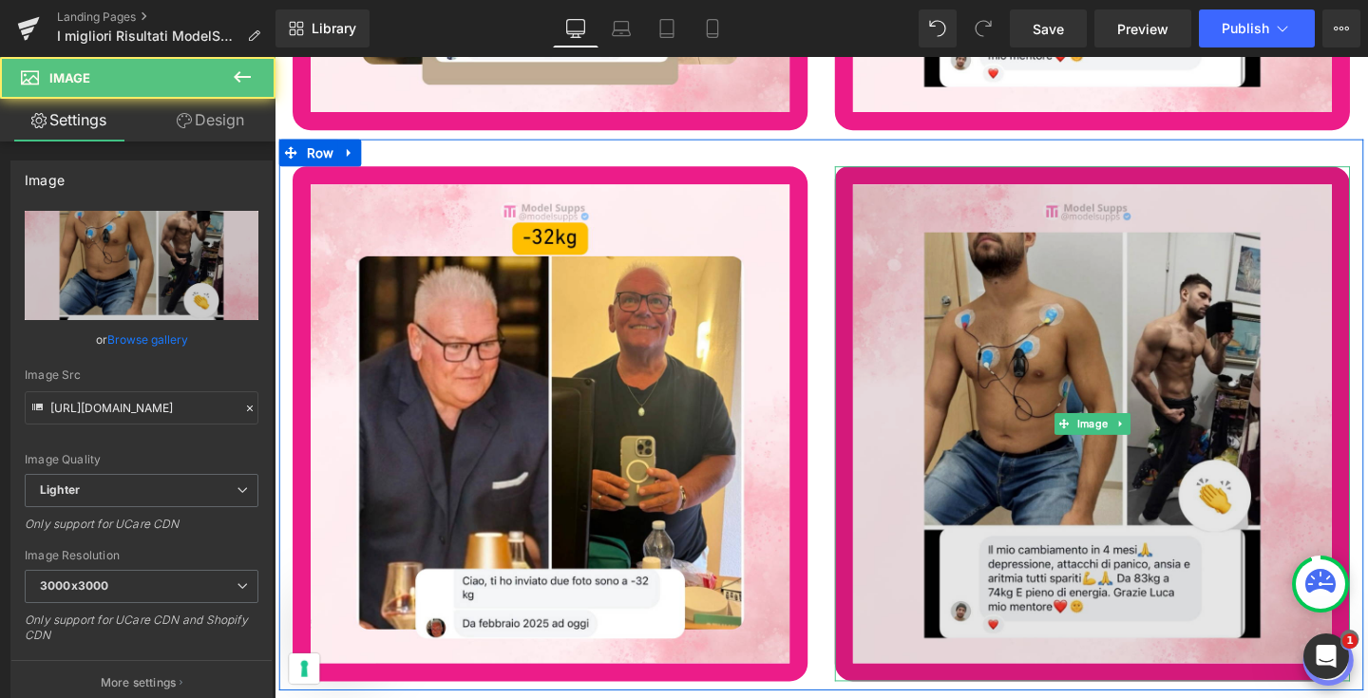
click at [1234, 530] on img at bounding box center [1135, 443] width 542 height 542
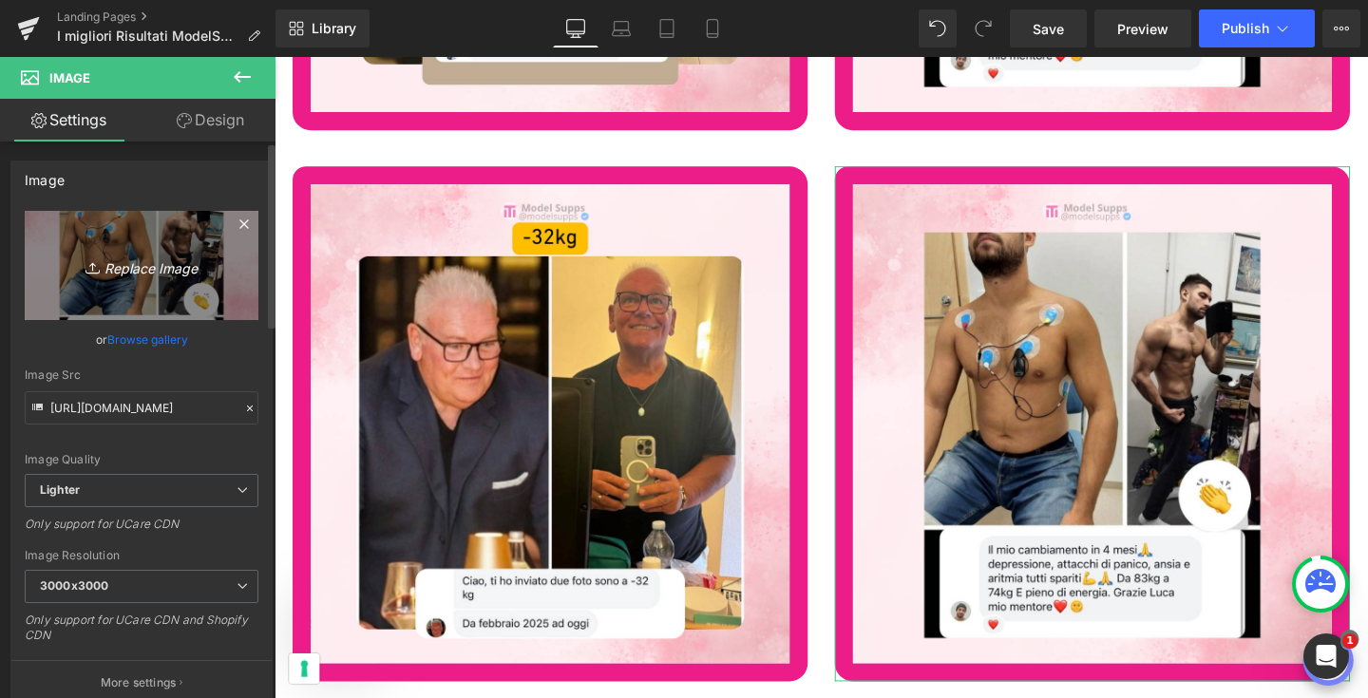
click at [127, 249] on link "Replace Image" at bounding box center [142, 265] width 234 height 109
type input "C:\fakepath\14.png"
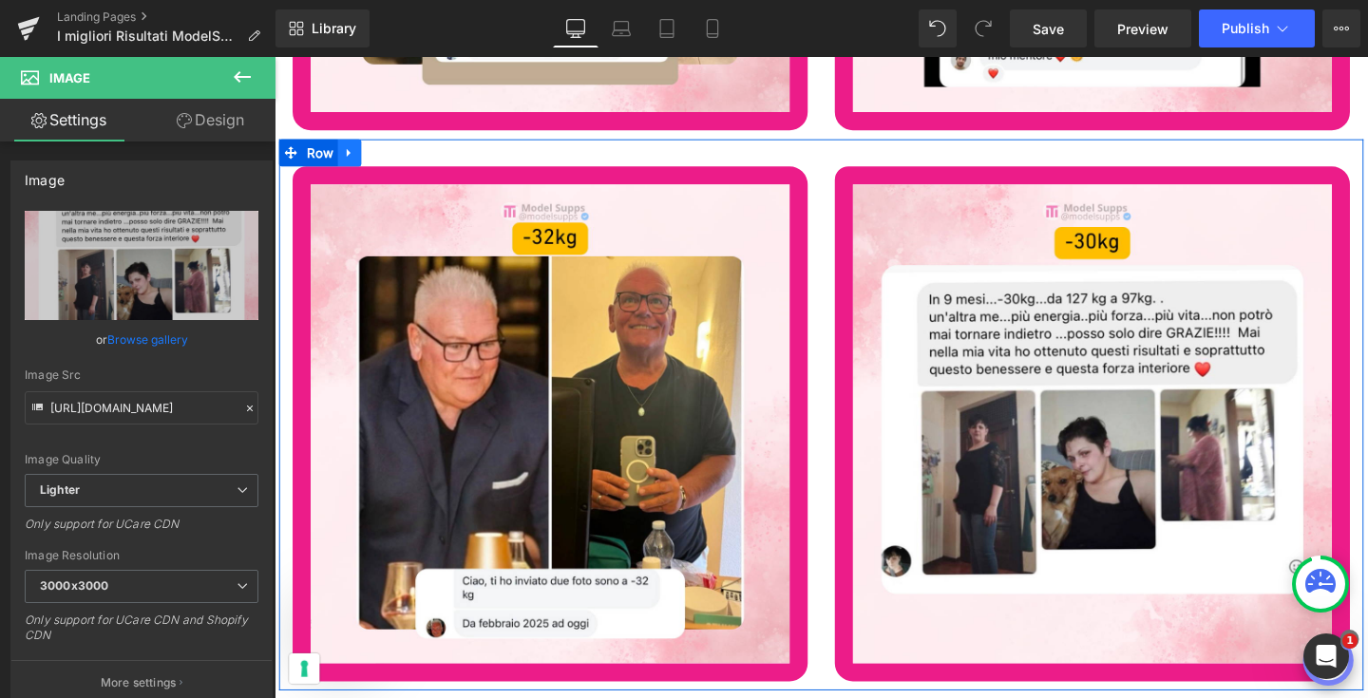
click at [353, 154] on icon at bounding box center [353, 158] width 13 height 14
click at [385, 153] on link at bounding box center [378, 157] width 25 height 29
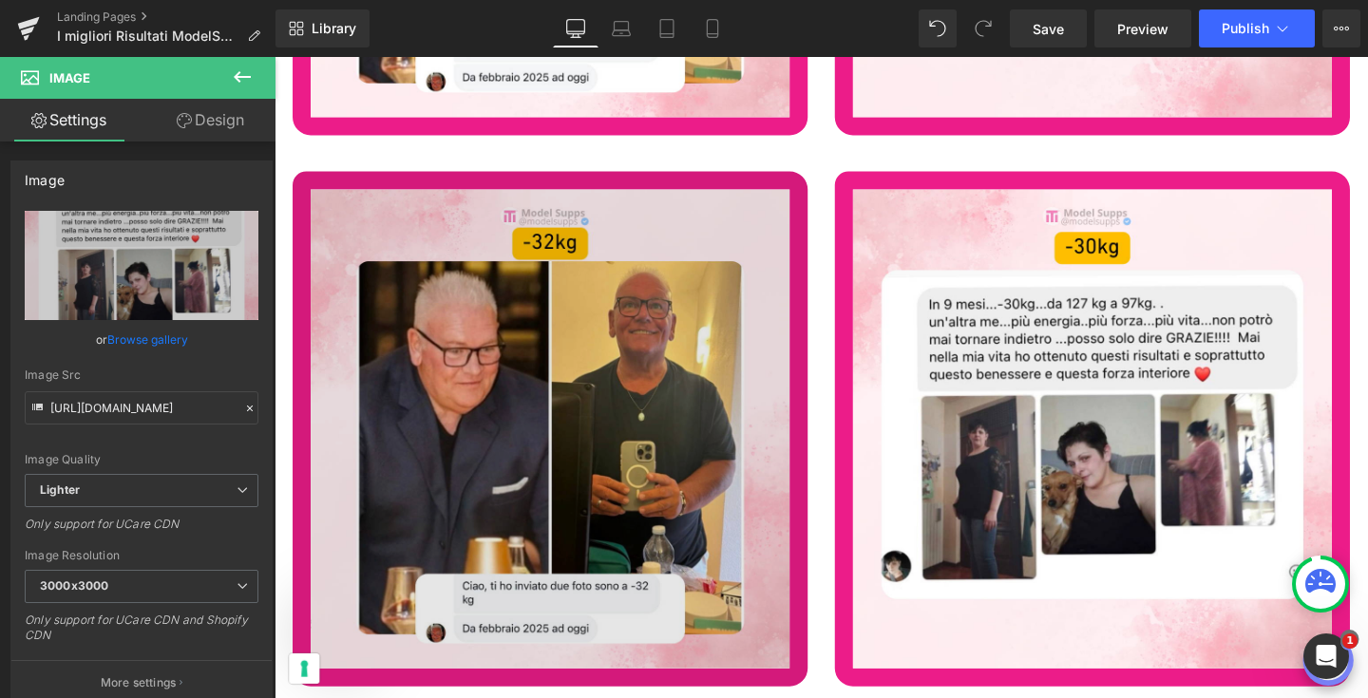
scroll to position [77149, 0]
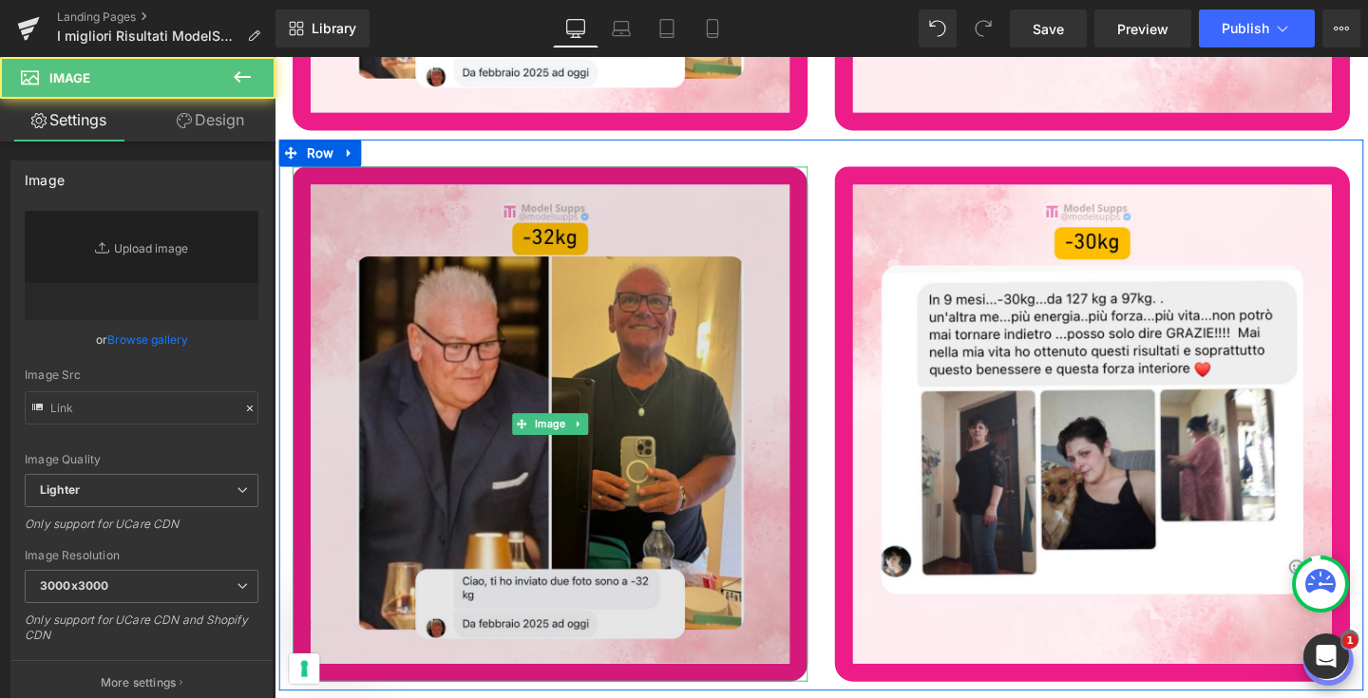
click at [485, 470] on img at bounding box center [565, 443] width 542 height 542
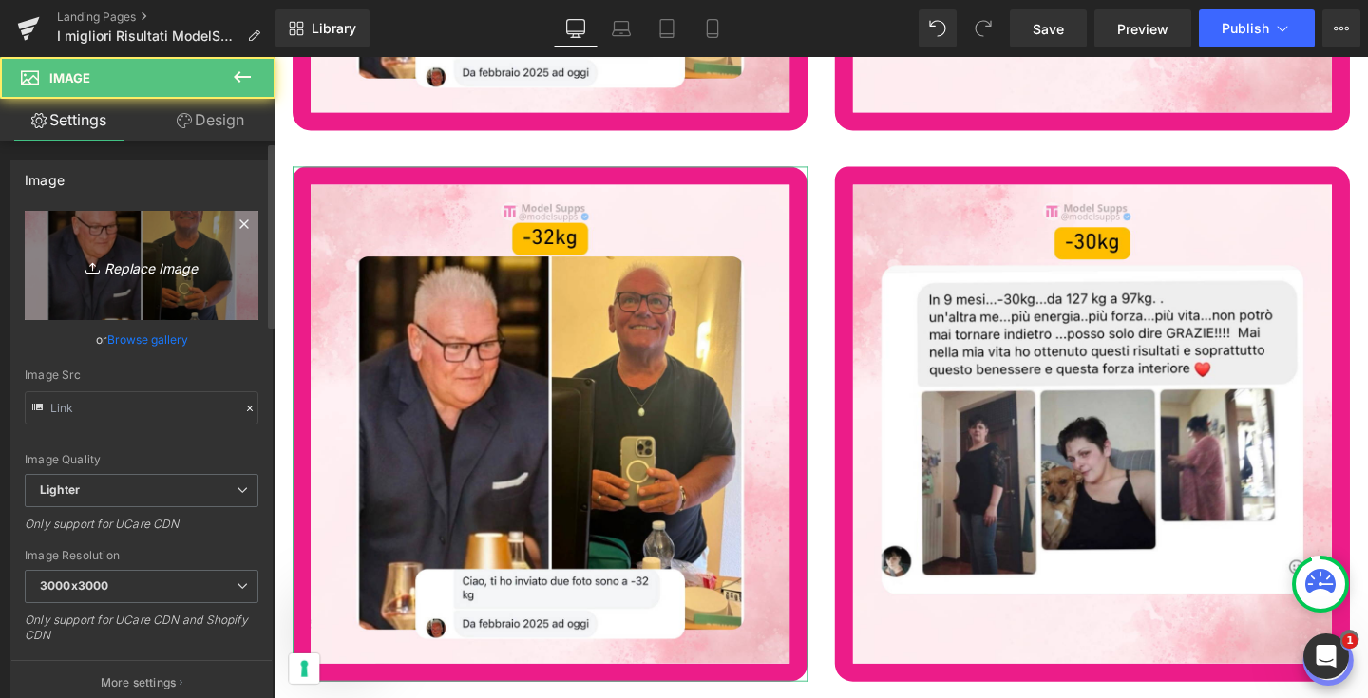
click at [97, 250] on link "Replace Image" at bounding box center [142, 265] width 234 height 109
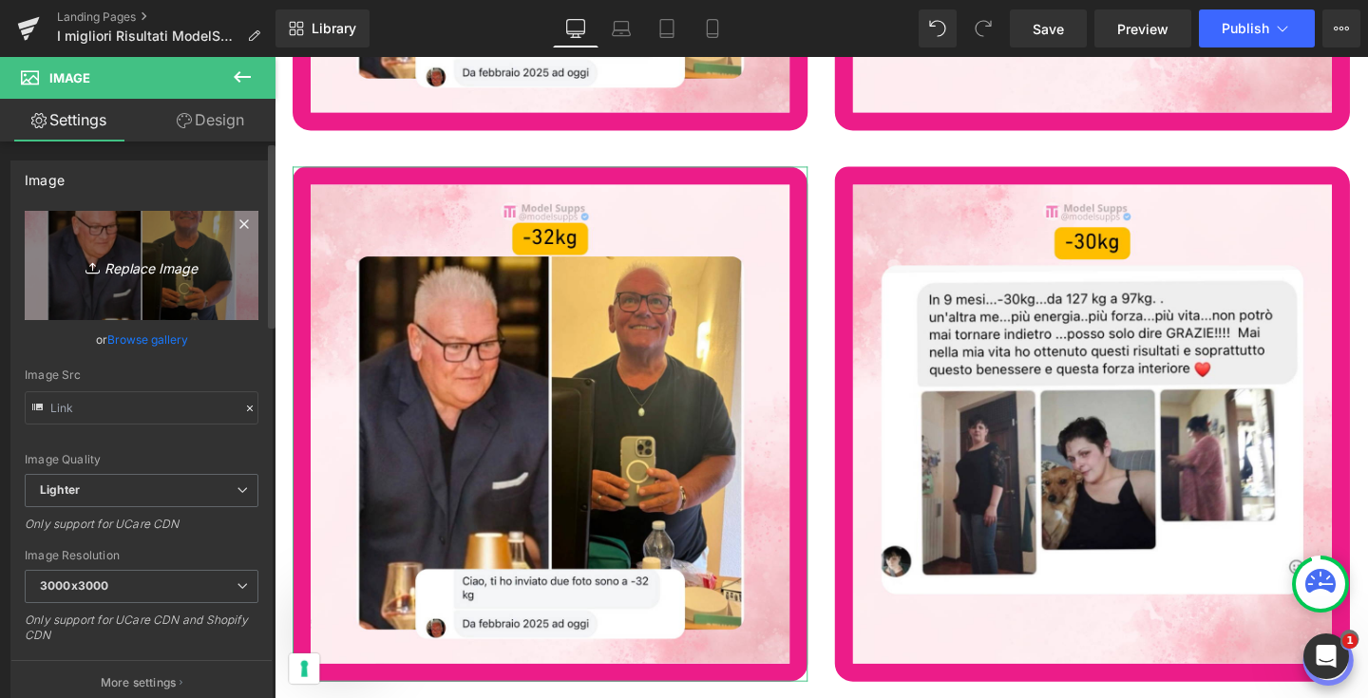
type input "C:\fakepath\15.png"
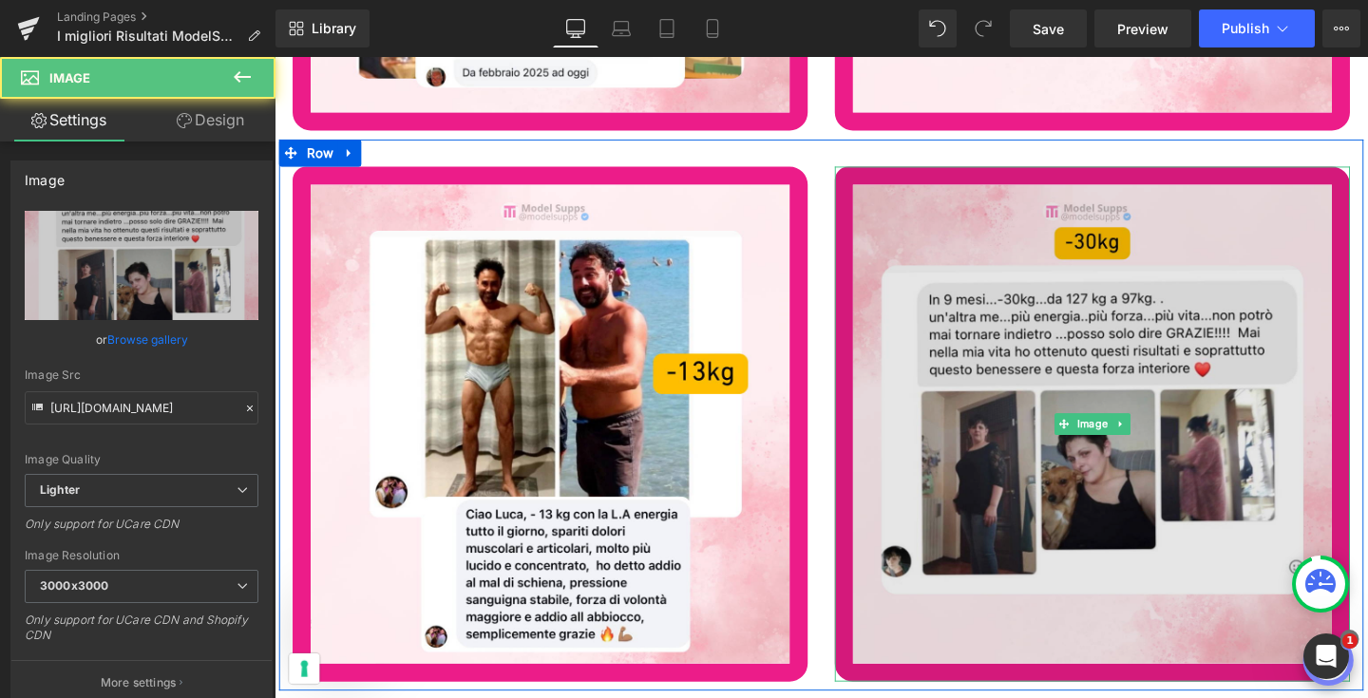
click at [1074, 485] on img at bounding box center [1135, 443] width 542 height 542
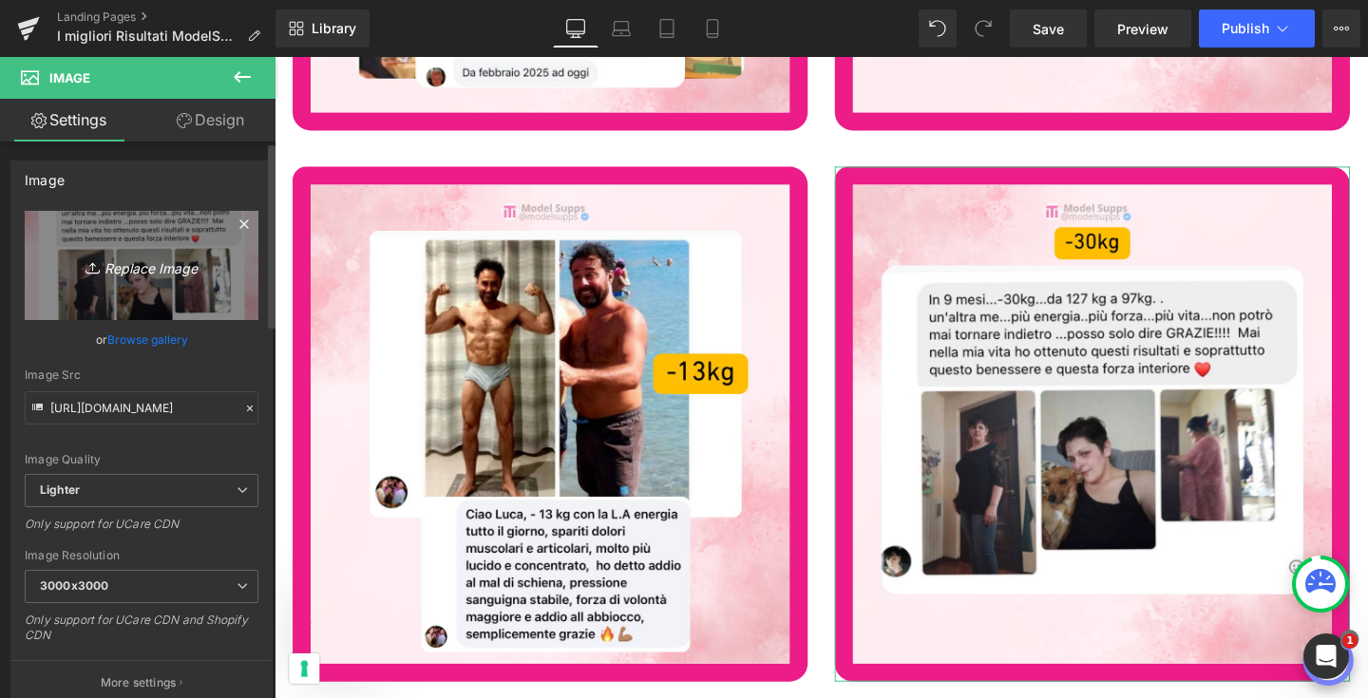
click at [164, 274] on icon "Replace Image" at bounding box center [142, 266] width 152 height 24
type input "C:\fakepath\436.png"
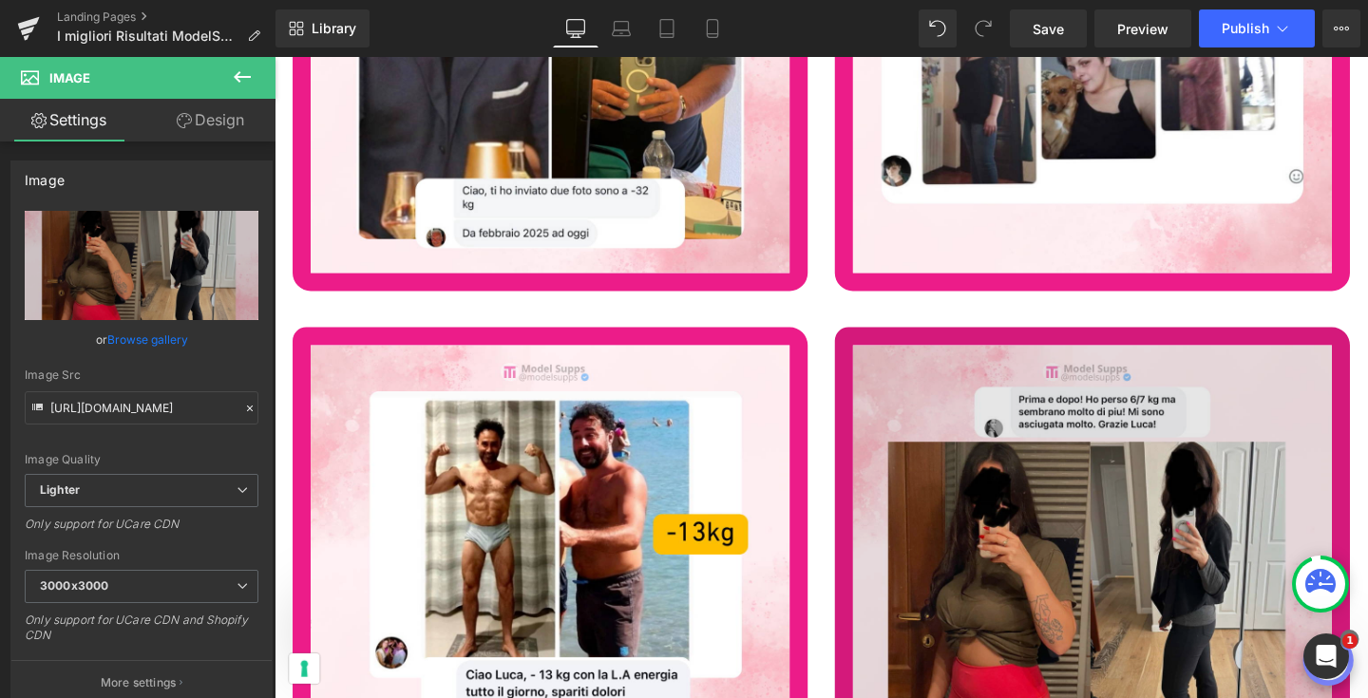
scroll to position [76966, 0]
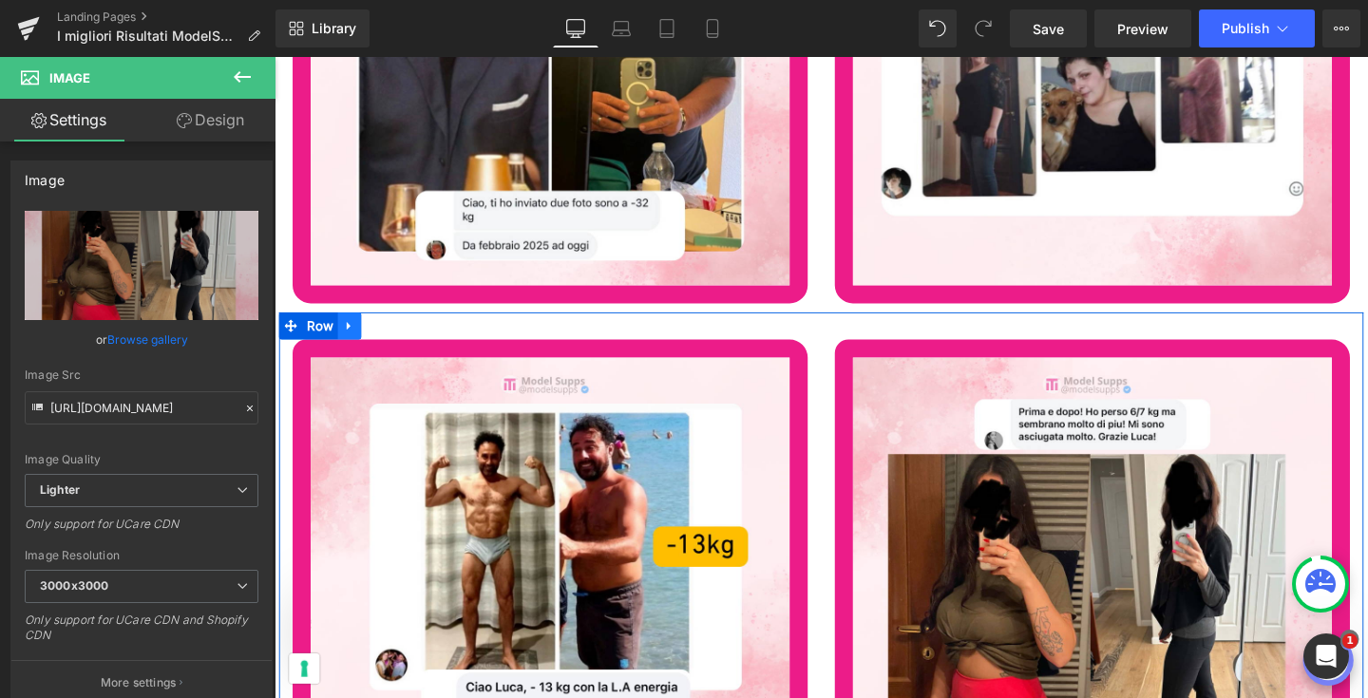
click at [351, 336] on icon at bounding box center [353, 340] width 4 height 9
click at [379, 333] on icon at bounding box center [377, 340] width 13 height 14
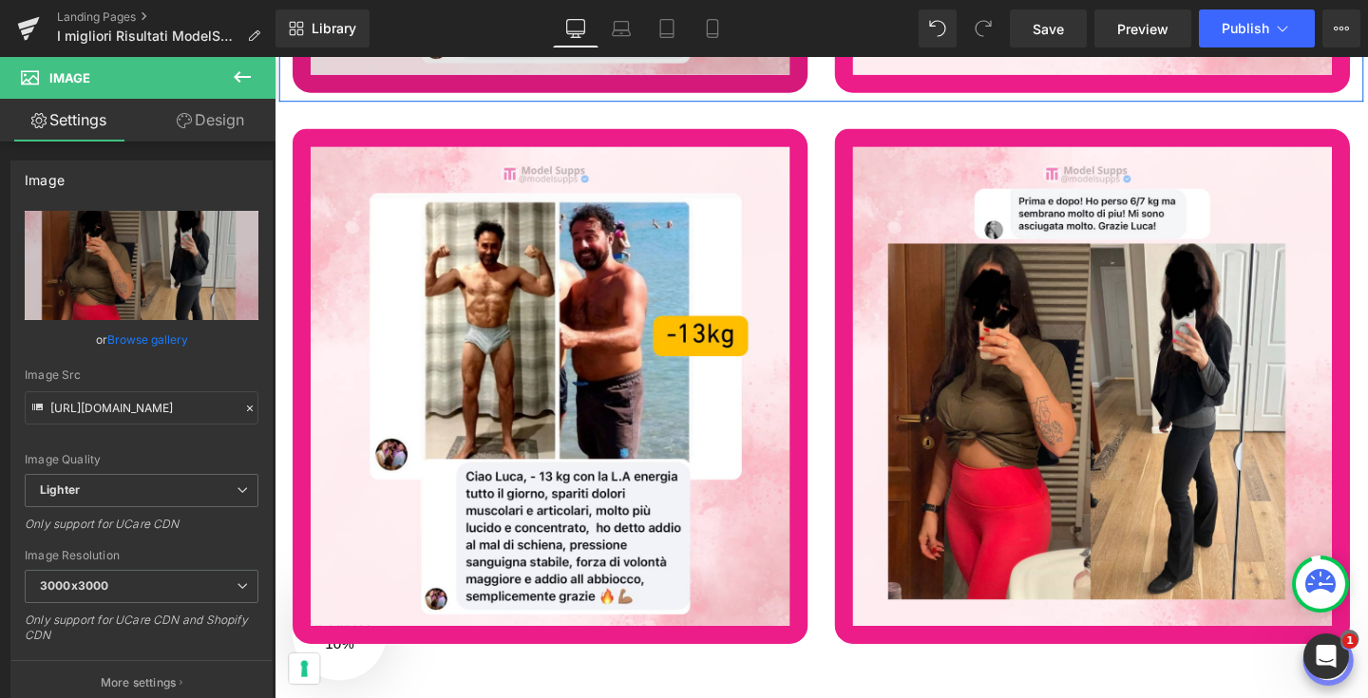
scroll to position [77816, 0]
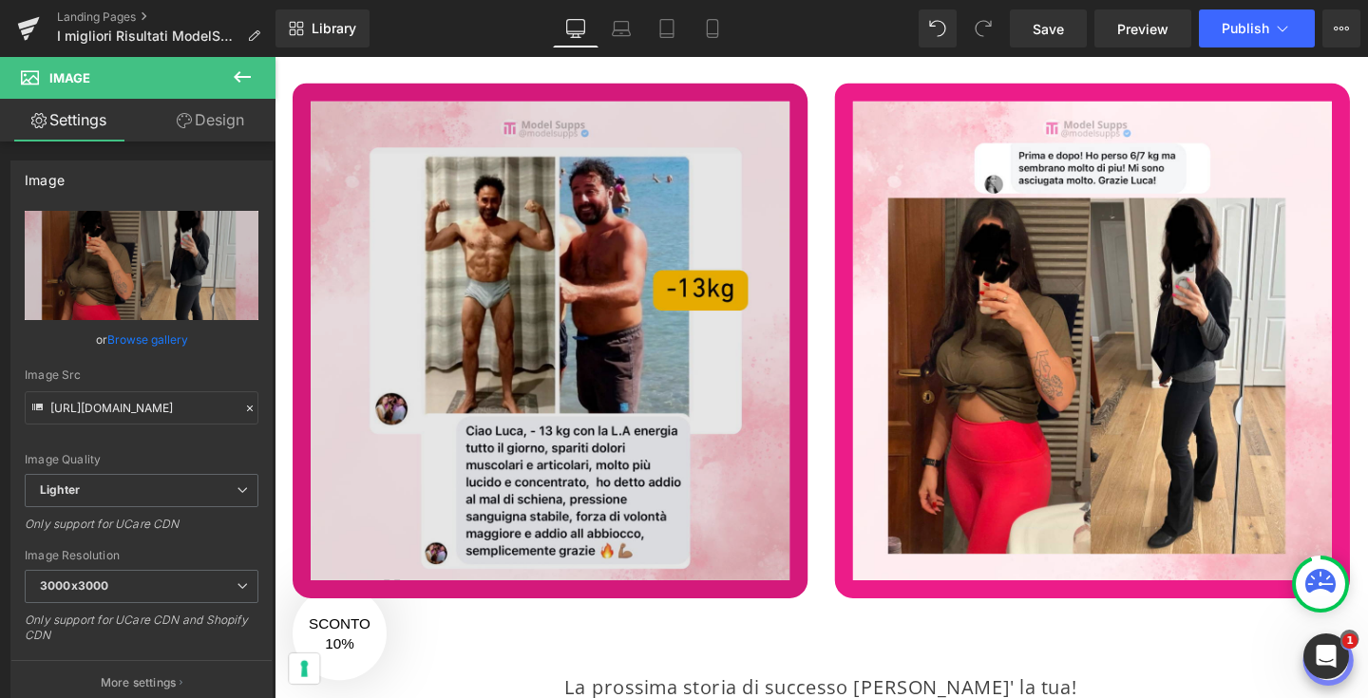
click at [528, 462] on img at bounding box center [565, 356] width 542 height 542
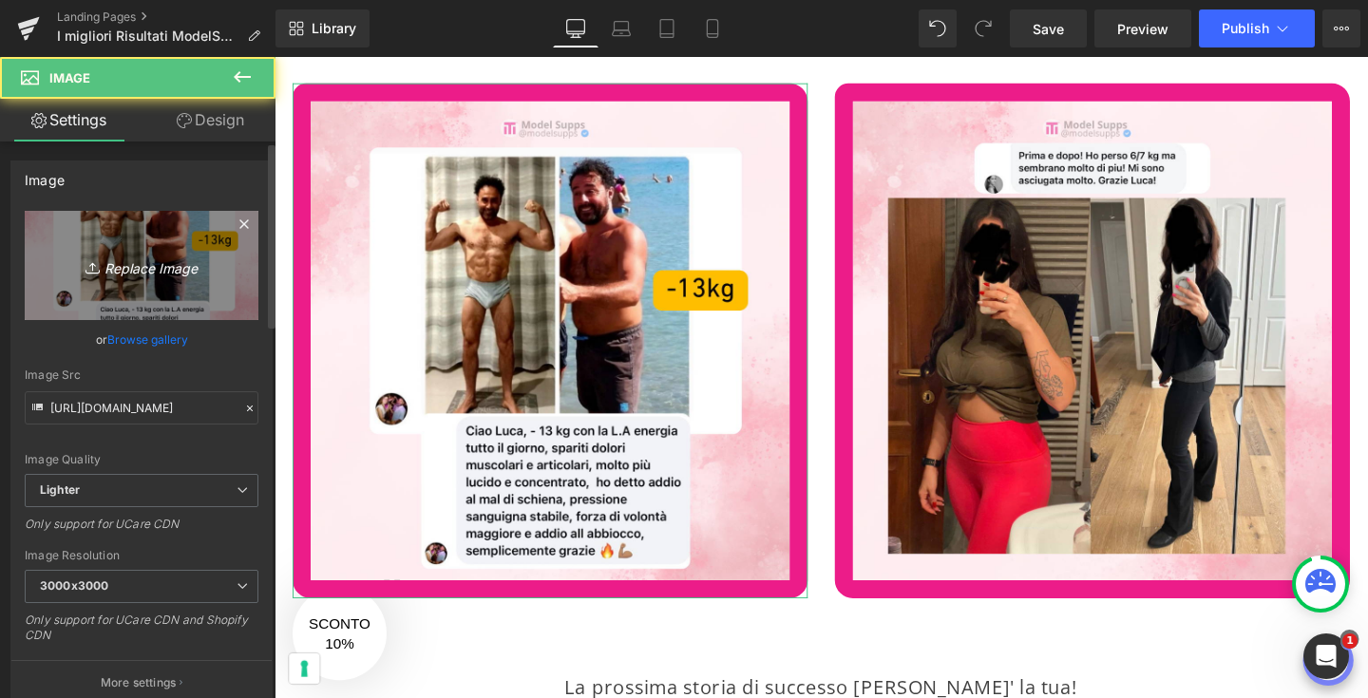
click at [184, 272] on icon "Replace Image" at bounding box center [142, 266] width 152 height 24
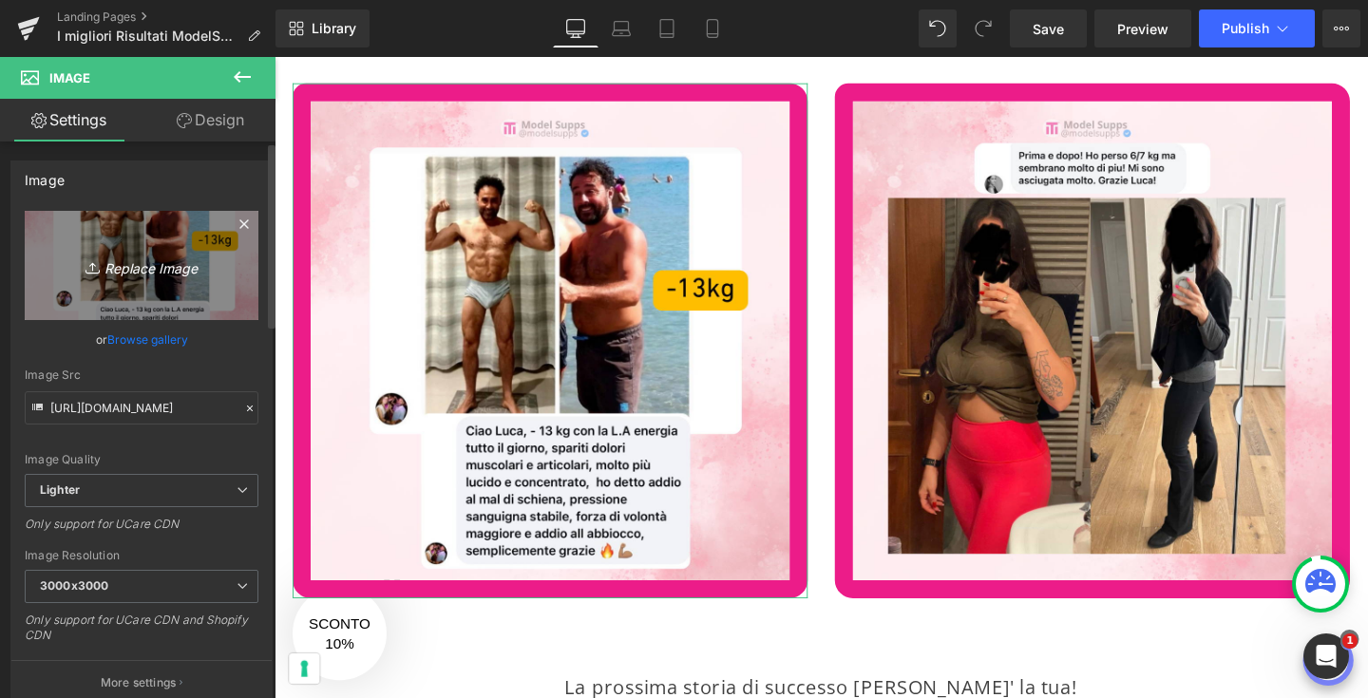
type input "C:\fakepath\438.png"
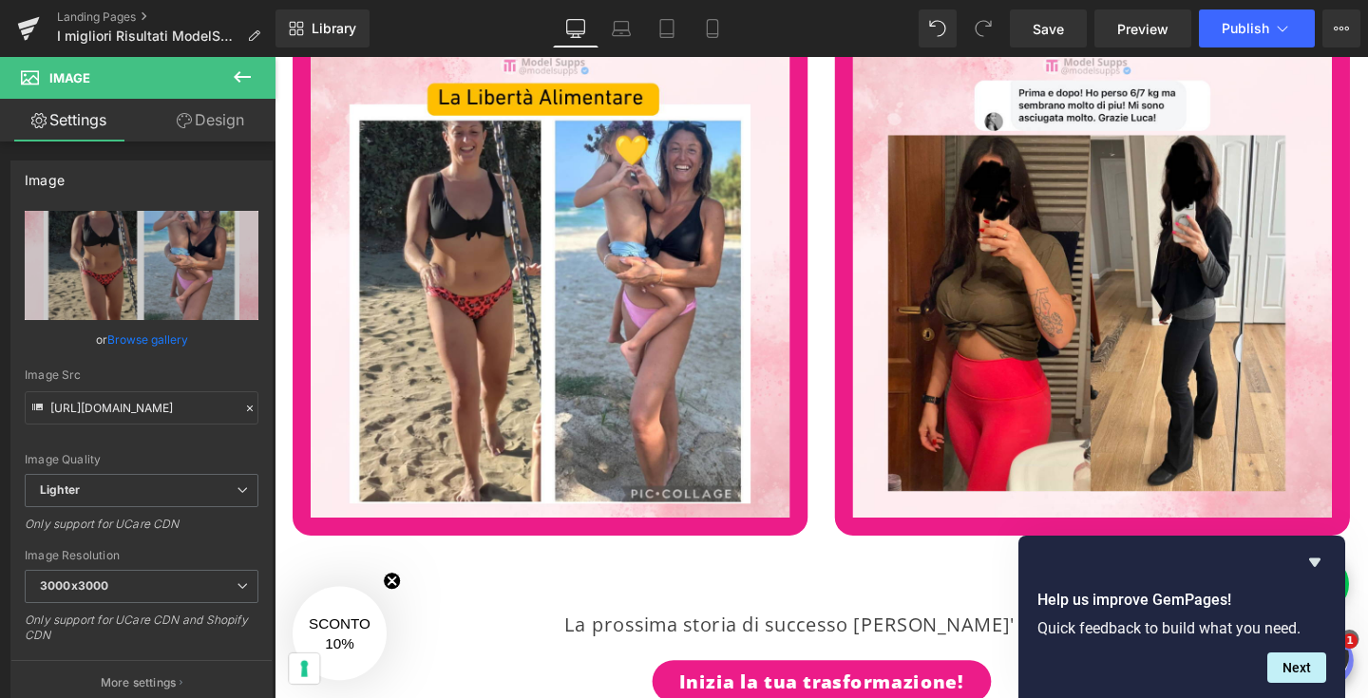
scroll to position [77844, 0]
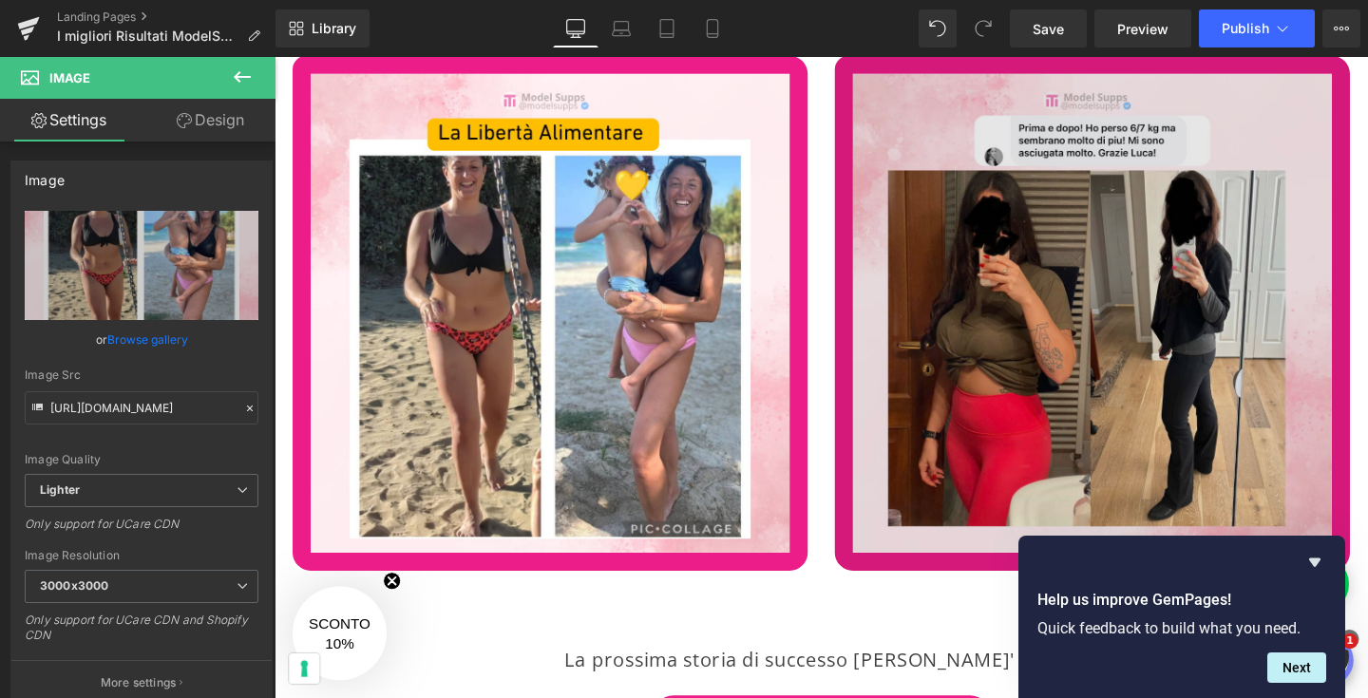
click at [1053, 366] on img at bounding box center [1135, 327] width 542 height 542
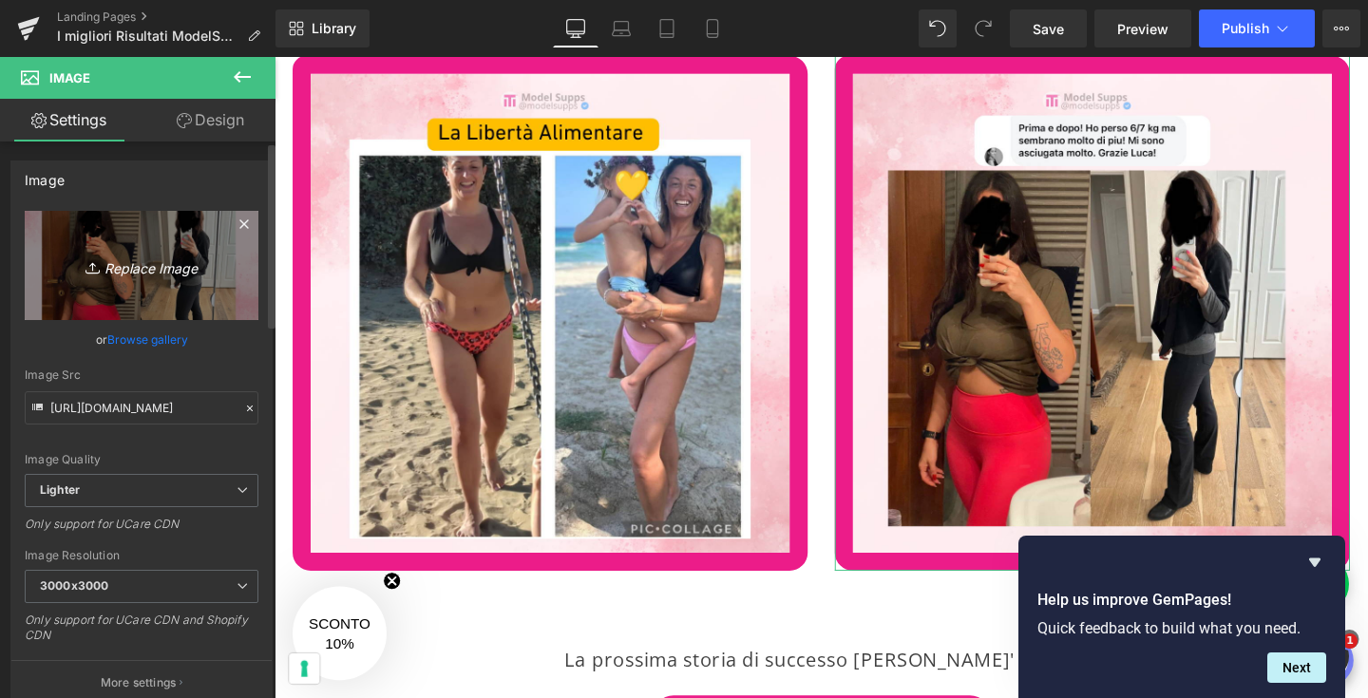
click at [181, 264] on icon "Replace Image" at bounding box center [142, 266] width 152 height 24
type input "C:\fakepath\439.png"
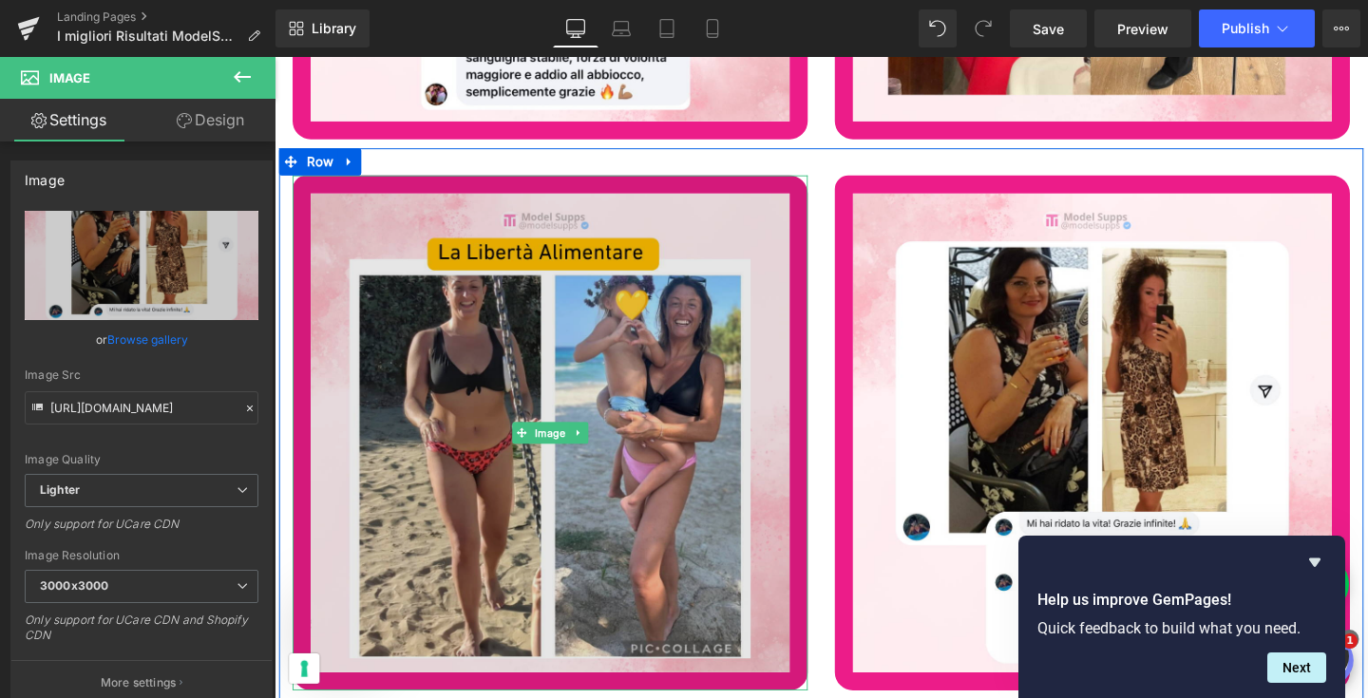
scroll to position [77715, 0]
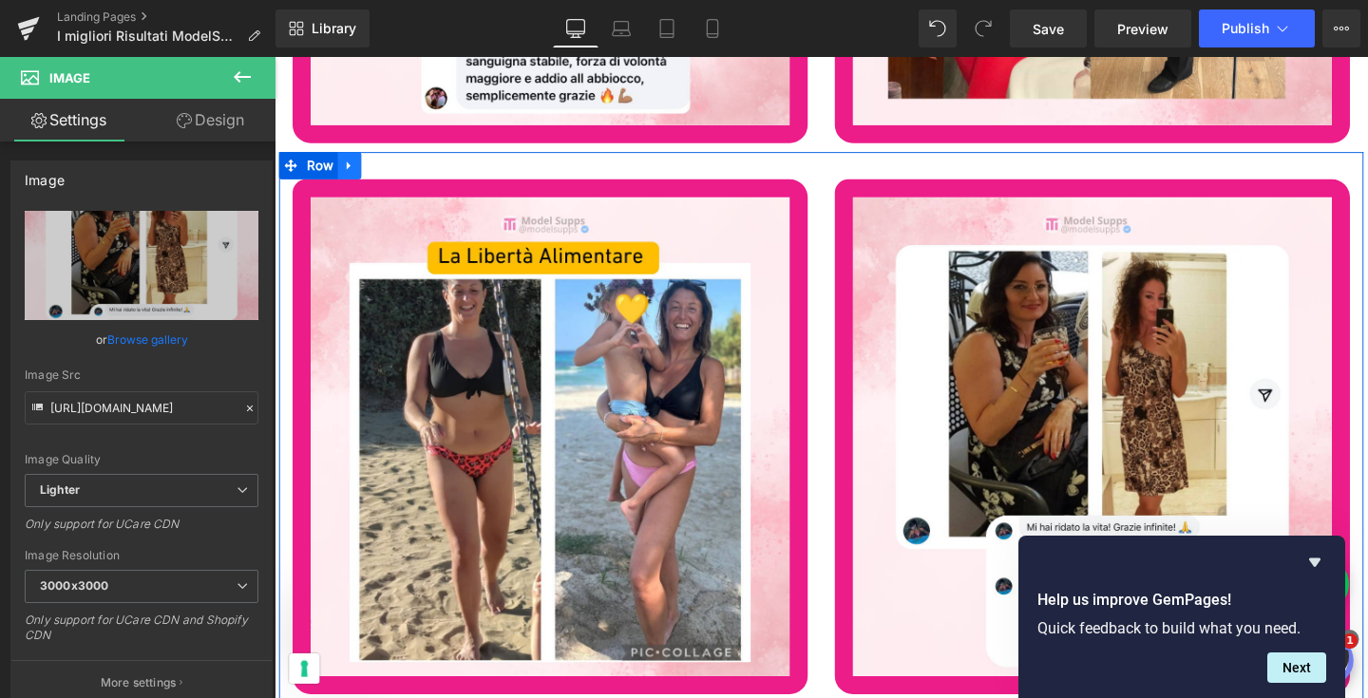
click at [348, 169] on link at bounding box center [353, 171] width 25 height 29
click at [371, 171] on link at bounding box center [378, 171] width 25 height 29
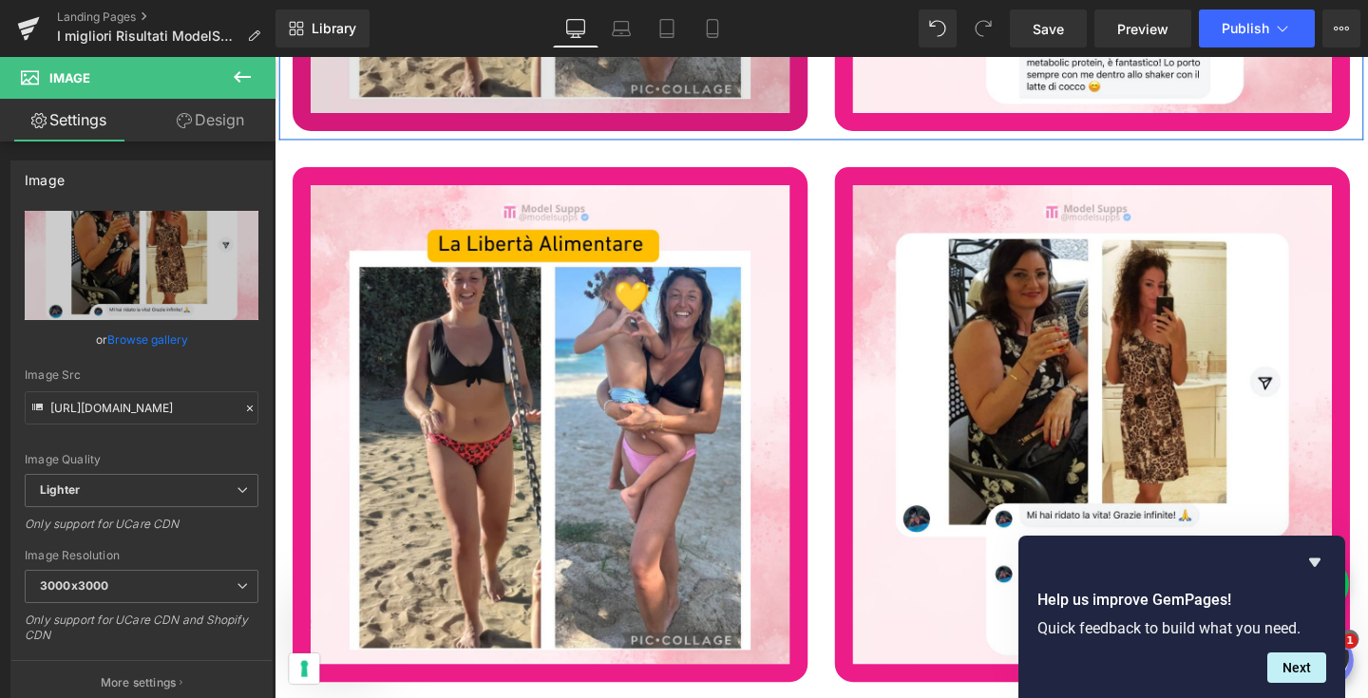
scroll to position [78308, 0]
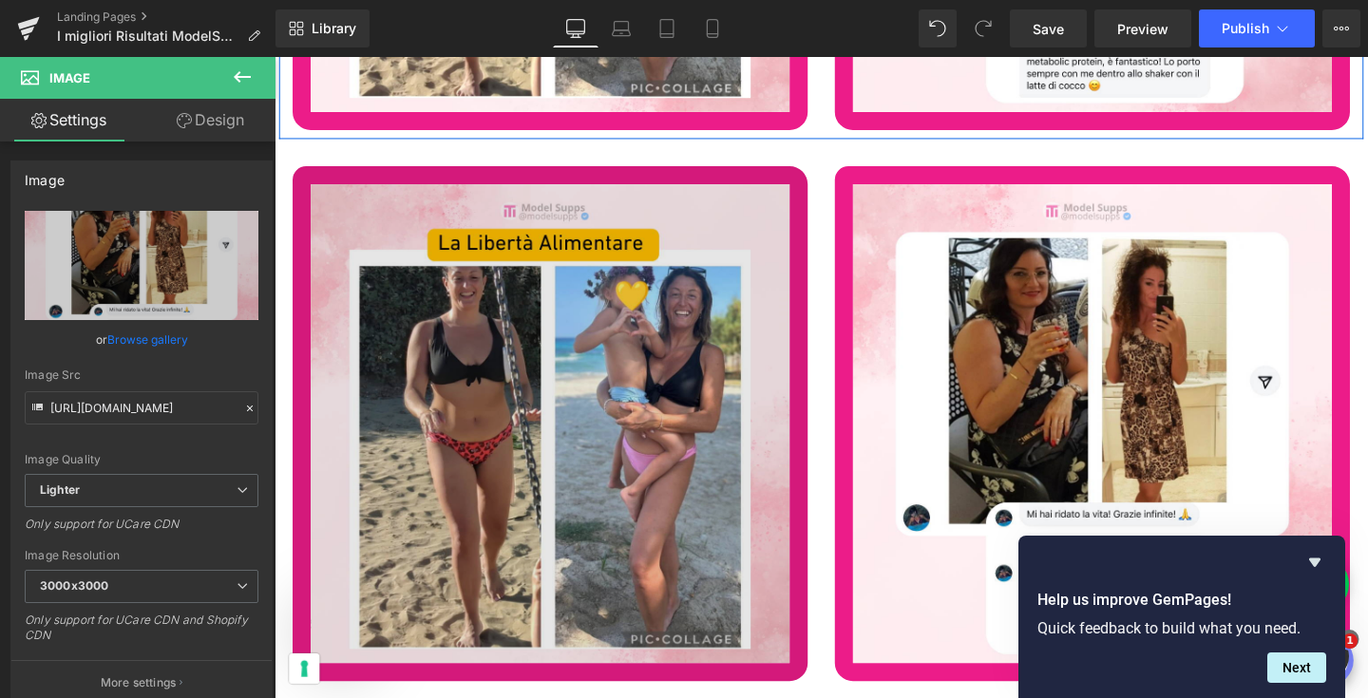
click at [504, 434] on img at bounding box center [565, 443] width 542 height 542
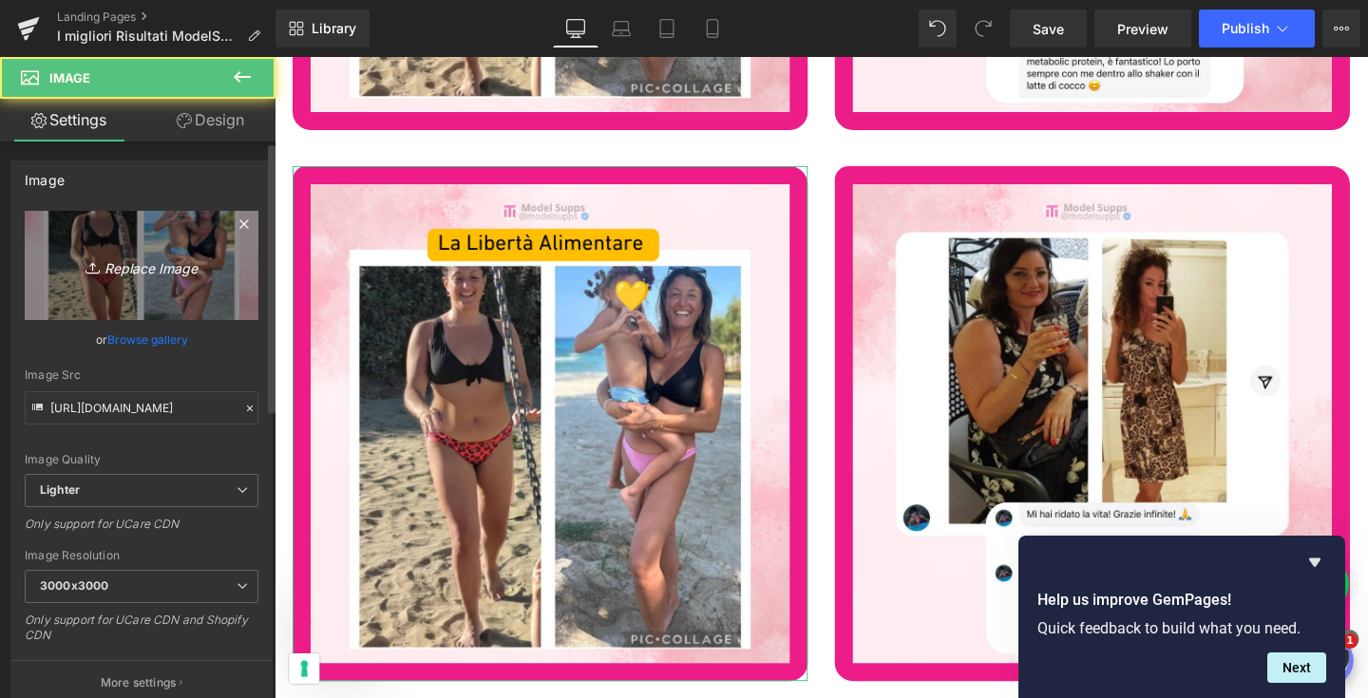
click at [172, 266] on icon "Replace Image" at bounding box center [142, 266] width 152 height 24
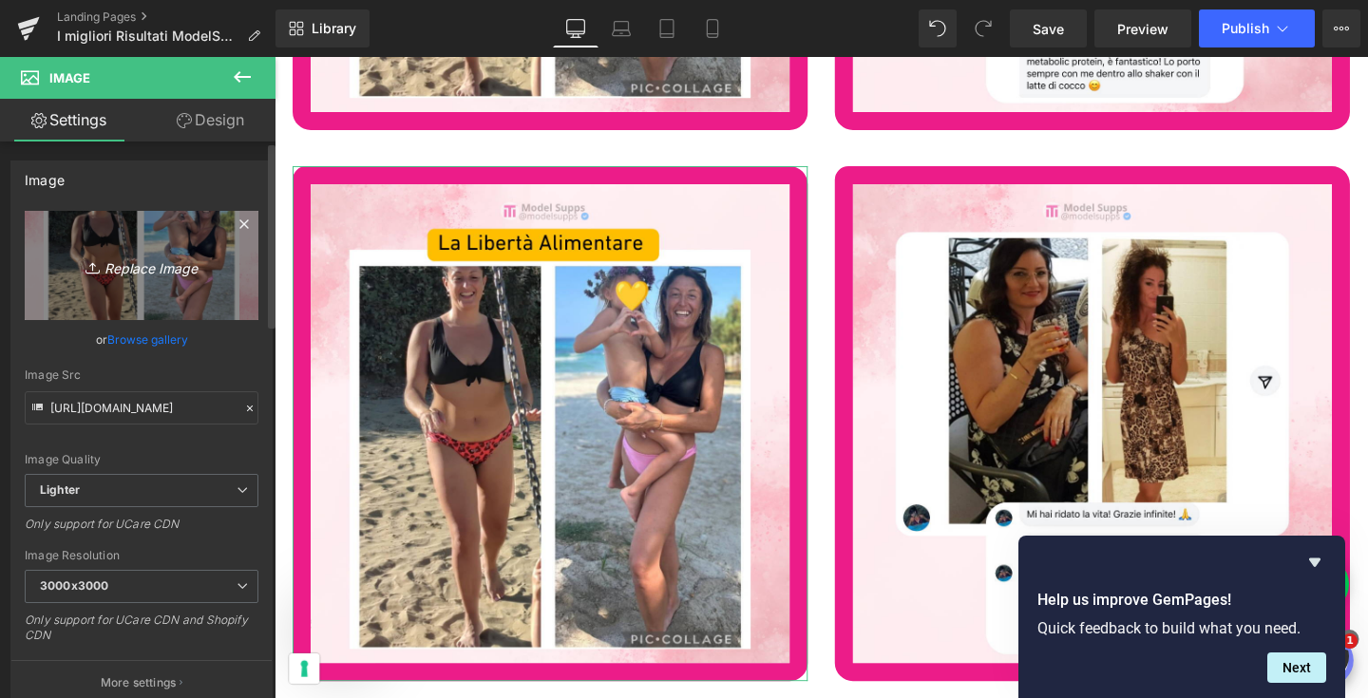
type input "C:\fakepath\440.png"
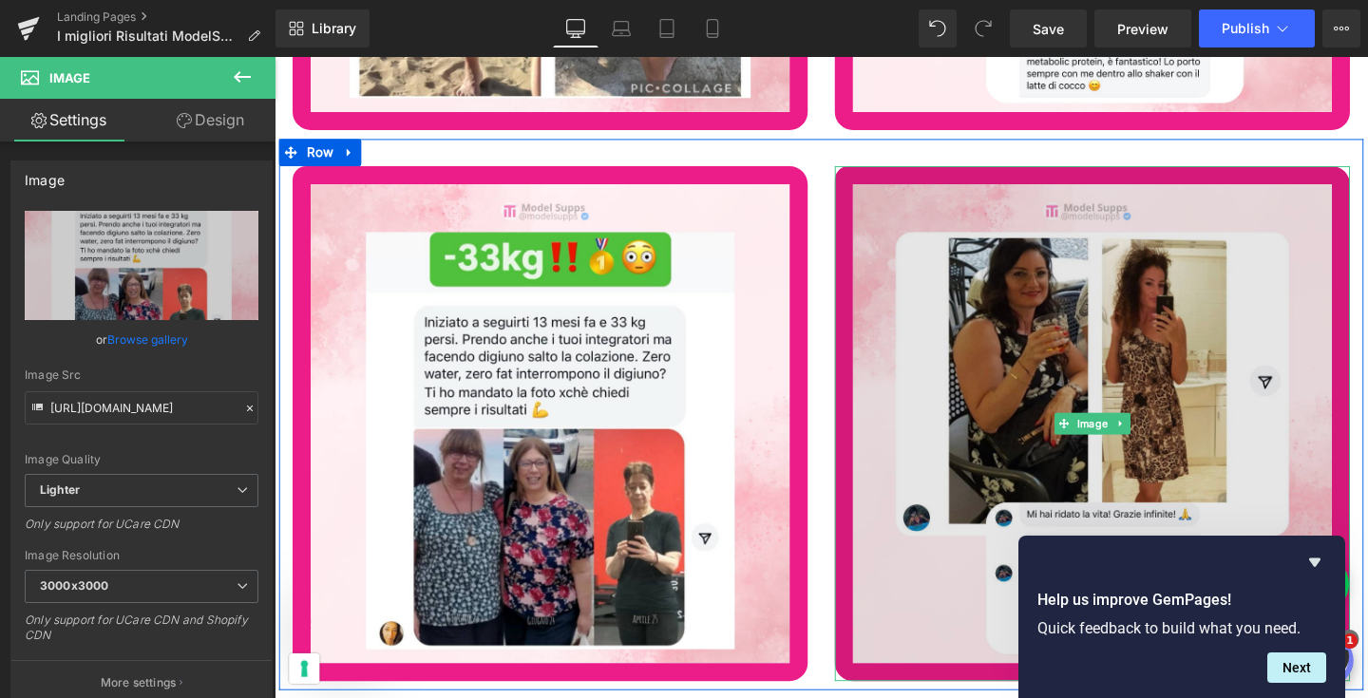
click at [1123, 376] on img at bounding box center [1135, 443] width 542 height 542
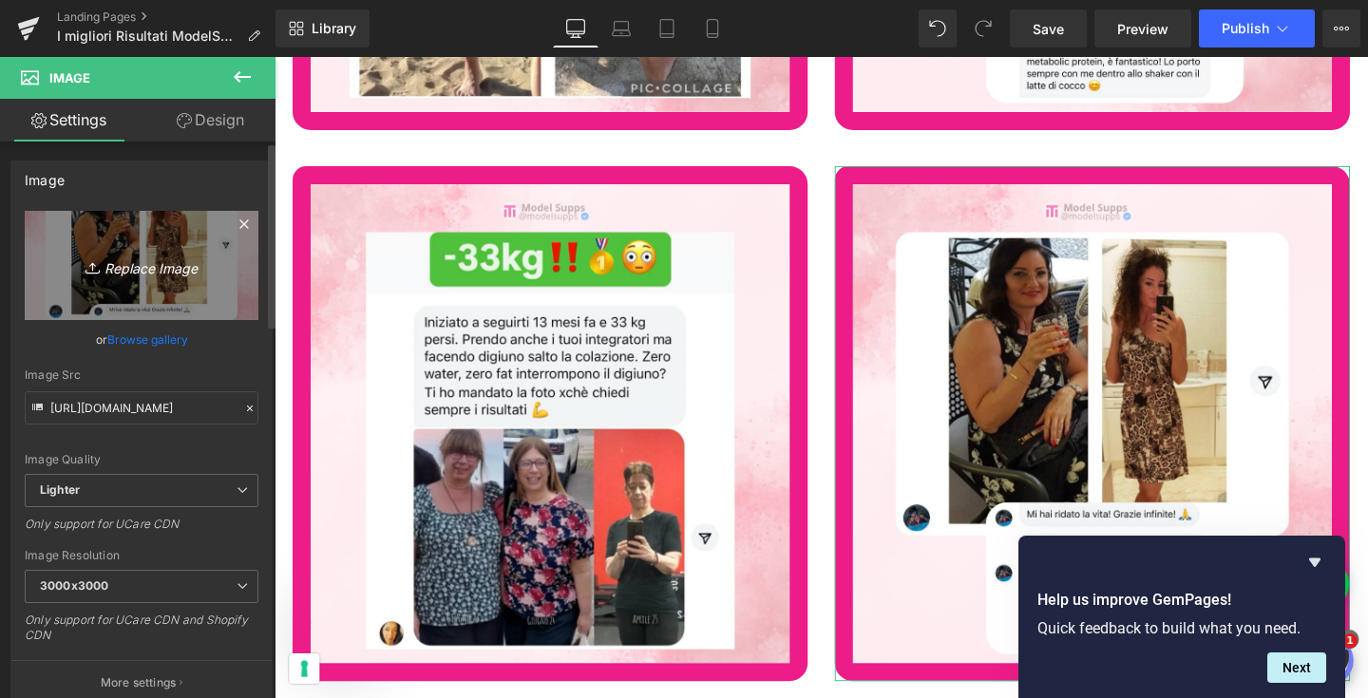
click at [155, 279] on link "Replace Image" at bounding box center [142, 265] width 234 height 109
type input "C:\fakepath\441.png"
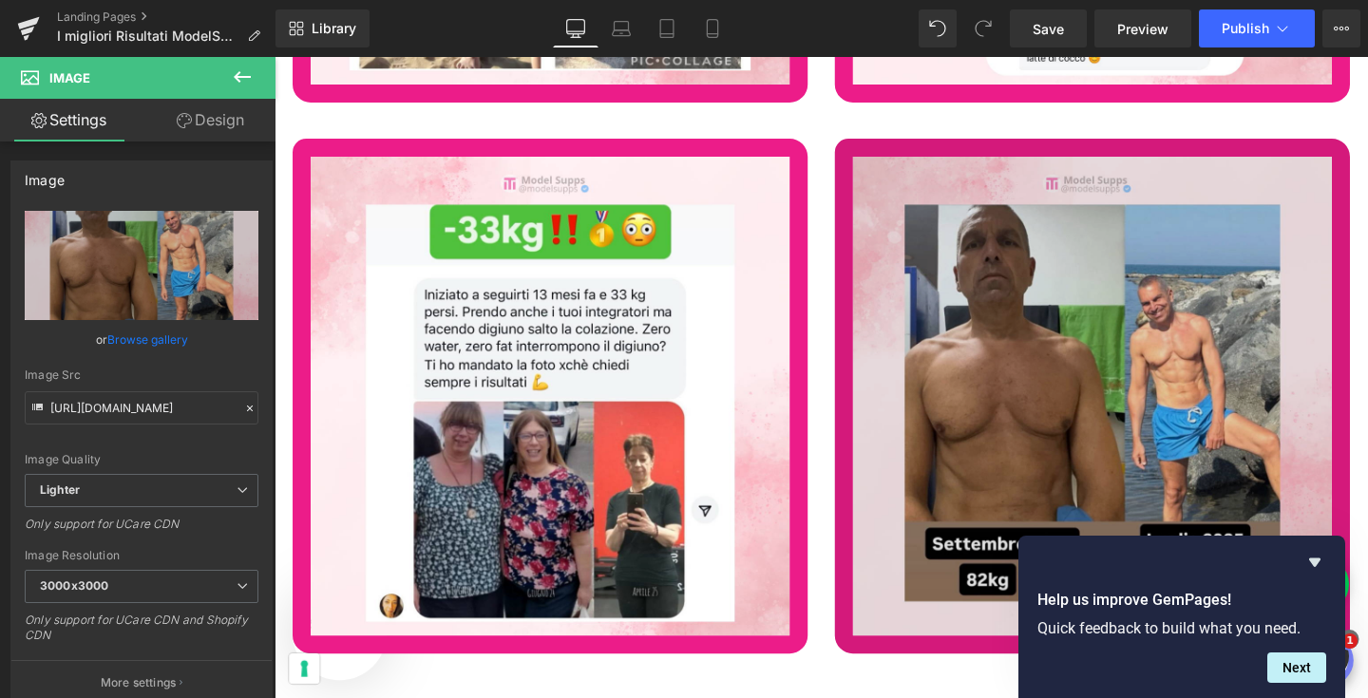
scroll to position [78336, 0]
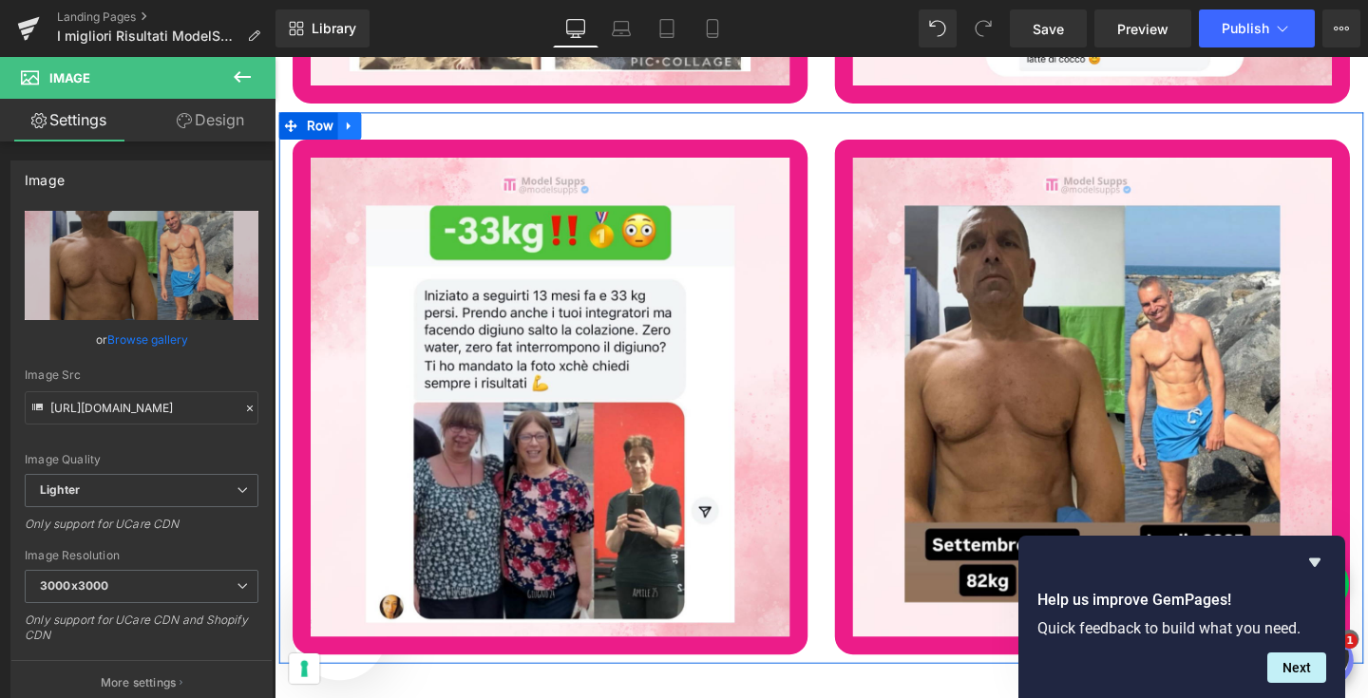
click at [352, 128] on link at bounding box center [353, 129] width 25 height 29
click at [371, 124] on icon at bounding box center [377, 130] width 13 height 14
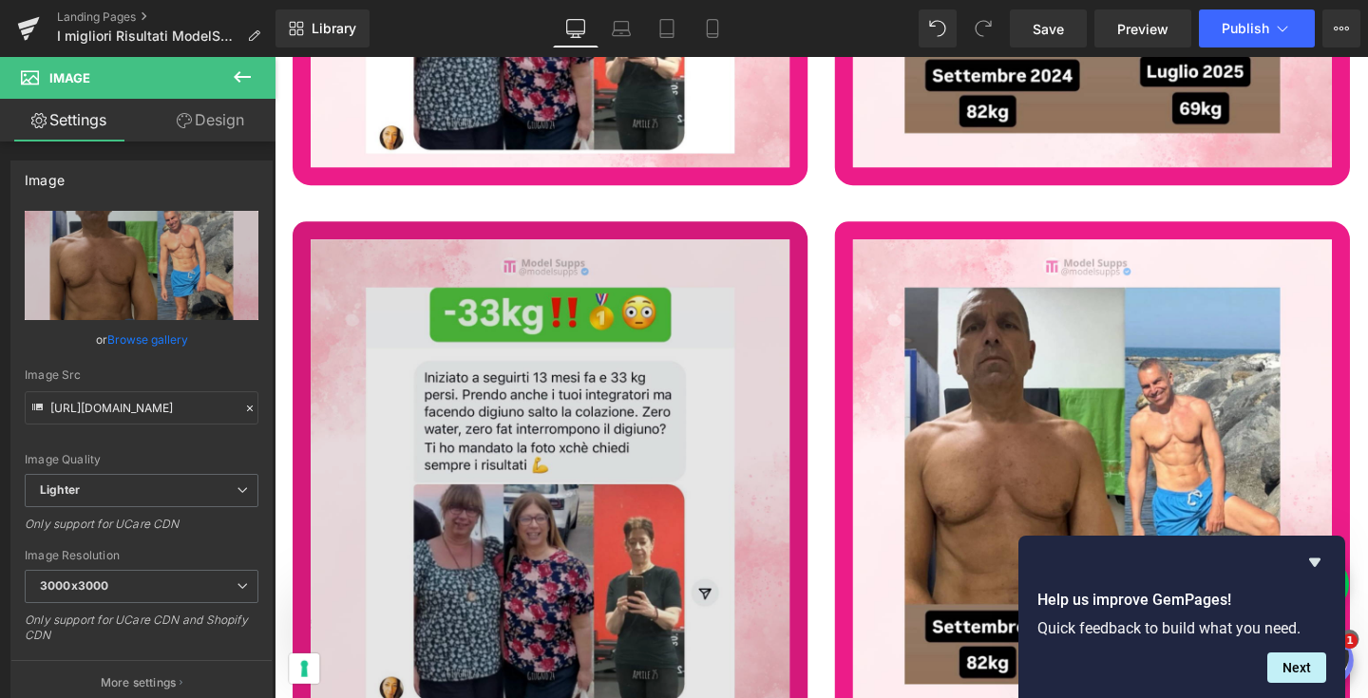
scroll to position [78887, 0]
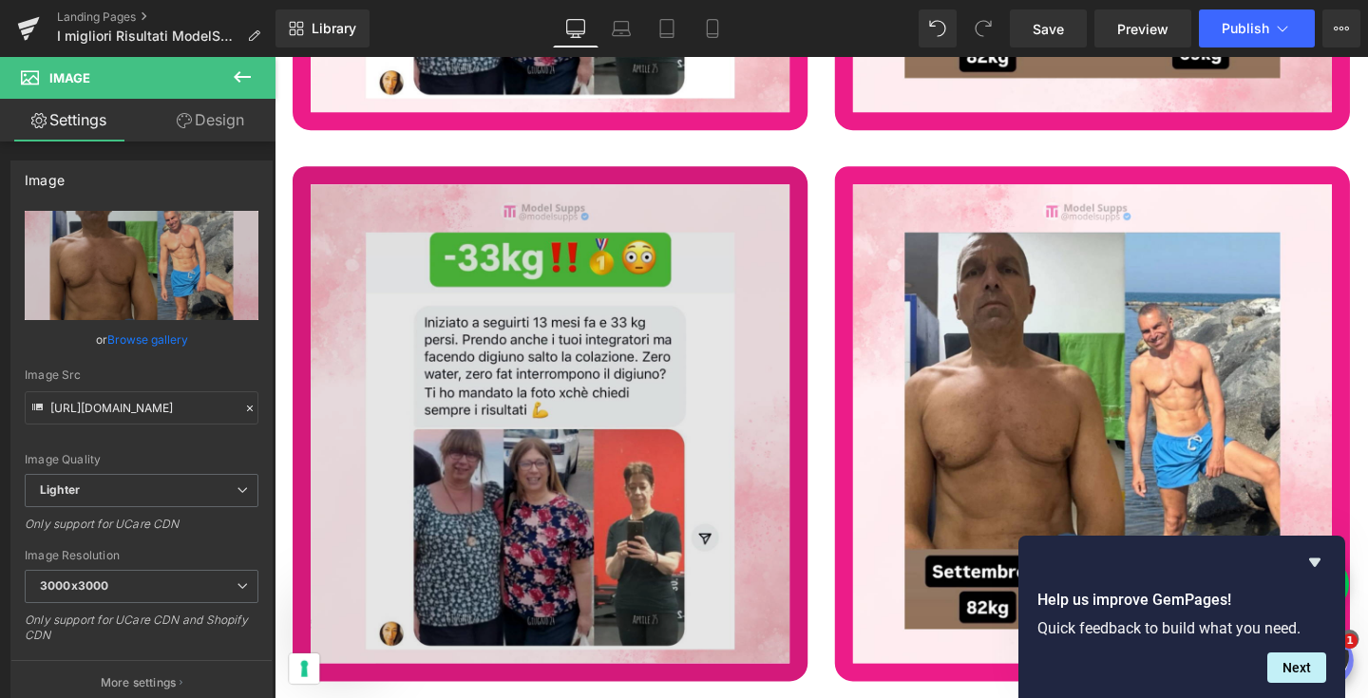
click at [544, 416] on img at bounding box center [565, 443] width 542 height 542
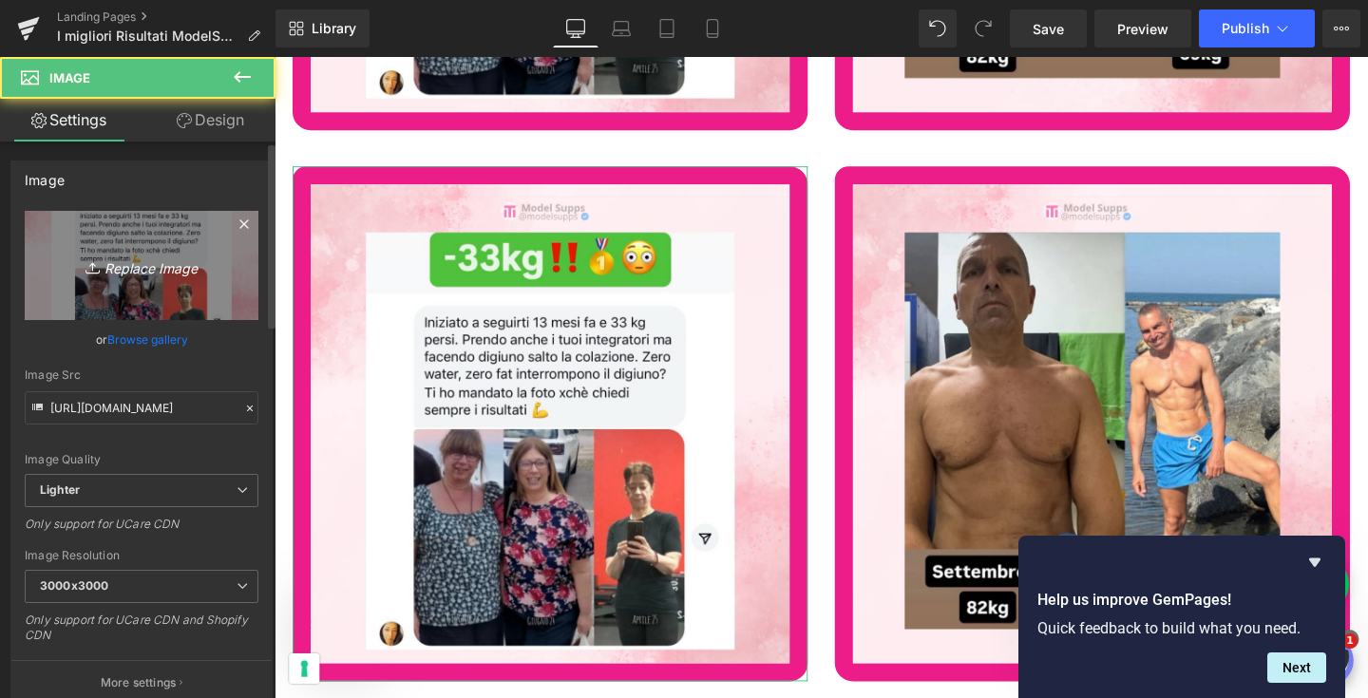
click at [117, 274] on icon "Replace Image" at bounding box center [142, 266] width 152 height 24
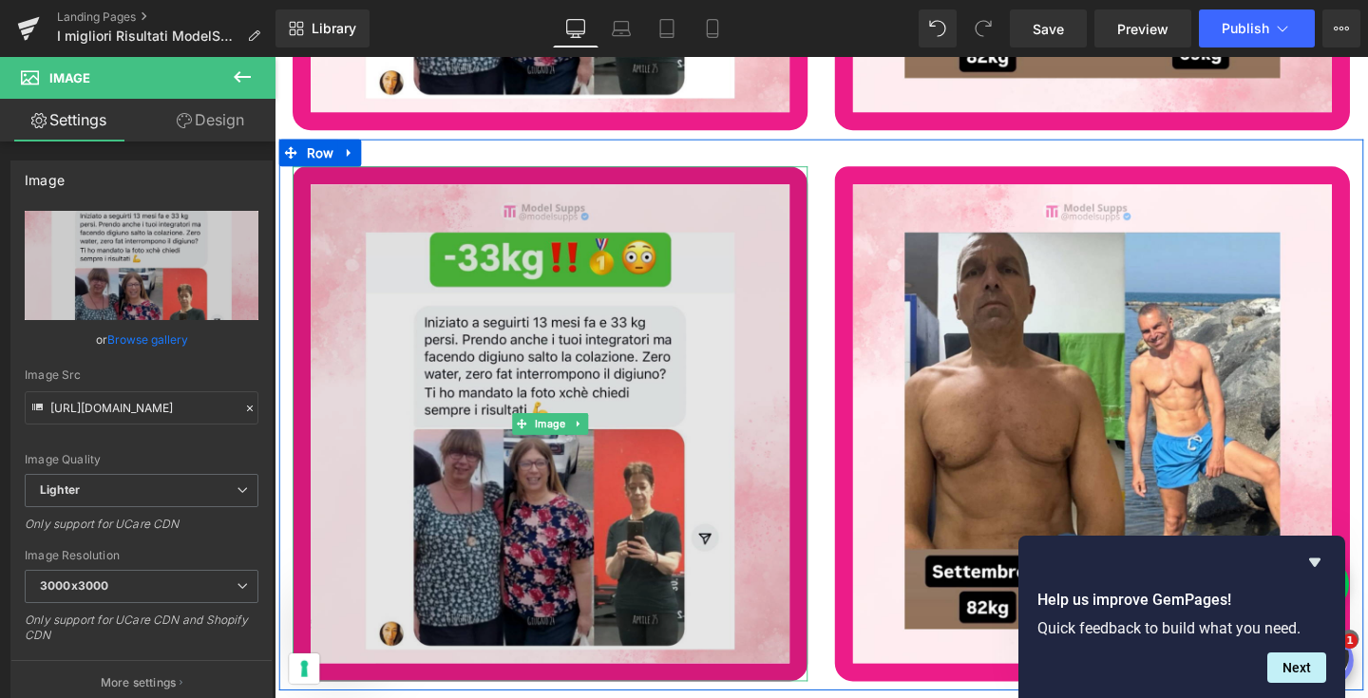
type input "C:\fakepath\442.png"
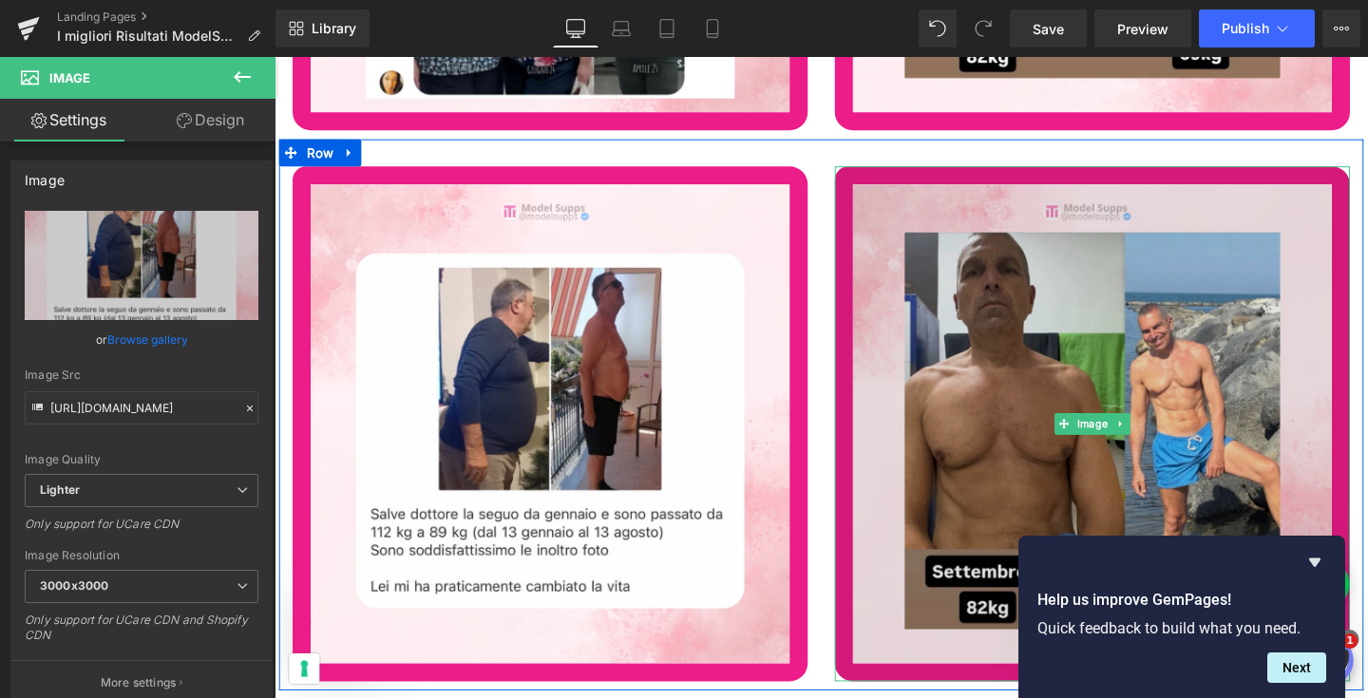
click at [1031, 462] on img at bounding box center [1135, 443] width 542 height 542
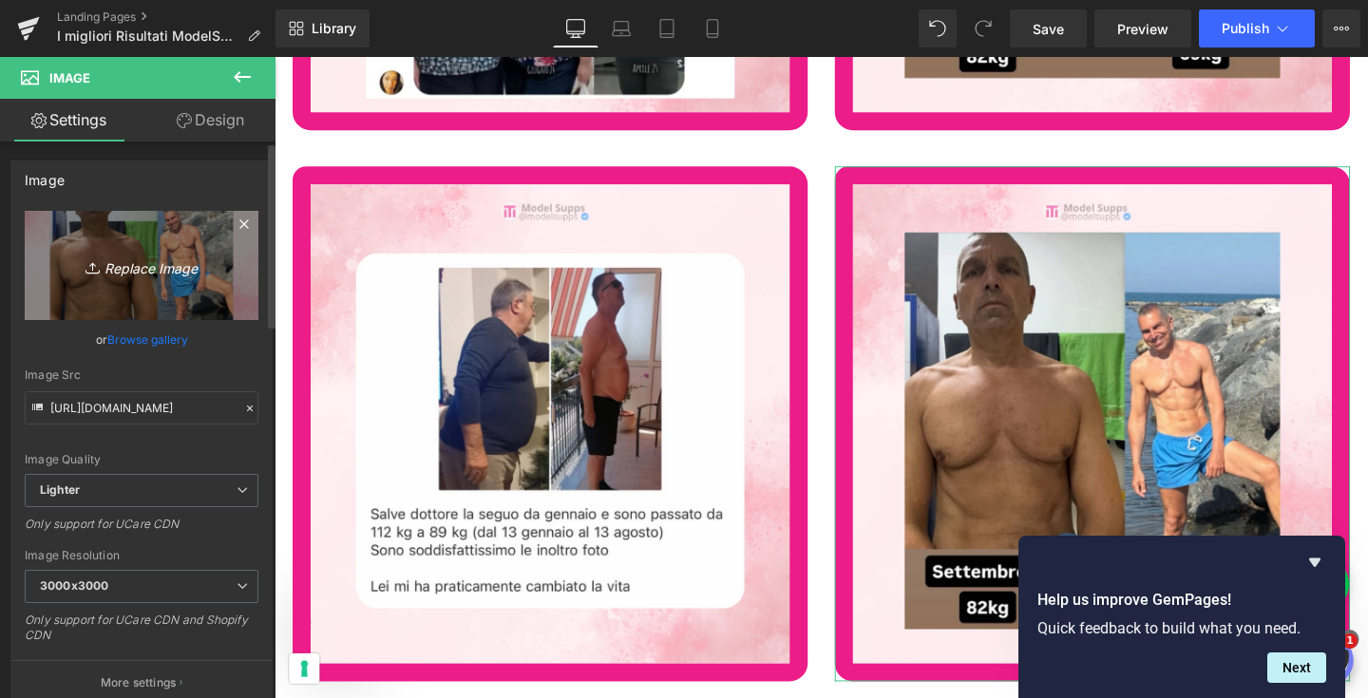
click at [132, 257] on icon "Replace Image" at bounding box center [142, 266] width 152 height 24
type input "C:\fakepath\443.png"
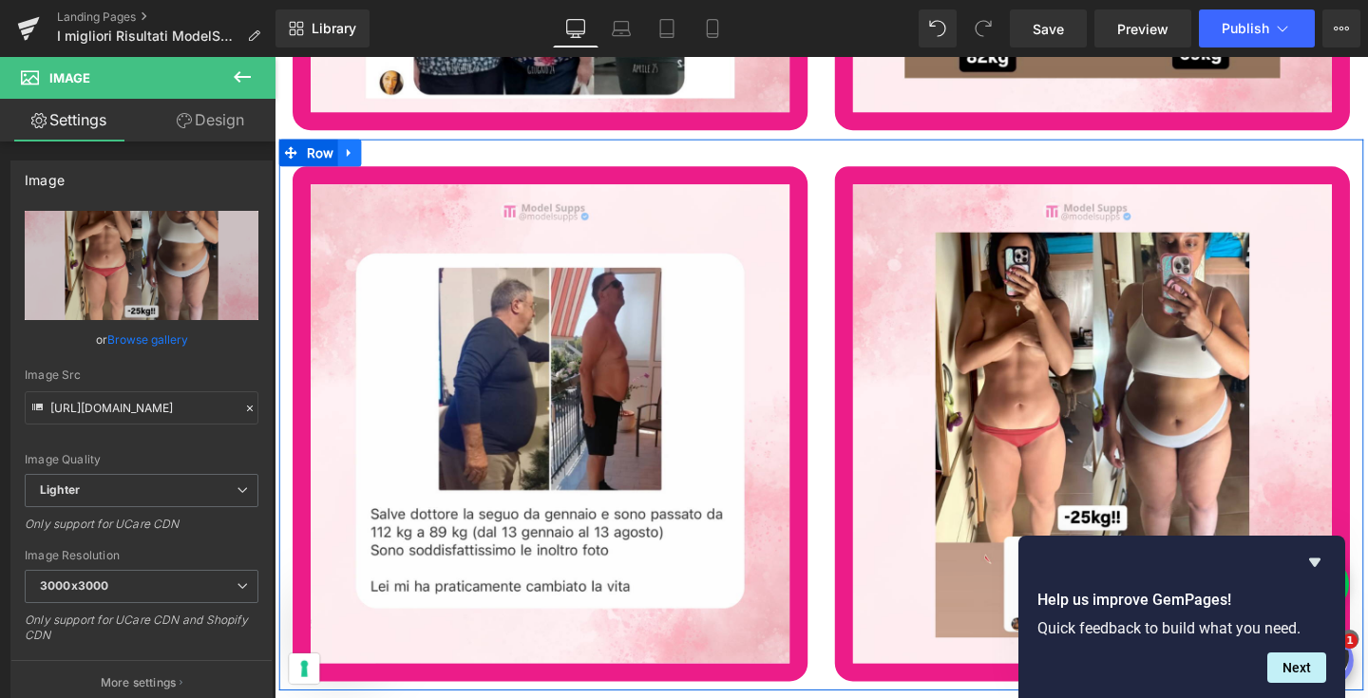
click at [355, 151] on icon at bounding box center [353, 158] width 13 height 14
click at [371, 151] on icon at bounding box center [377, 158] width 13 height 14
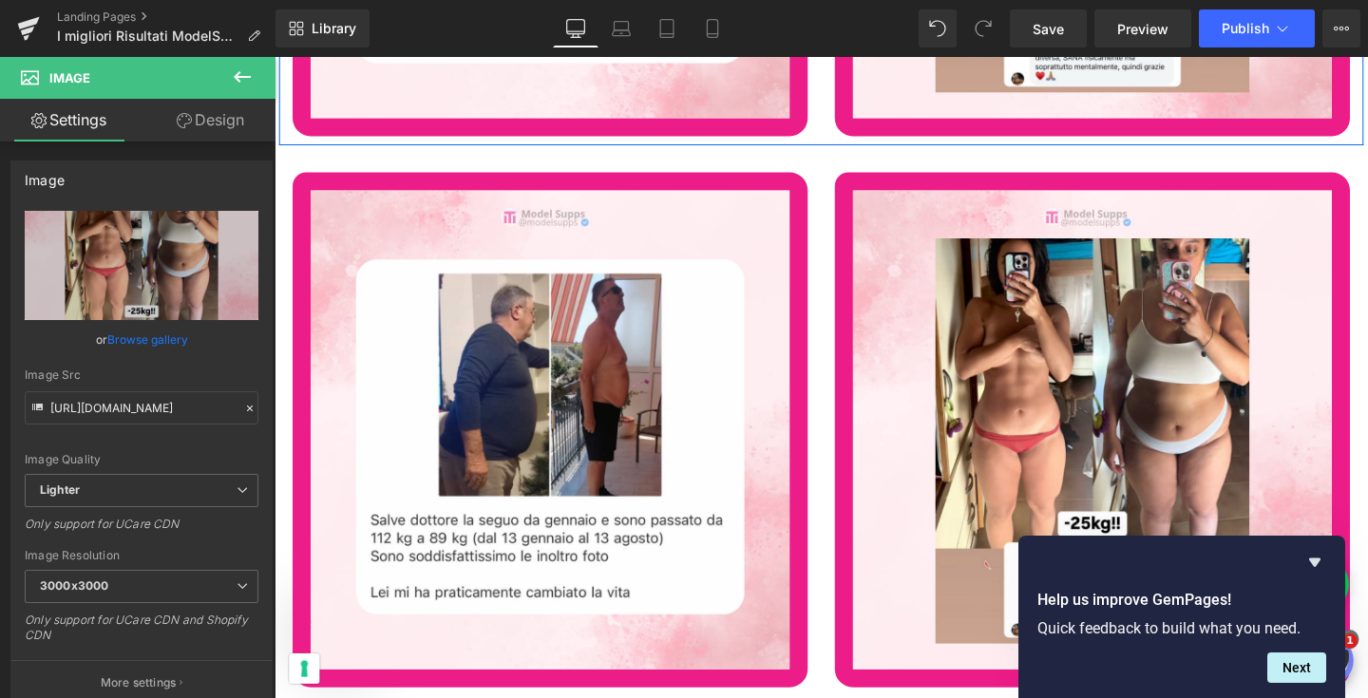
scroll to position [79467, 0]
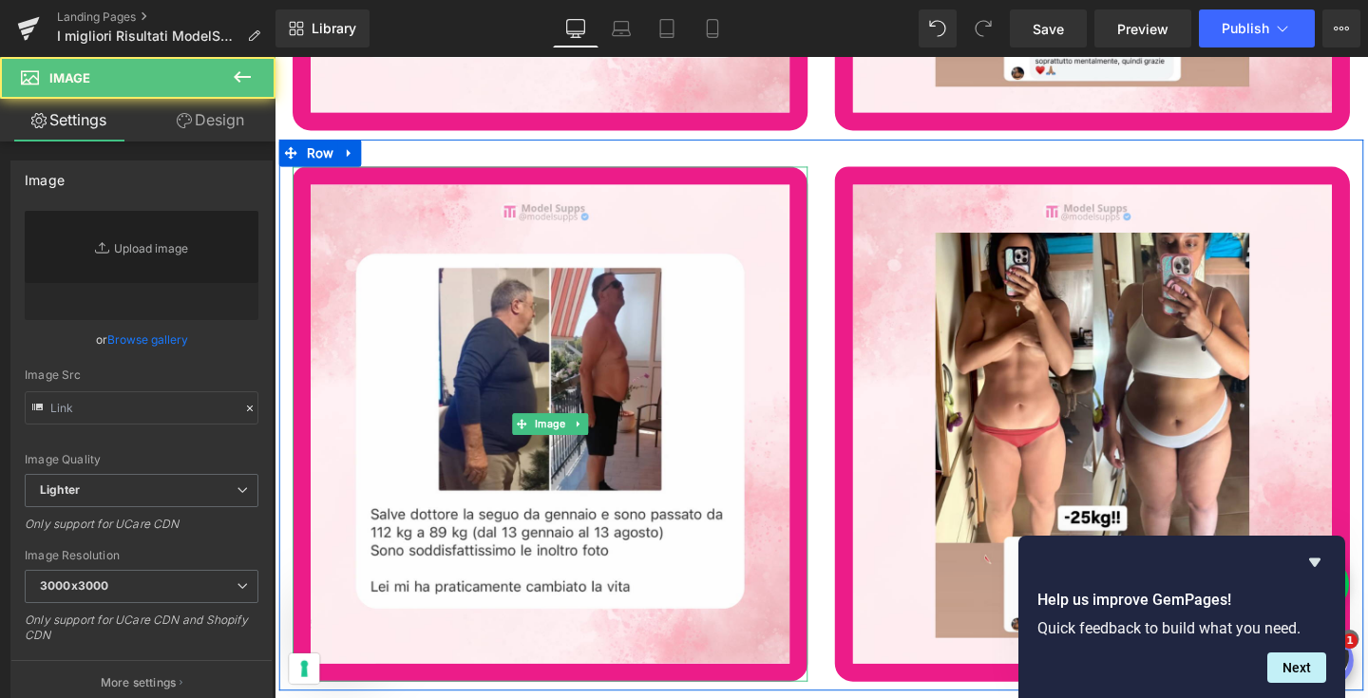
click at [427, 452] on img at bounding box center [565, 443] width 542 height 542
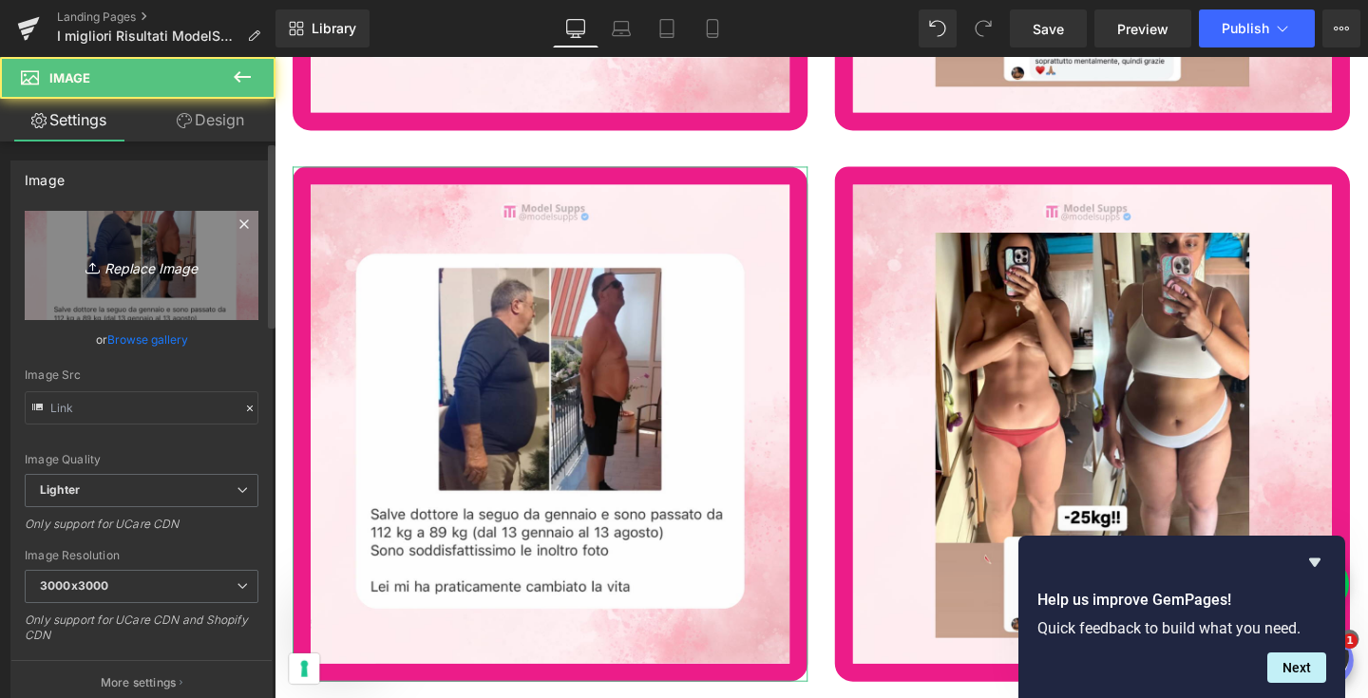
click at [133, 295] on link "Replace Image" at bounding box center [142, 265] width 234 height 109
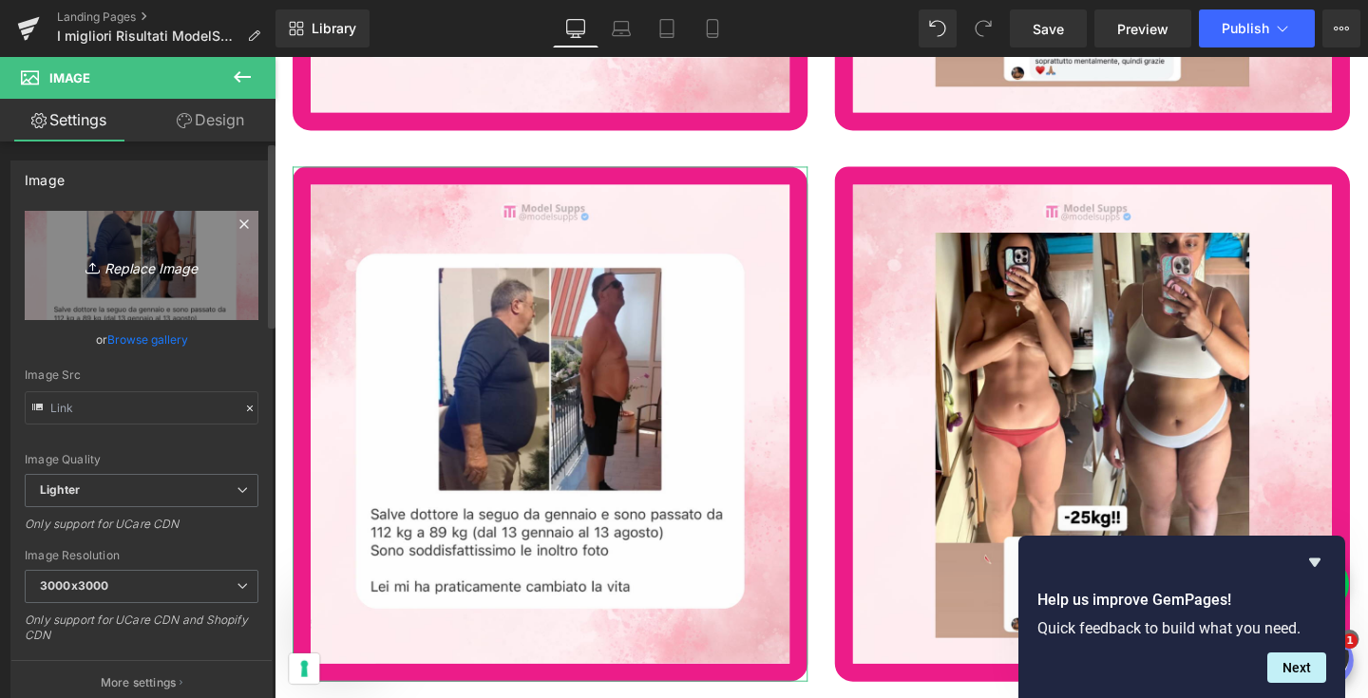
type input "C:\fakepath\444.png"
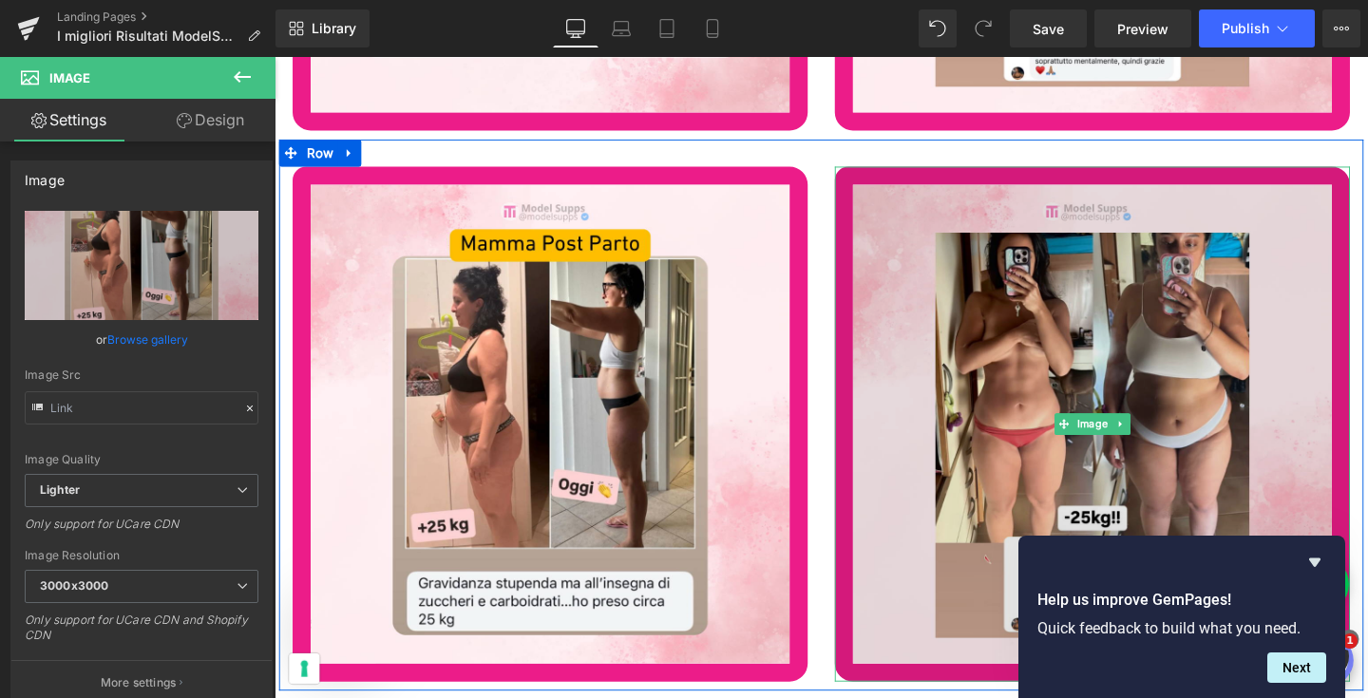
click at [1115, 409] on img at bounding box center [1135, 443] width 542 height 542
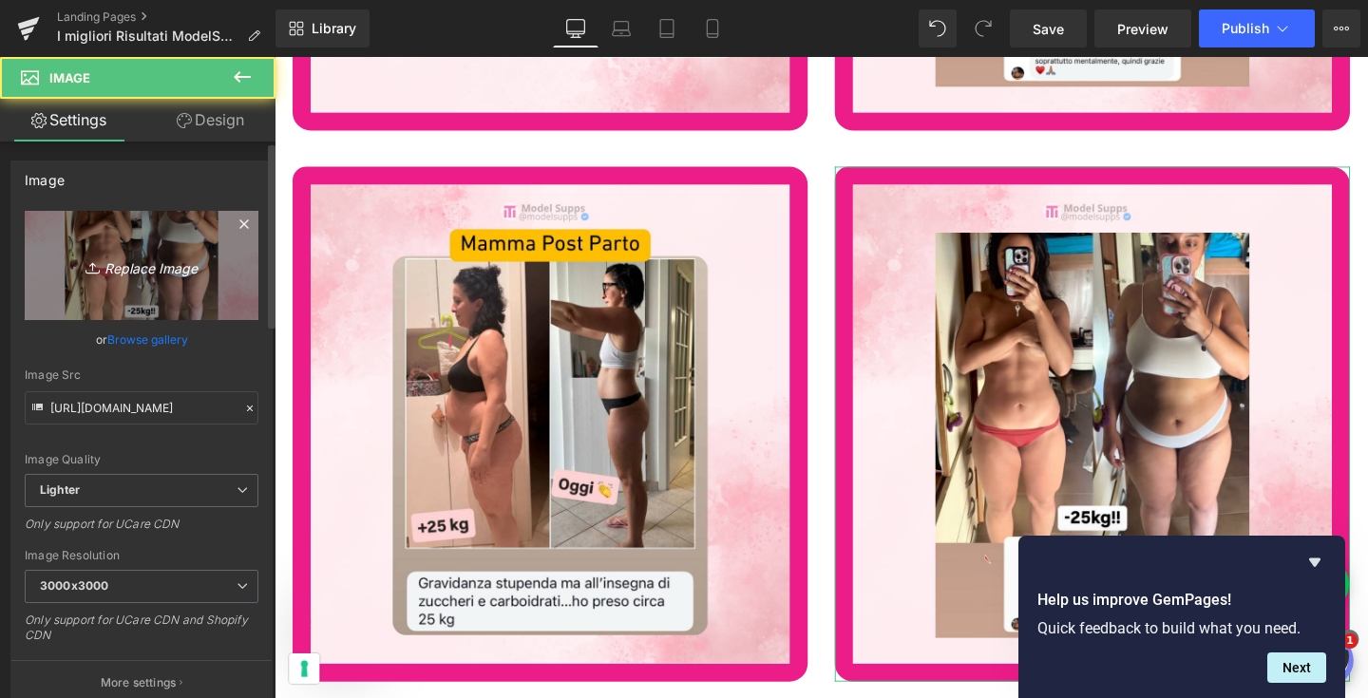
click at [146, 261] on icon "Replace Image" at bounding box center [142, 266] width 152 height 24
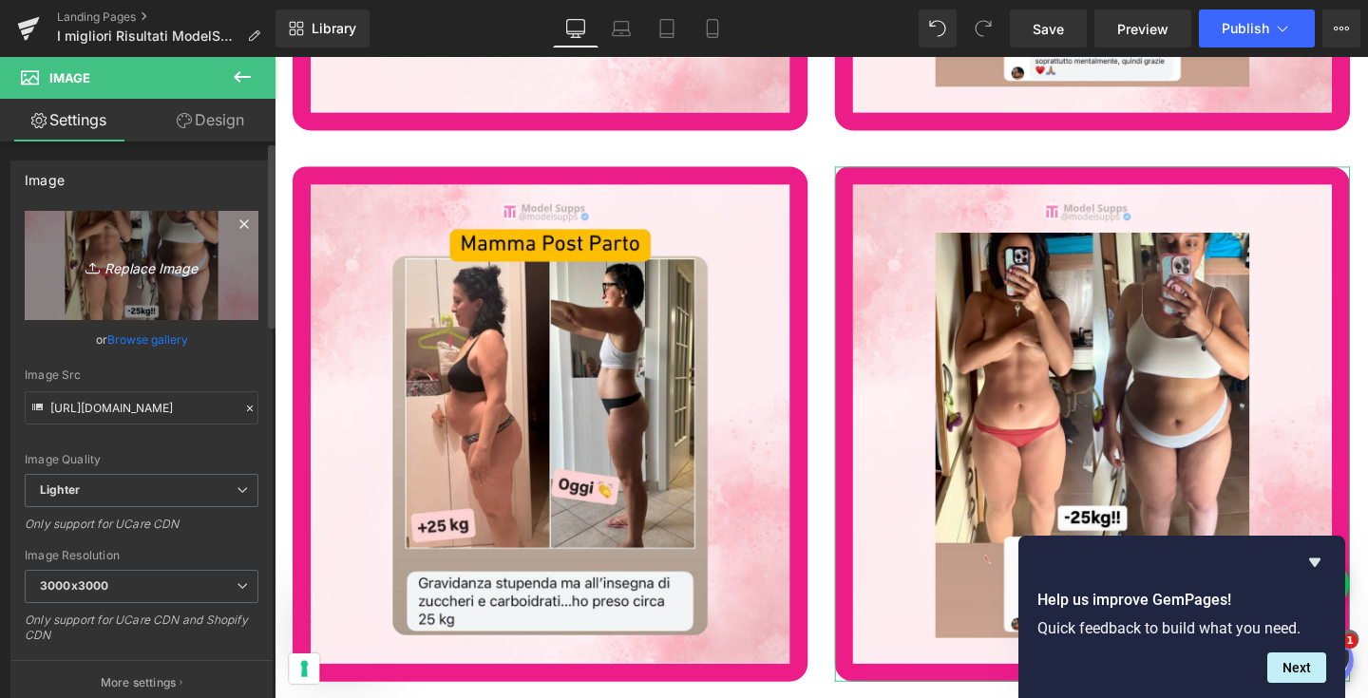
type input "C:\fakepath\446.png"
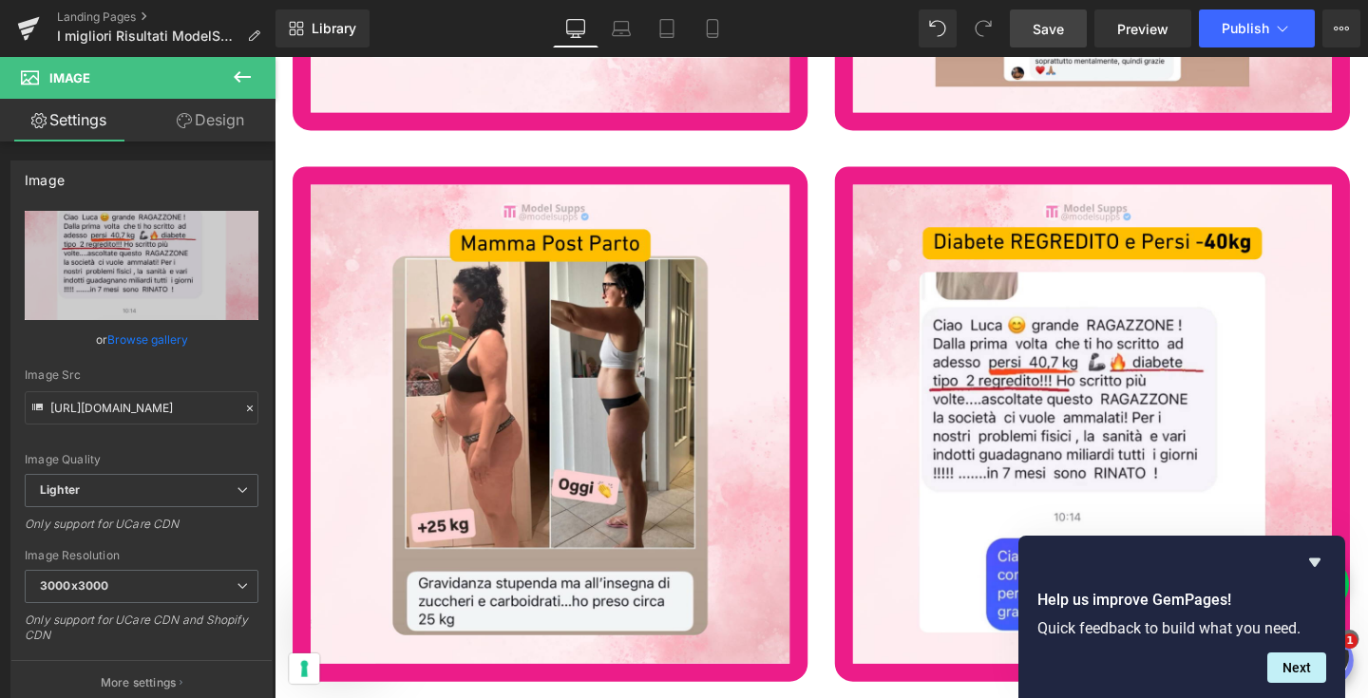
click at [1064, 15] on link "Save" at bounding box center [1048, 29] width 77 height 38
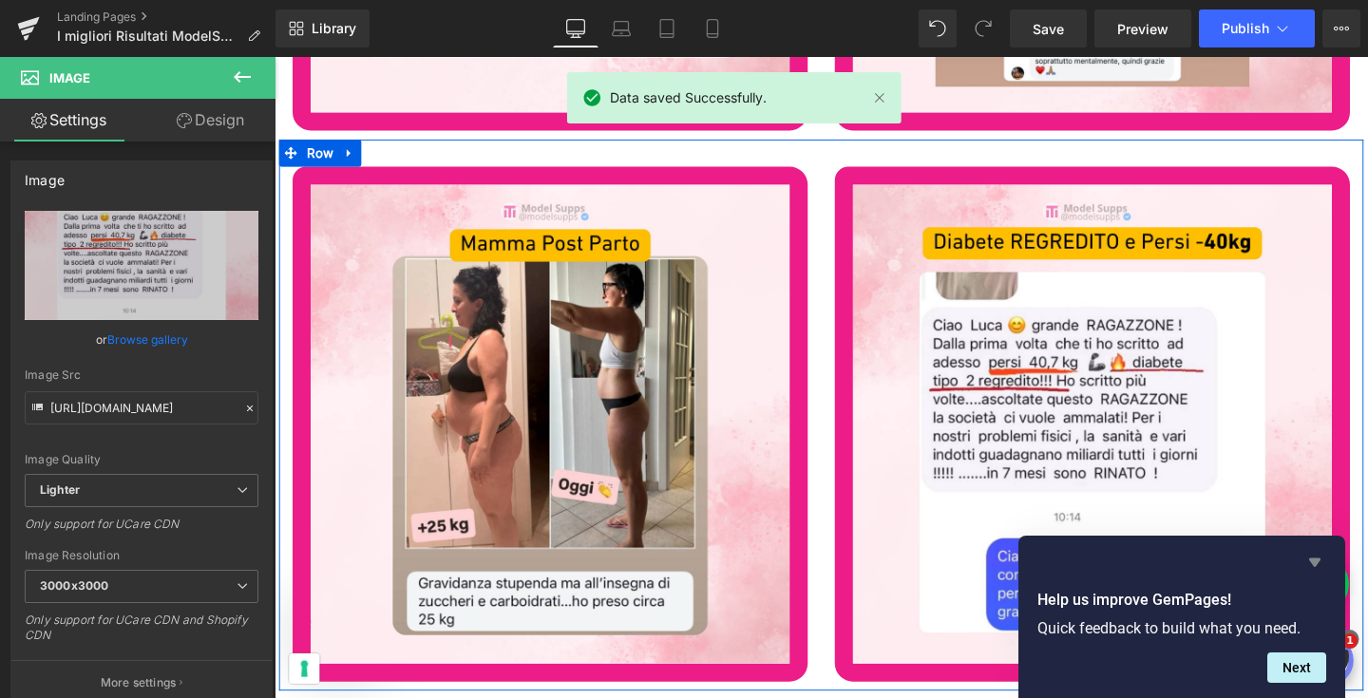
click at [1319, 556] on icon "Hide survey" at bounding box center [1314, 562] width 23 height 23
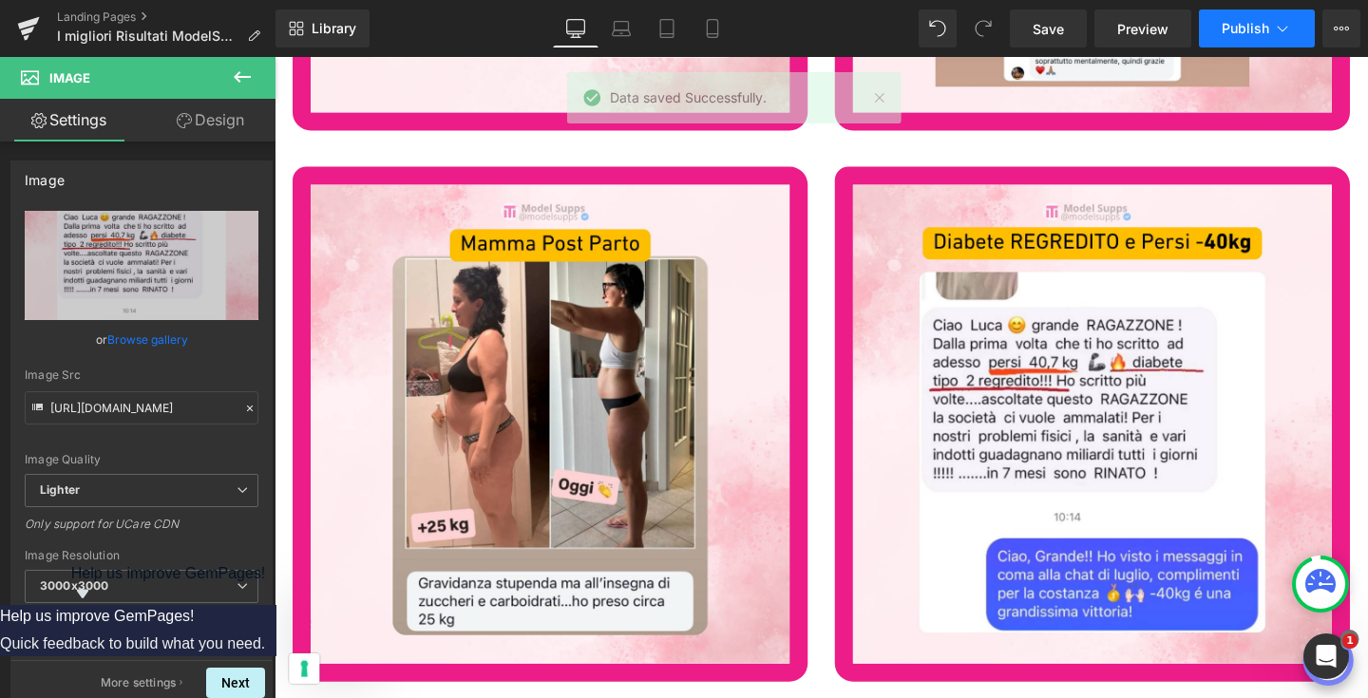
click at [1242, 29] on span "Publish" at bounding box center [1246, 28] width 48 height 15
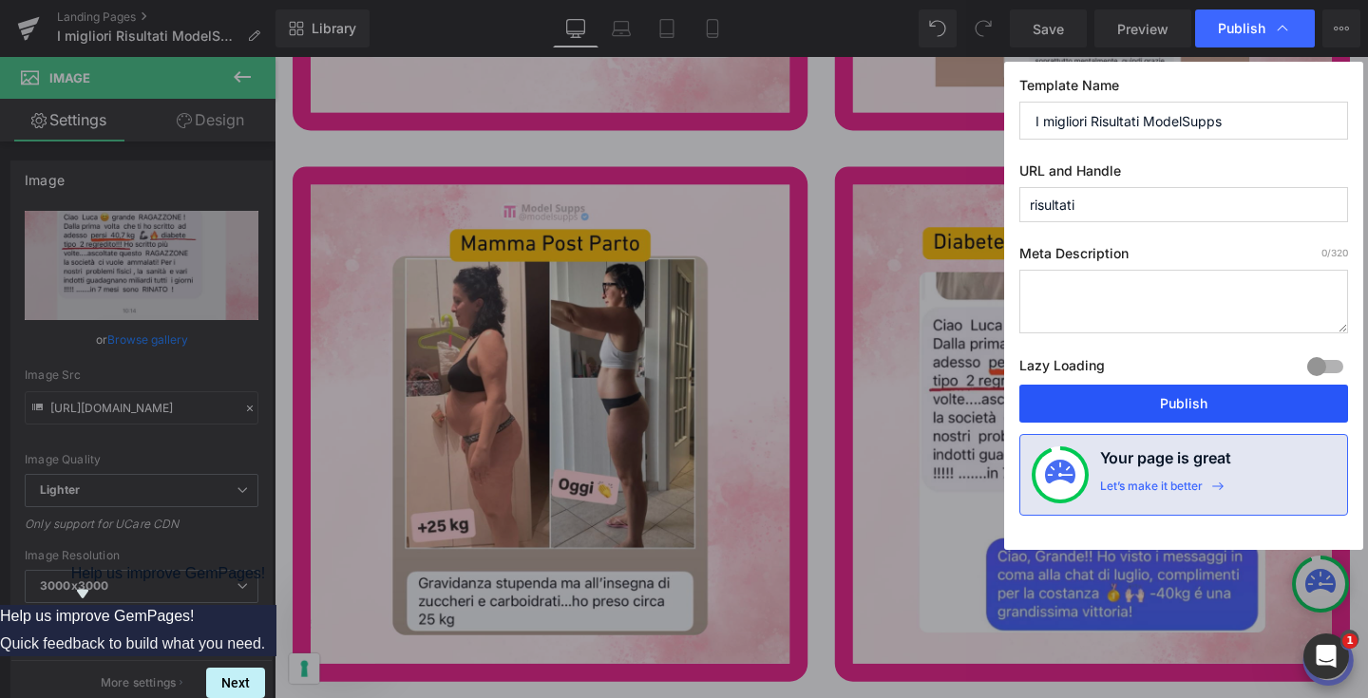
click at [1158, 399] on button "Publish" at bounding box center [1183, 404] width 329 height 38
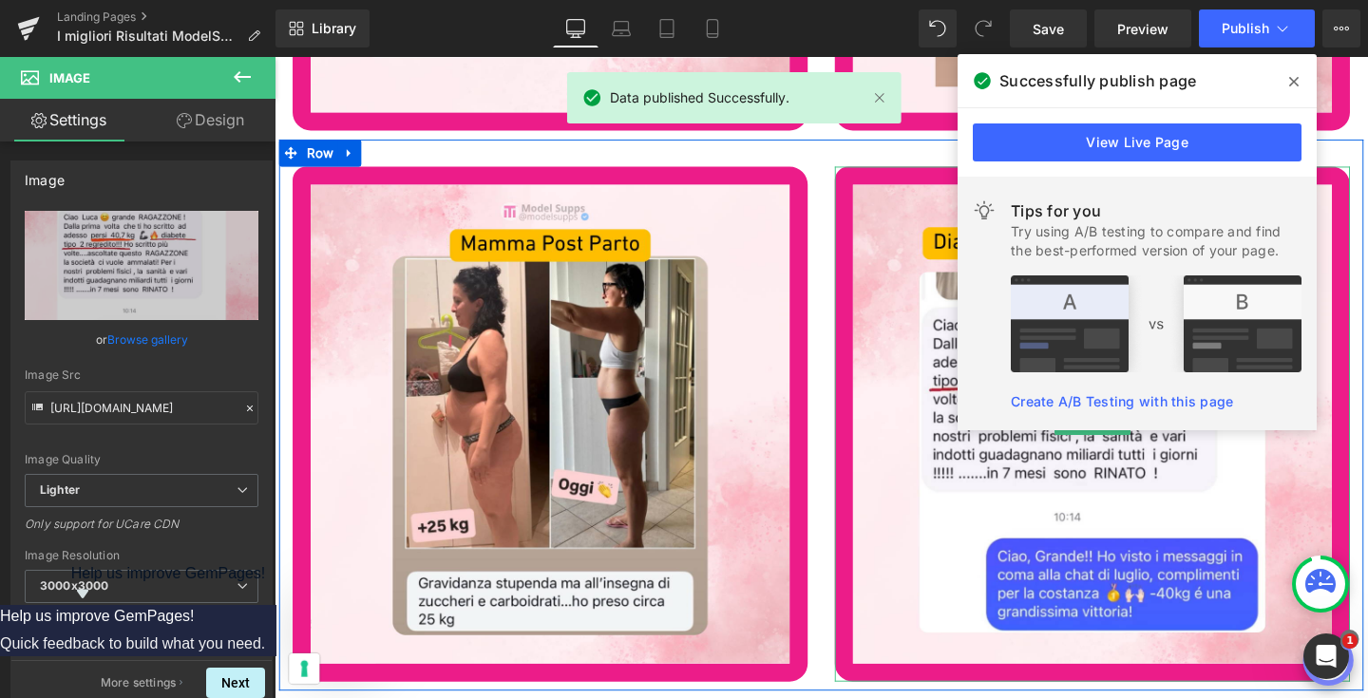
click at [1290, 80] on icon at bounding box center [1294, 81] width 10 height 15
